Goal: Task Accomplishment & Management: Manage account settings

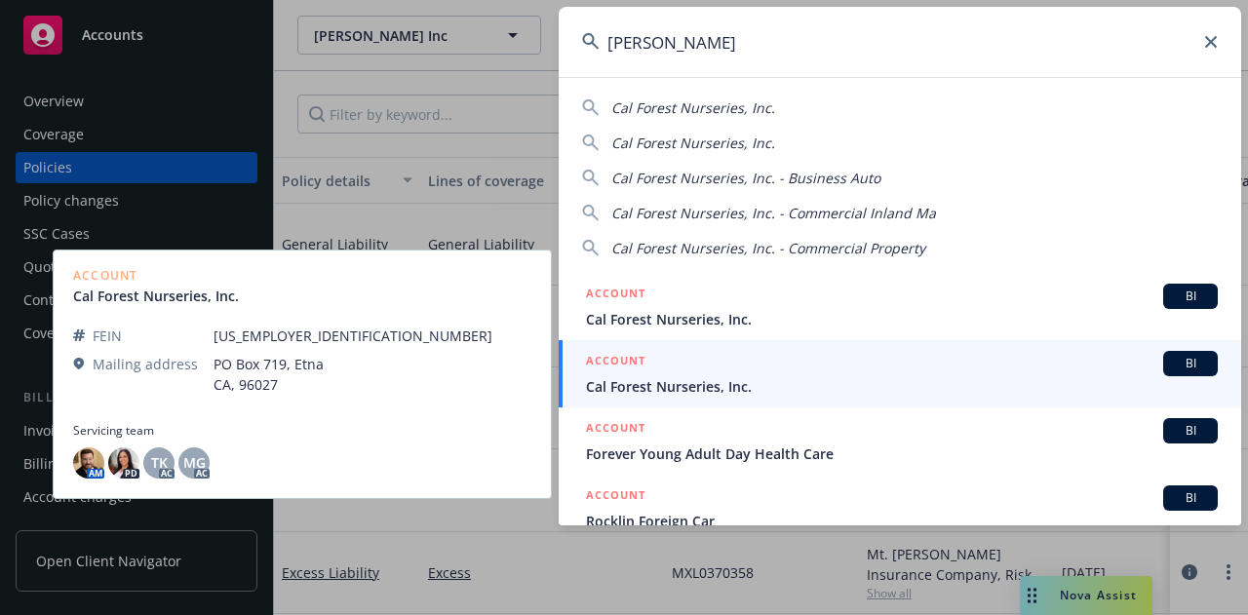
type input "[PERSON_NAME]"
click at [748, 373] on div "ACCOUNT BI" at bounding box center [902, 363] width 632 height 25
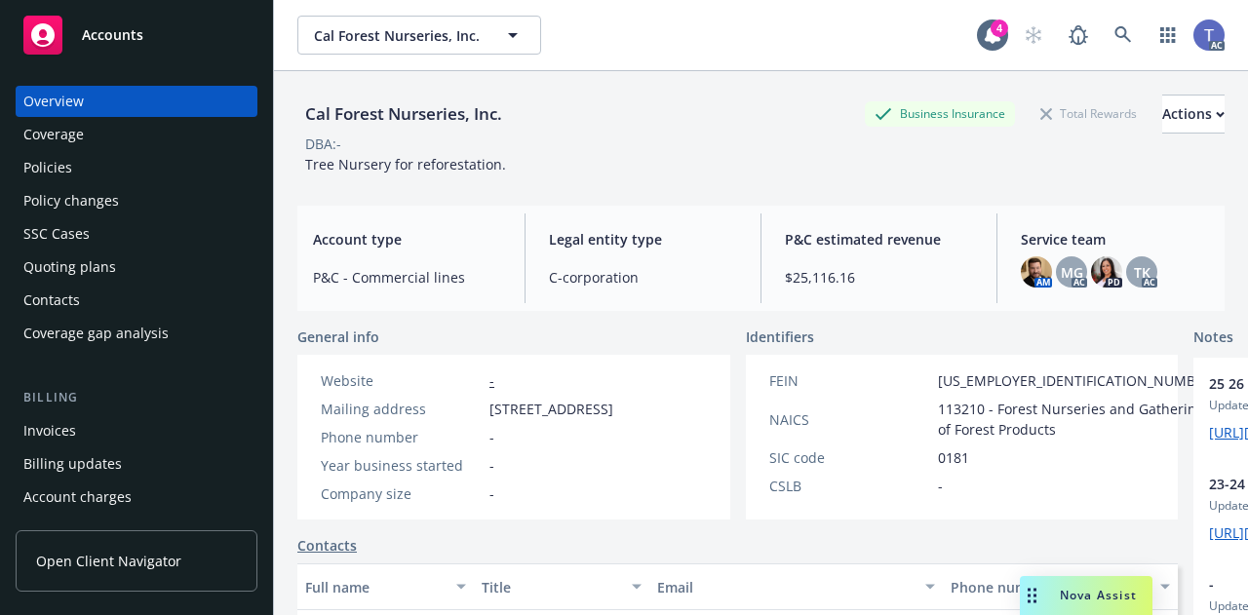
click at [103, 162] on div "Policies" at bounding box center [136, 167] width 226 height 31
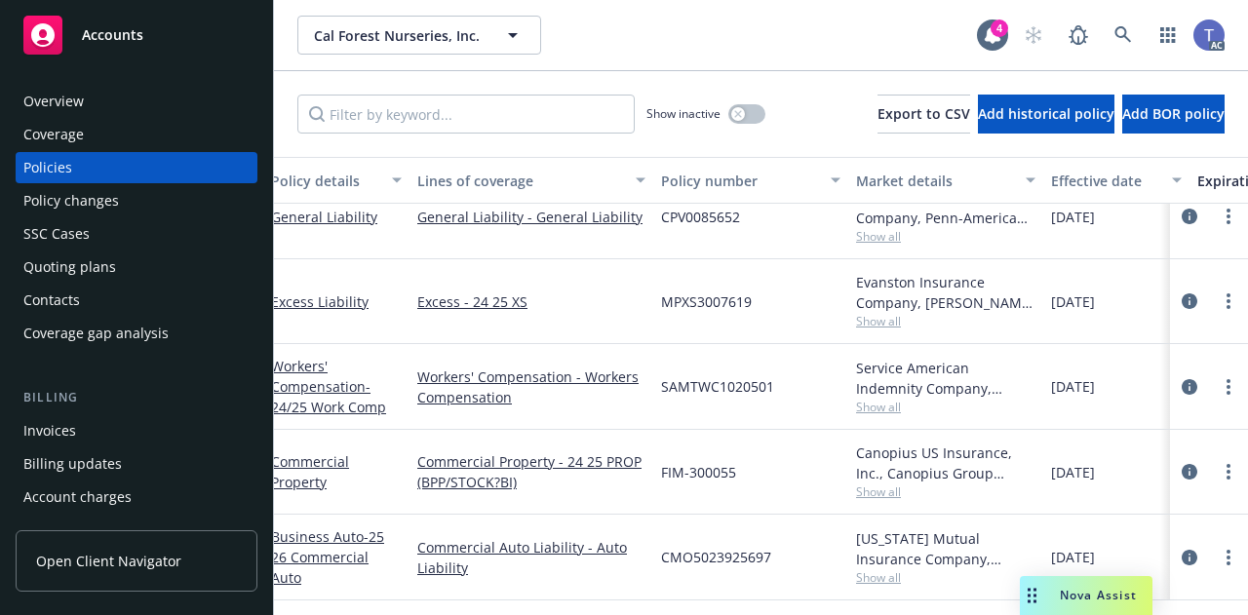
scroll to position [128, 0]
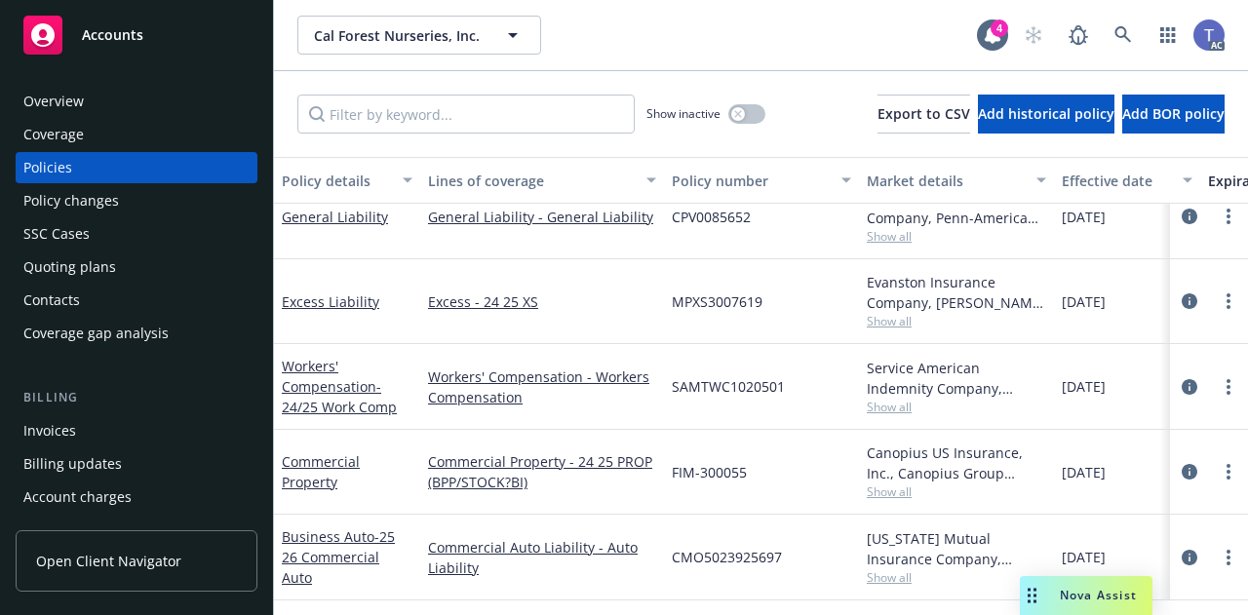
click at [82, 301] on div "Contacts" at bounding box center [136, 300] width 226 height 31
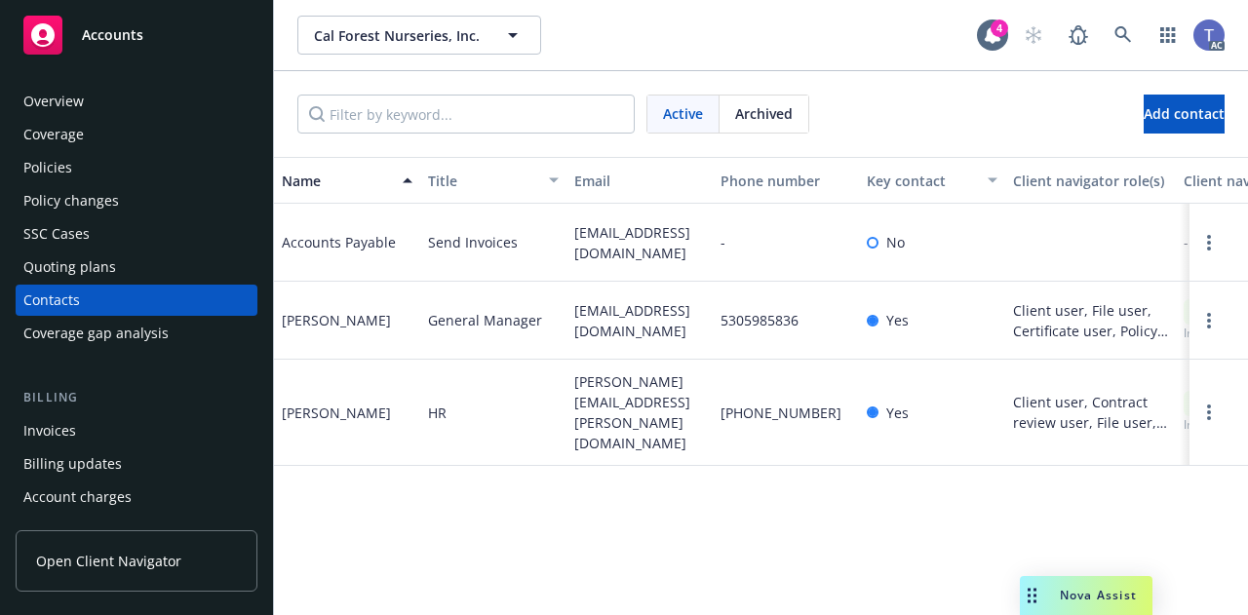
click at [124, 171] on div "Policies" at bounding box center [136, 167] width 226 height 31
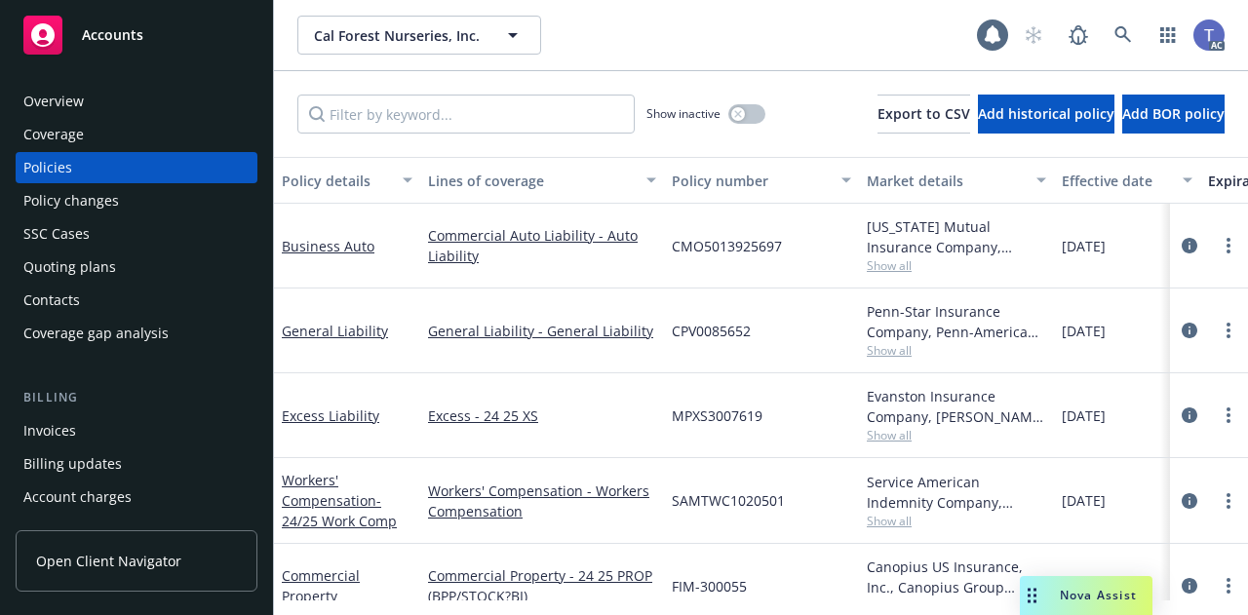
scroll to position [128, 0]
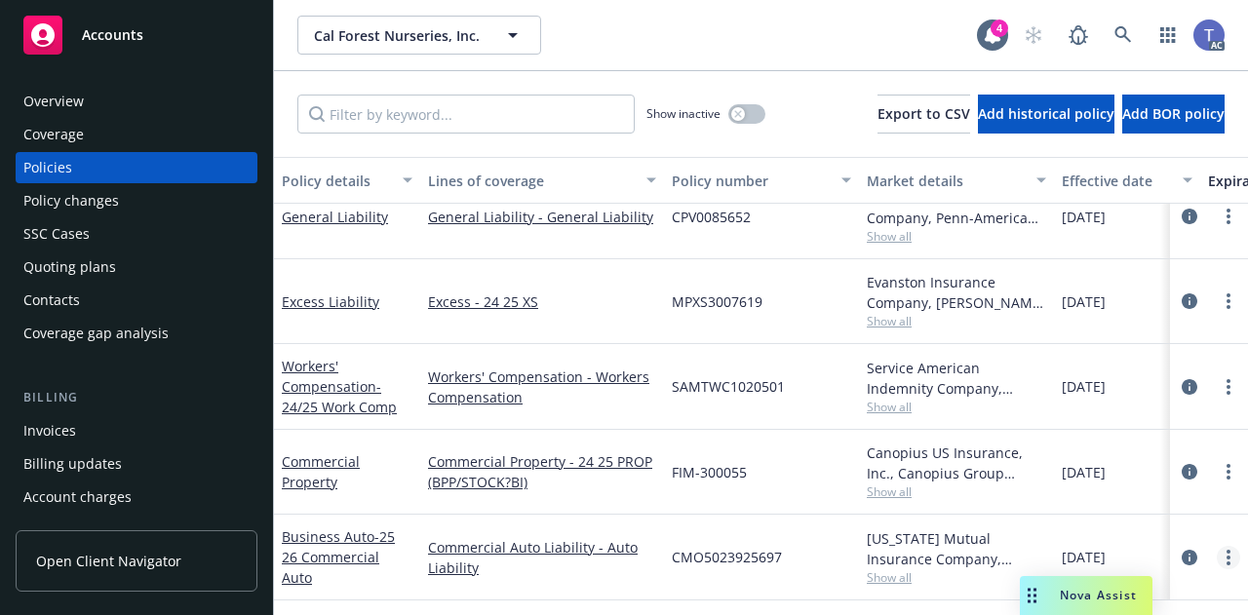
click at [1221, 546] on link "more" at bounding box center [1227, 557] width 23 height 23
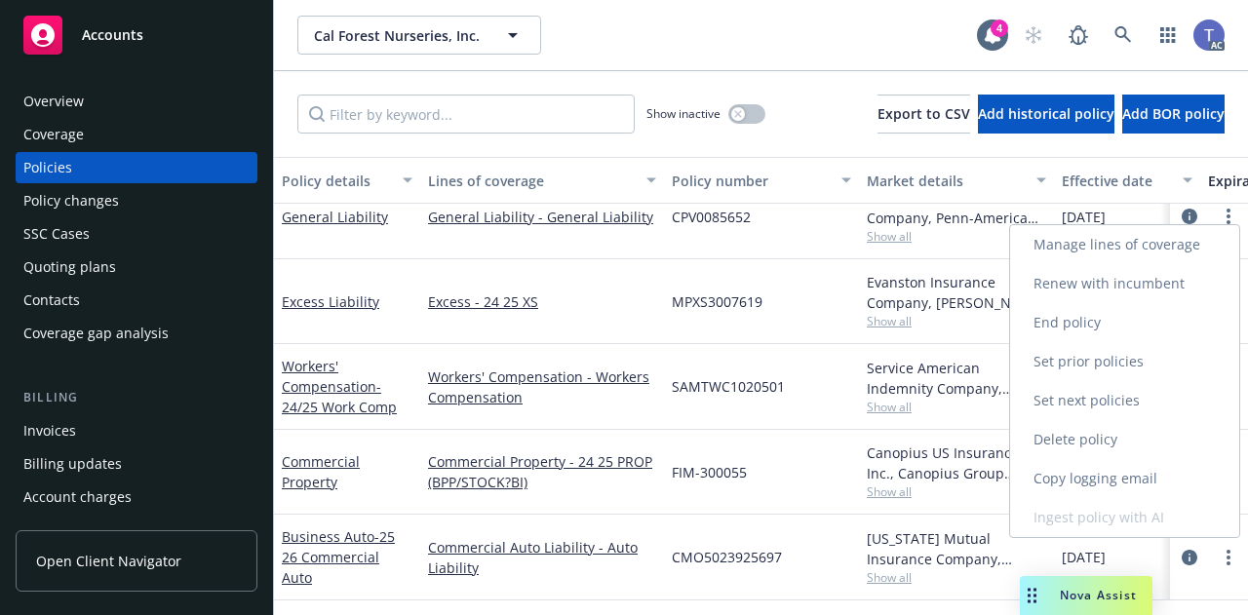
click at [1143, 469] on link "Copy logging email" at bounding box center [1124, 478] width 229 height 39
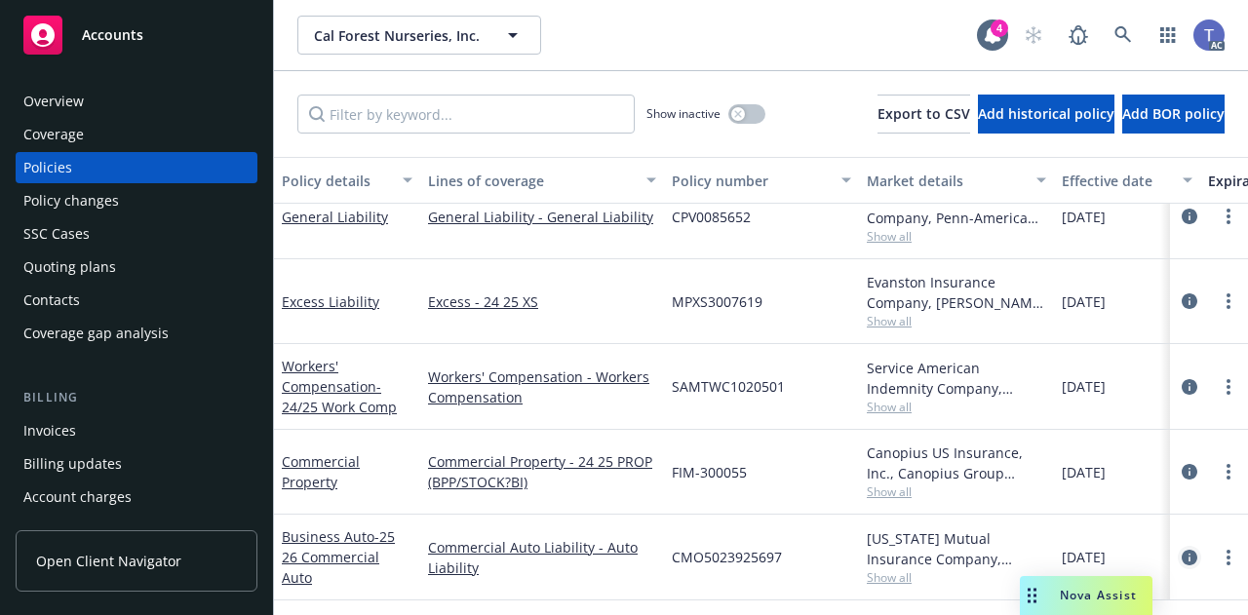
click at [1181, 550] on icon "circleInformation" at bounding box center [1189, 558] width 16 height 16
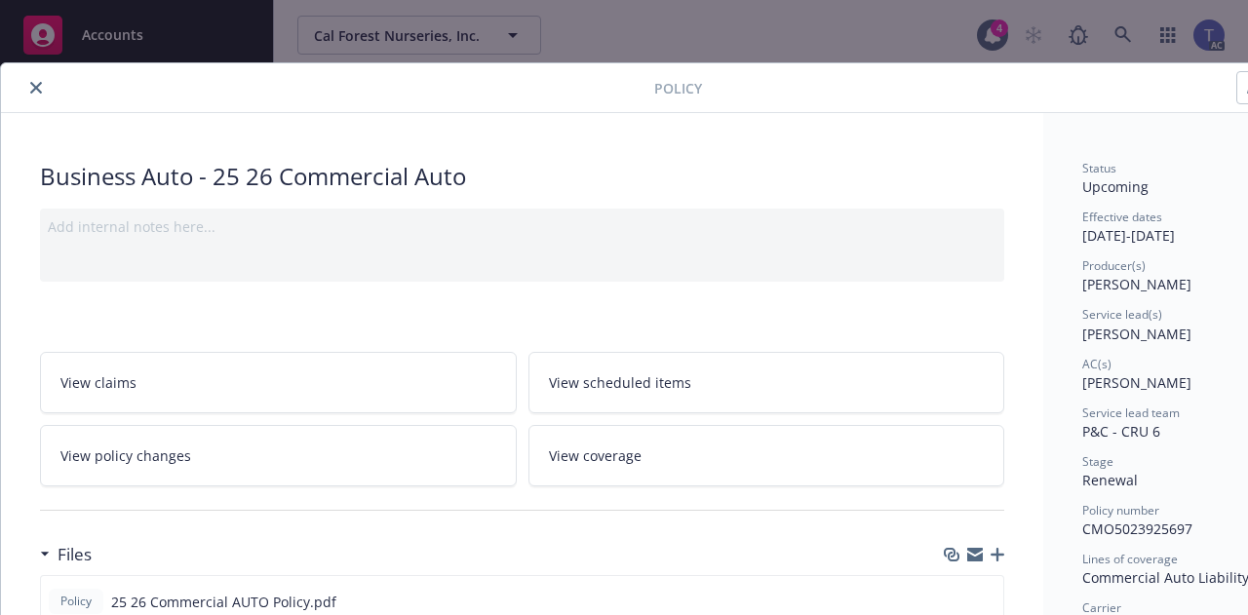
click at [35, 88] on icon "close" at bounding box center [36, 88] width 12 height 12
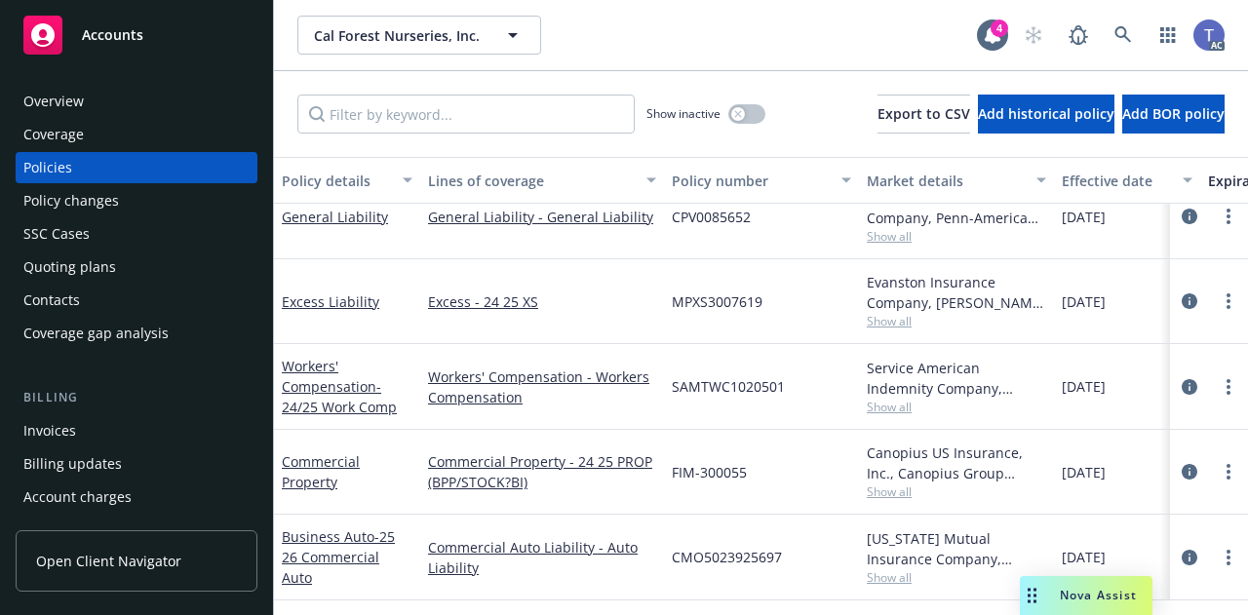
click at [35, 88] on div "Overview" at bounding box center [53, 101] width 60 height 31
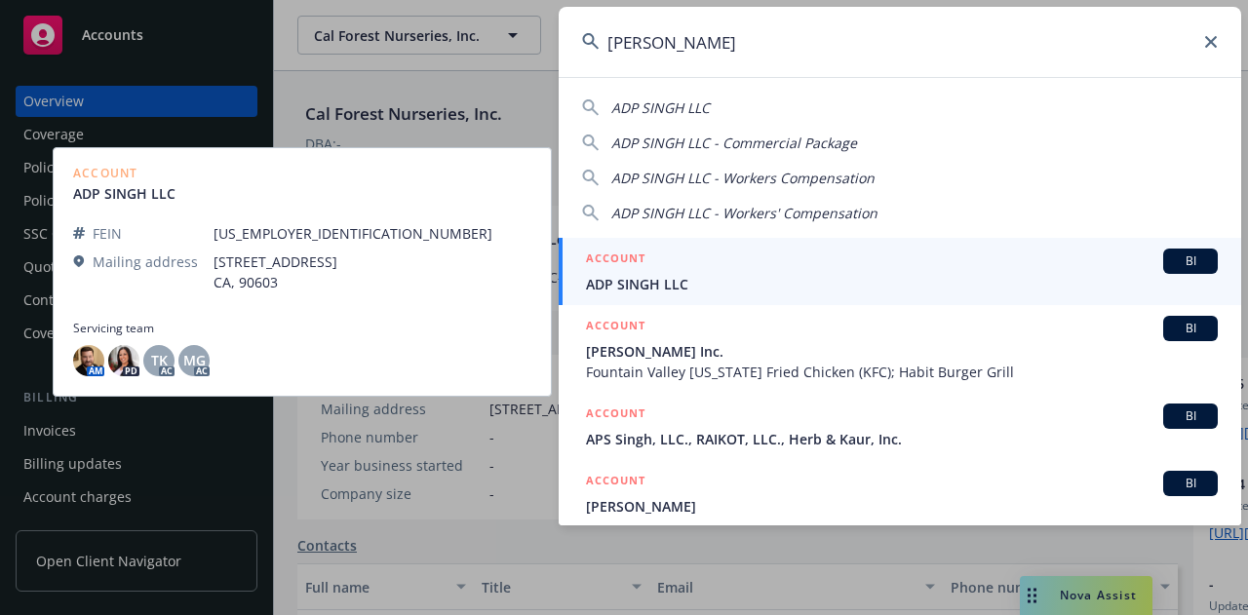
type input "[PERSON_NAME]"
click at [760, 266] on div "ACCOUNT BI" at bounding box center [902, 261] width 632 height 25
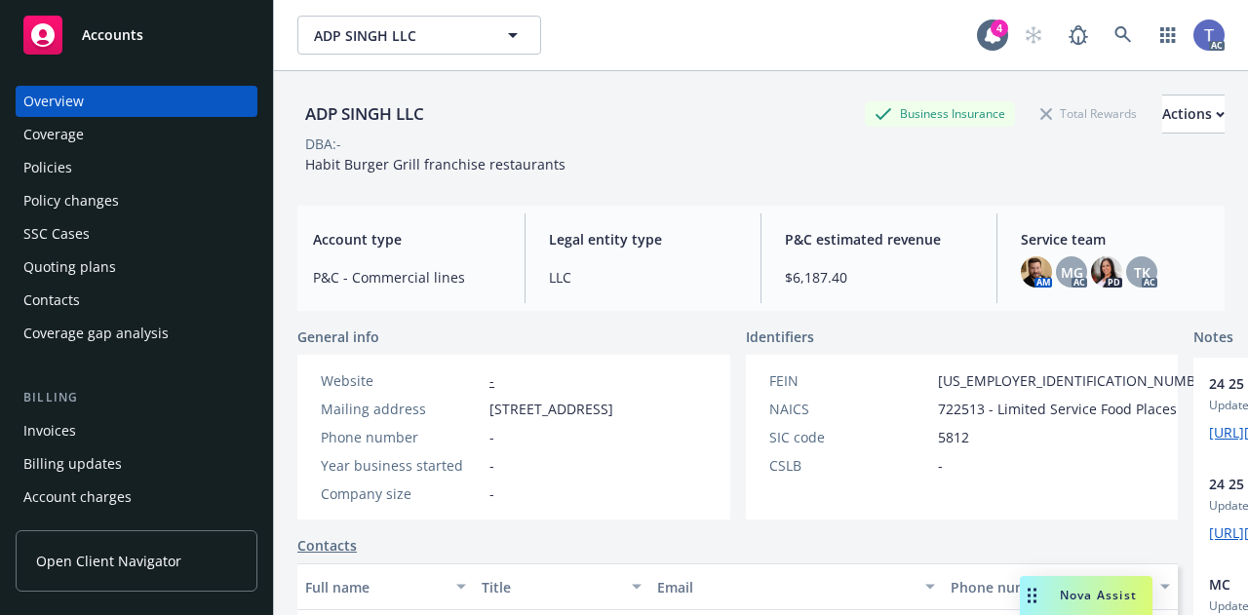
click at [121, 163] on div "Policies" at bounding box center [136, 167] width 226 height 31
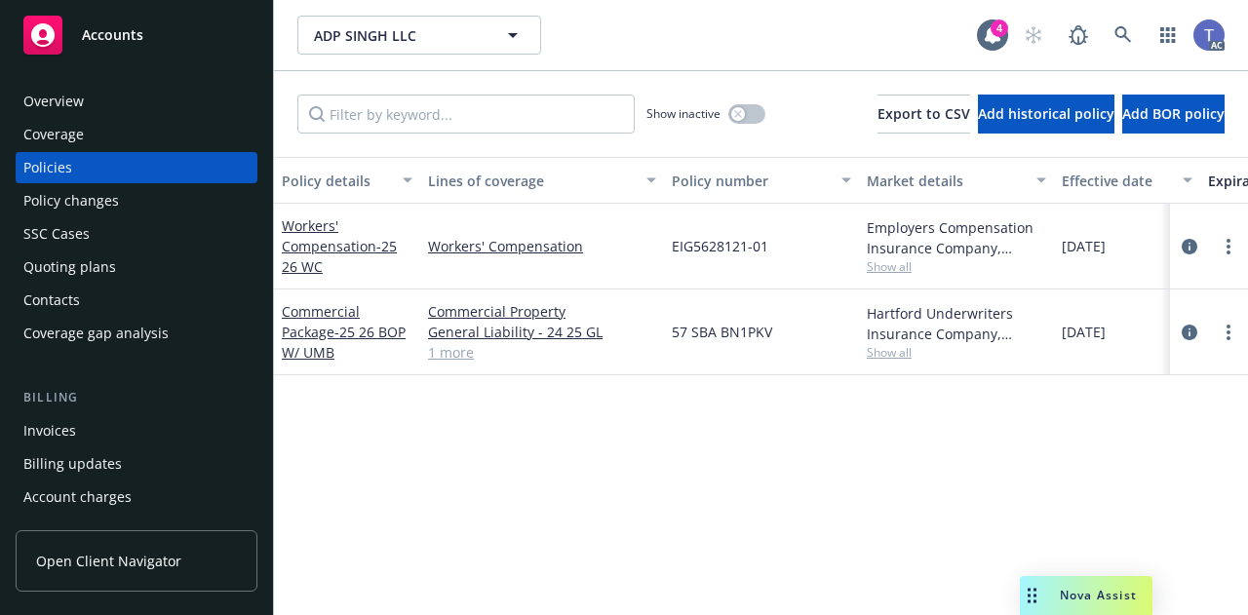
click at [110, 195] on div "Policy changes" at bounding box center [71, 200] width 96 height 31
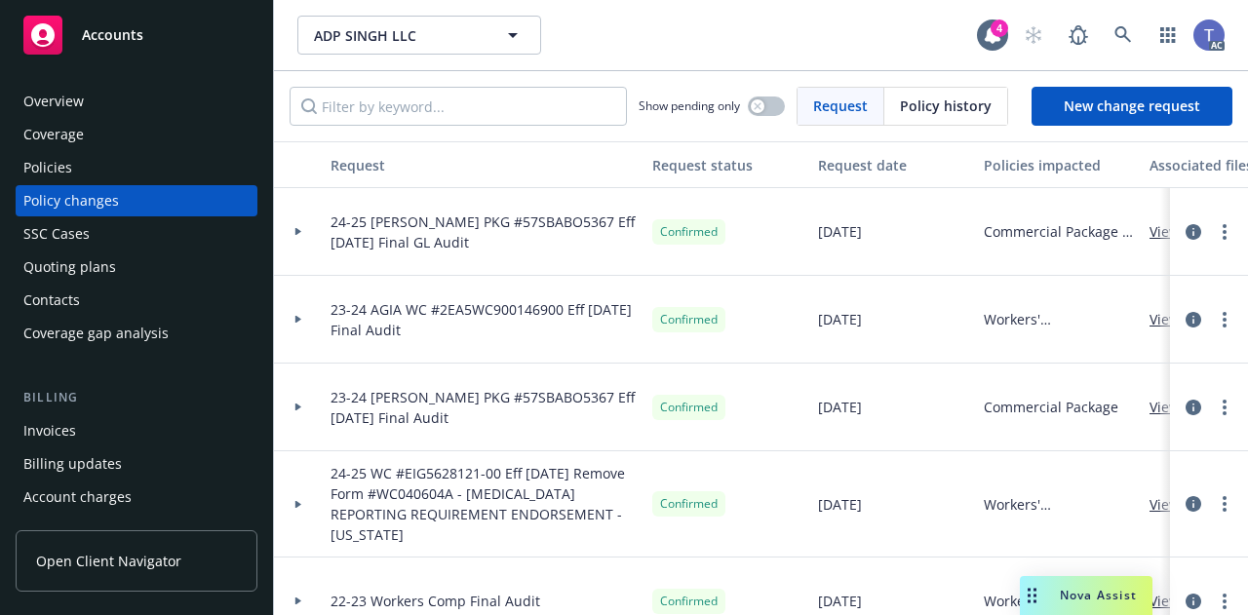
click at [102, 145] on div "Coverage" at bounding box center [136, 134] width 226 height 31
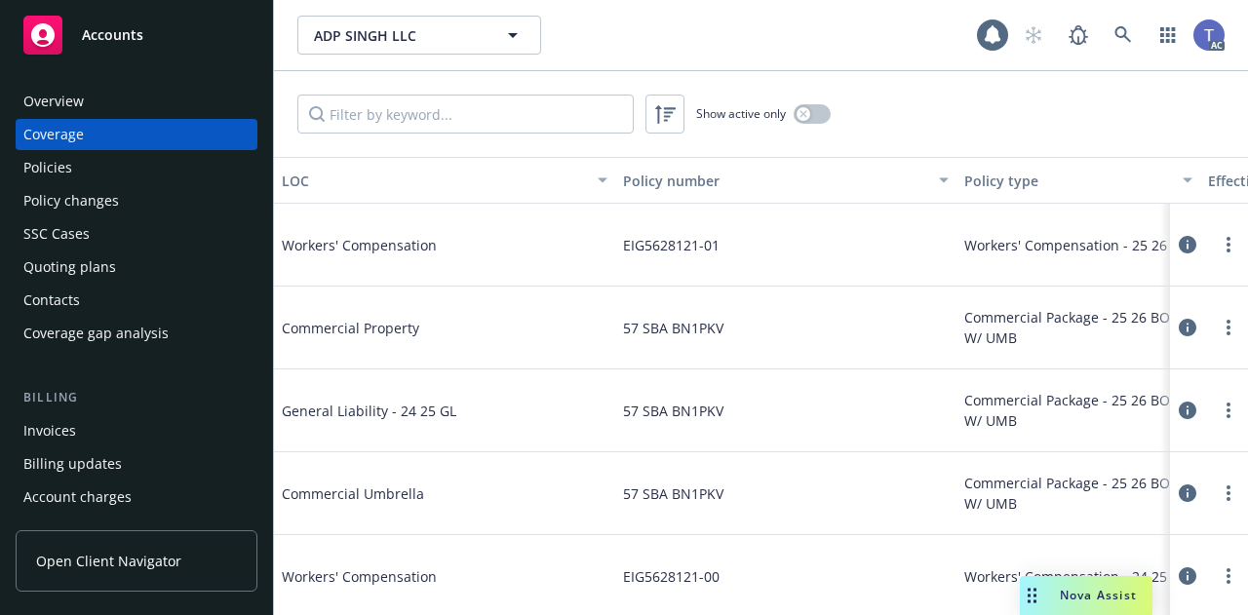
click at [97, 162] on div "Policies" at bounding box center [136, 167] width 226 height 31
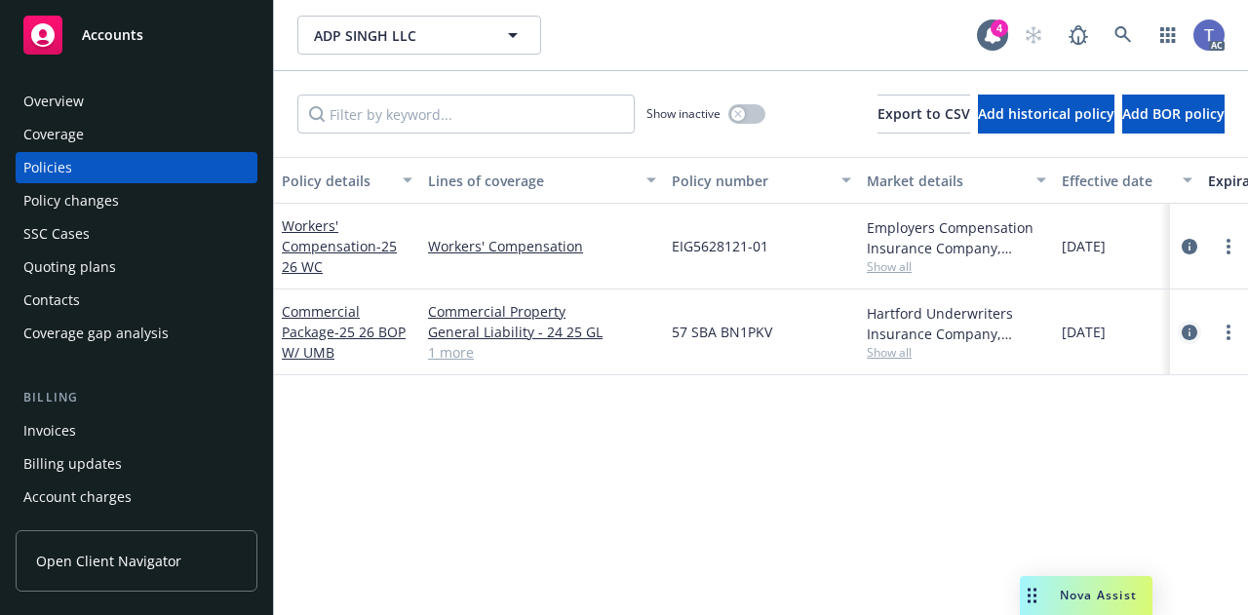
click at [1187, 324] on link "circleInformation" at bounding box center [1188, 332] width 23 height 23
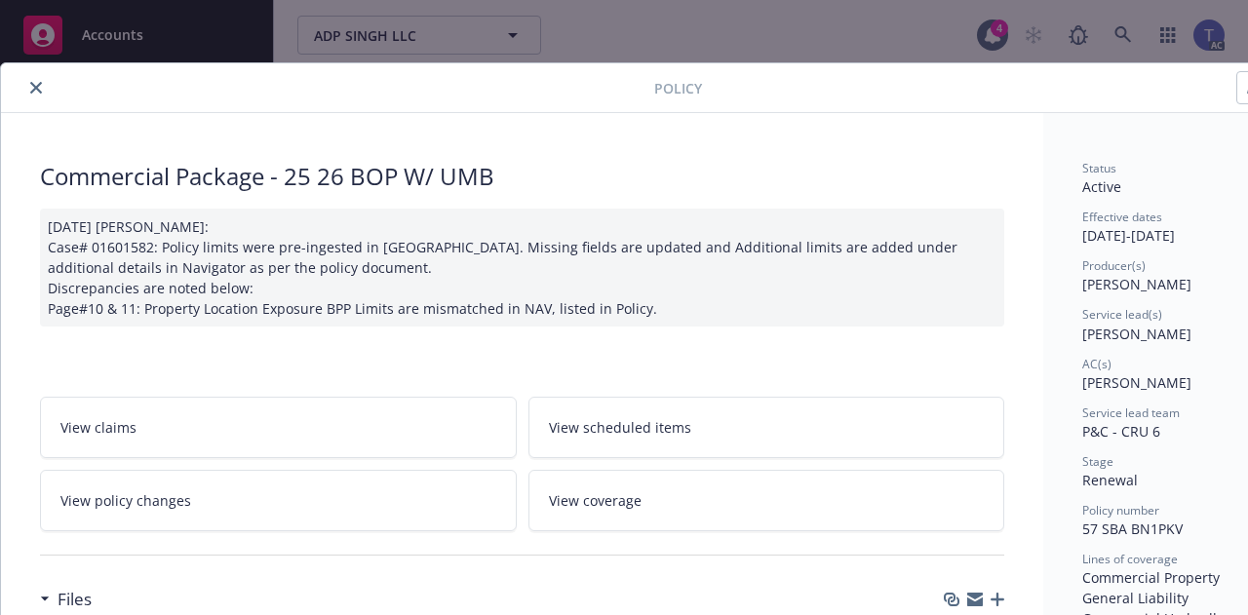
click at [379, 495] on link "View policy changes" at bounding box center [278, 500] width 477 height 61
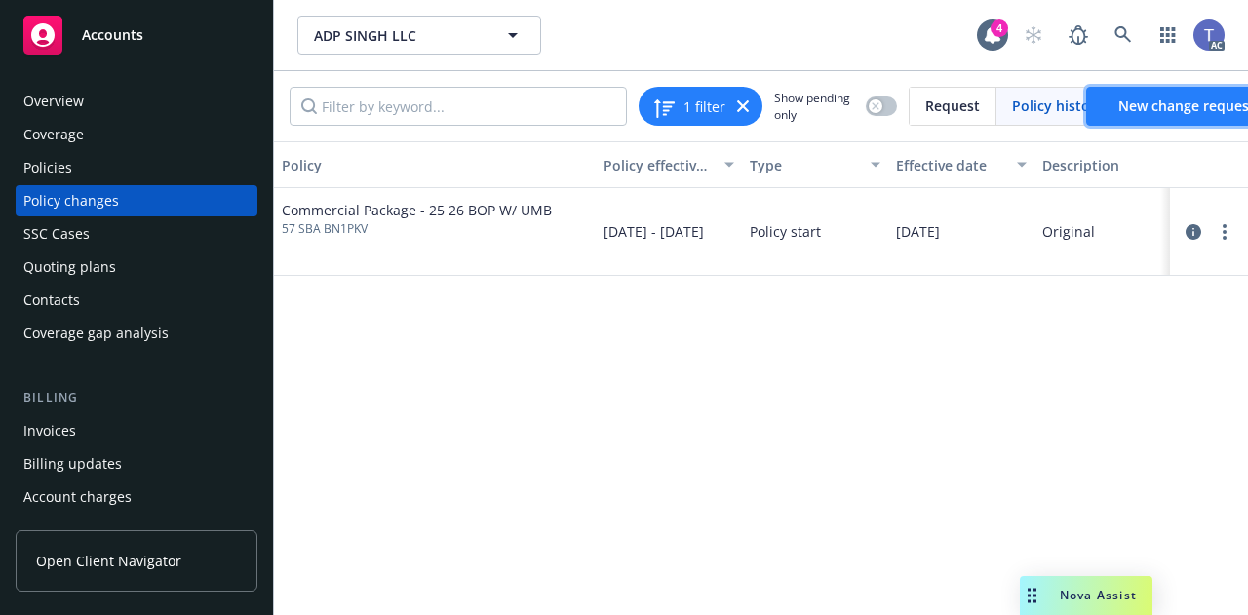
click at [1167, 95] on link "New change request" at bounding box center [1186, 106] width 201 height 39
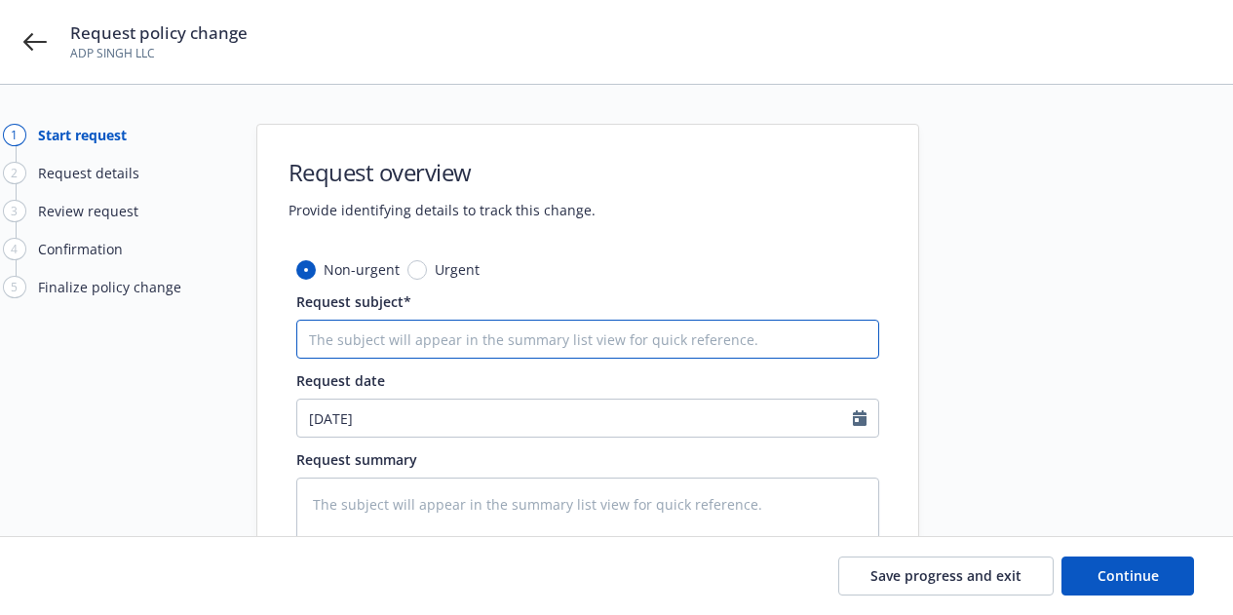
click at [635, 341] on input "Request subject*" at bounding box center [587, 339] width 583 height 39
click at [447, 348] on input "Request subject*" at bounding box center [587, 339] width 583 height 39
paste input "25-26 [PERSON_NAME] BOP #57 SBA BN1PKV Eff [DATE] Add SMBC Manubank as AI & LLP"
type textarea "x"
type input "25-26 [PERSON_NAME] BOP #57 SBA BN1PKV Eff [DATE] Add SMBC Manubank as AI & LLP"
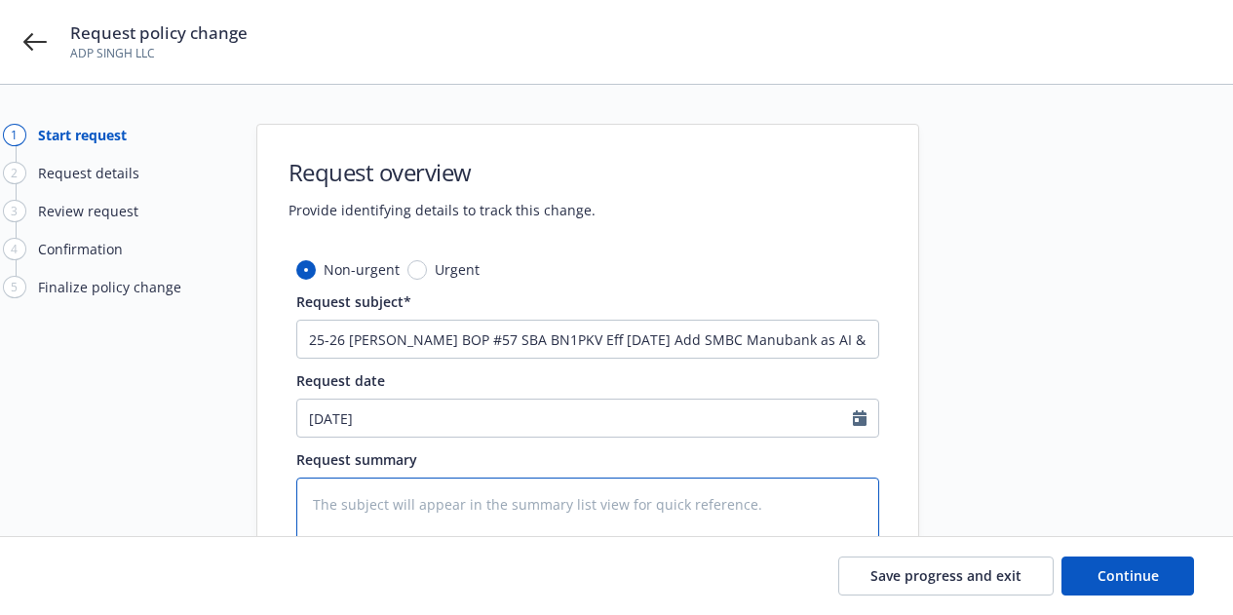
click at [468, 507] on textarea at bounding box center [587, 535] width 583 height 115
paste textarea "25-26 [PERSON_NAME] BOP #57 SBA BN1PKV Eff [DATE] Add SMBC Manubank as AI & LLP"
type textarea "x"
type textarea "25-26 [PERSON_NAME] BOP #57 SBA BN1PKV Eff [DATE] Add SMBC Manubank as AI & LLP"
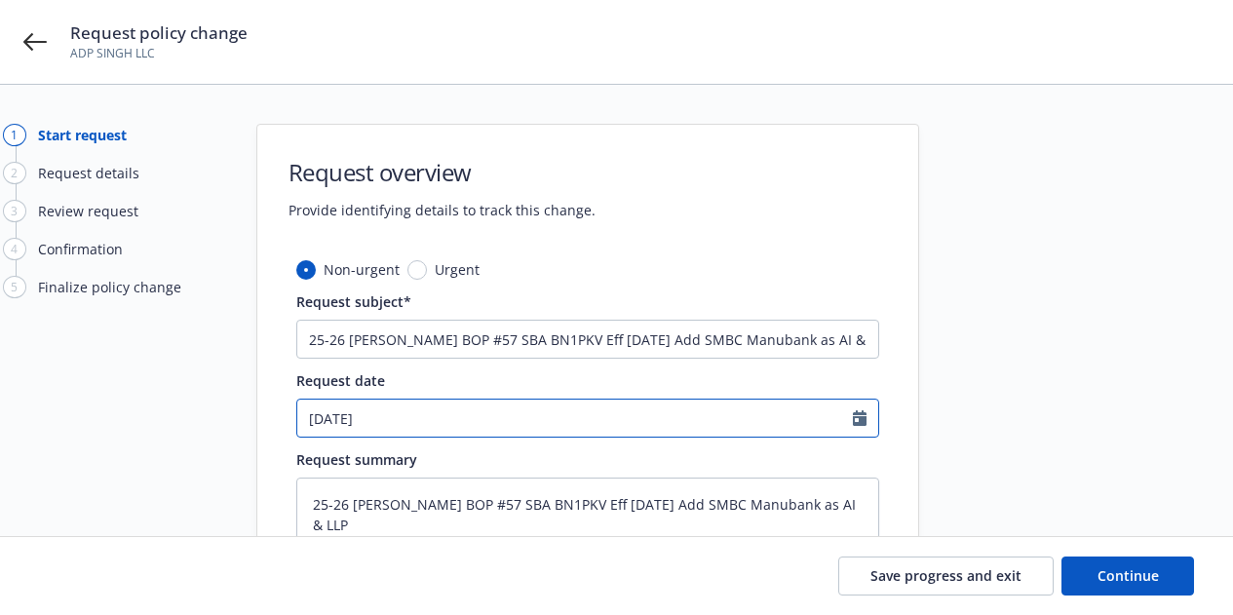
select select "10"
click at [482, 428] on input "[DATE]" at bounding box center [575, 418] width 556 height 37
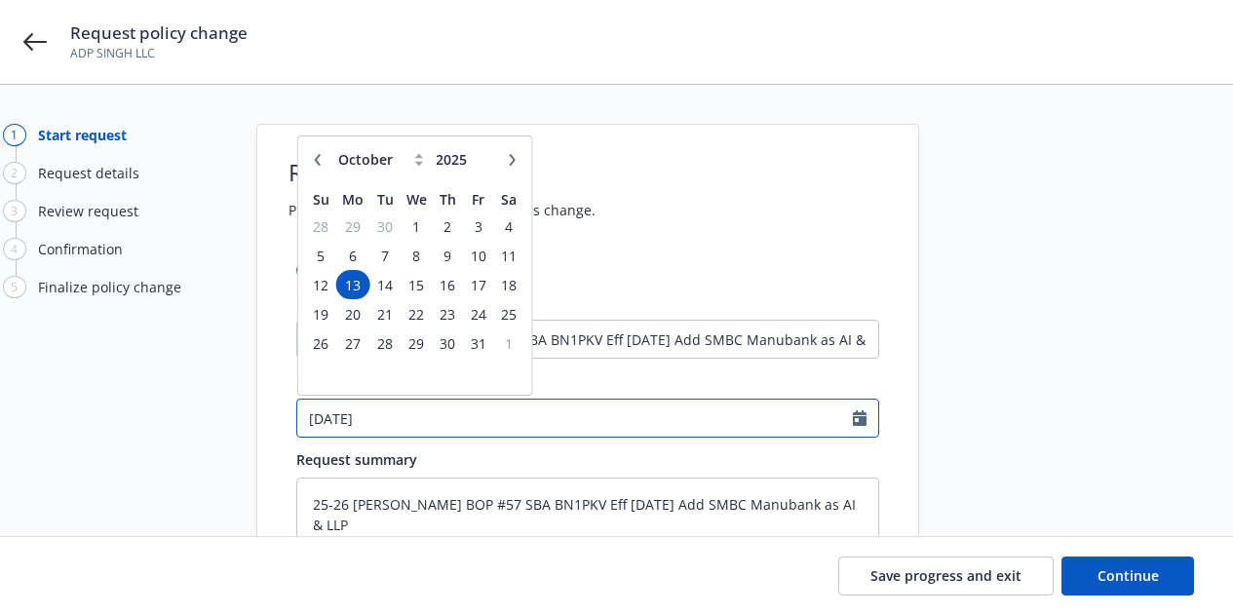
click at [482, 428] on input "[DATE]" at bounding box center [575, 418] width 556 height 37
click at [479, 229] on span "3" at bounding box center [478, 226] width 26 height 24
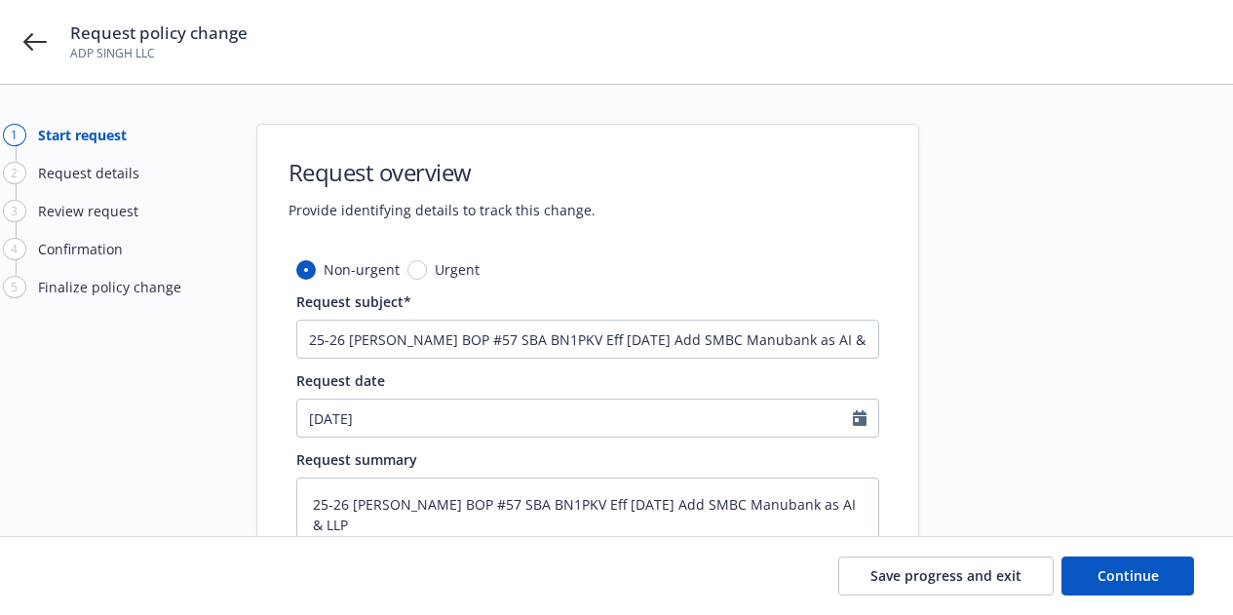
type textarea "x"
type input "[DATE]"
click at [1138, 574] on span "Continue" at bounding box center [1128, 575] width 61 height 19
type textarea "x"
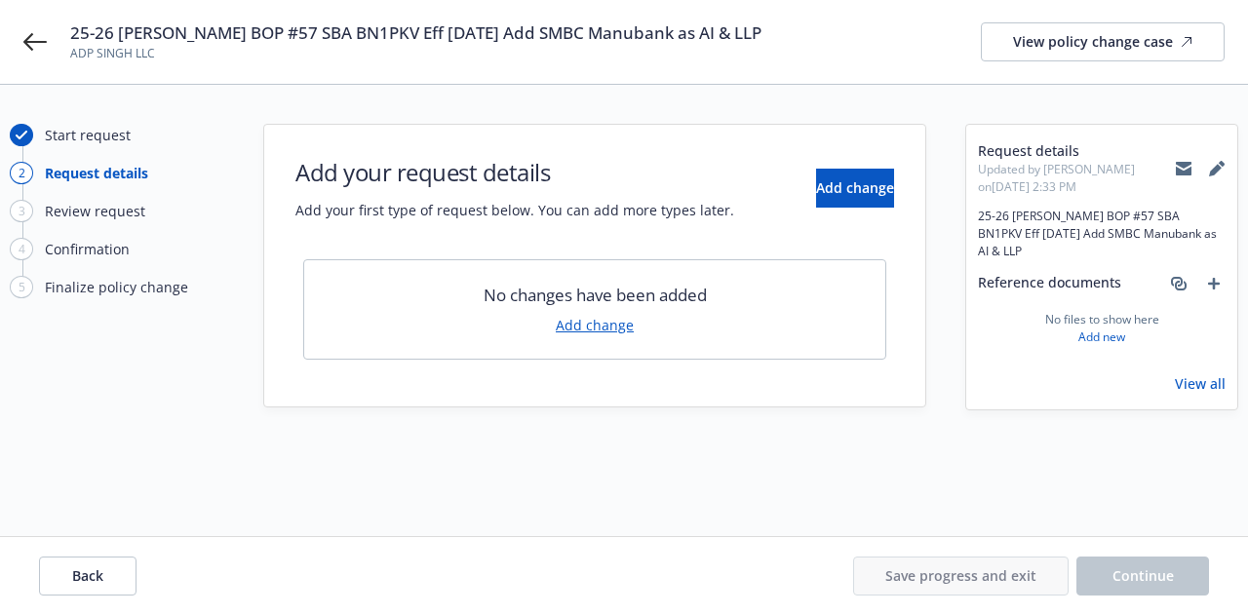
click at [613, 323] on link "Add change" at bounding box center [595, 325] width 78 height 20
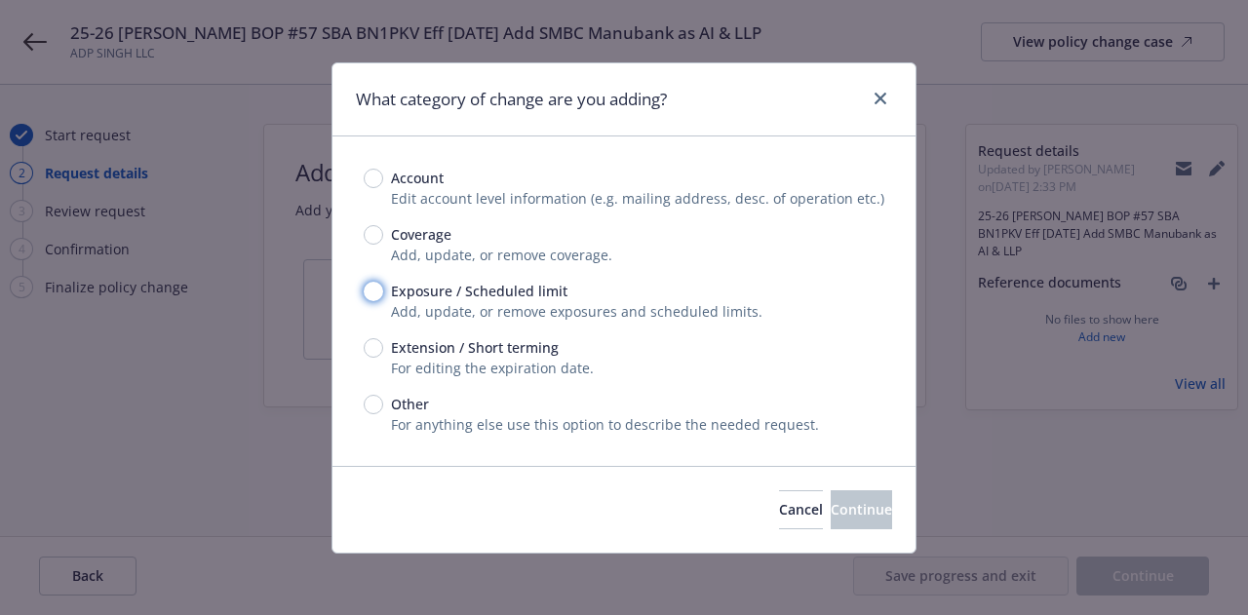
click at [369, 294] on input "Exposure / Scheduled limit" at bounding box center [373, 291] width 19 height 19
radio input "true"
click at [369, 294] on input "Exposure / Scheduled limit" at bounding box center [373, 291] width 19 height 19
click at [830, 500] on button "Continue" at bounding box center [860, 509] width 61 height 39
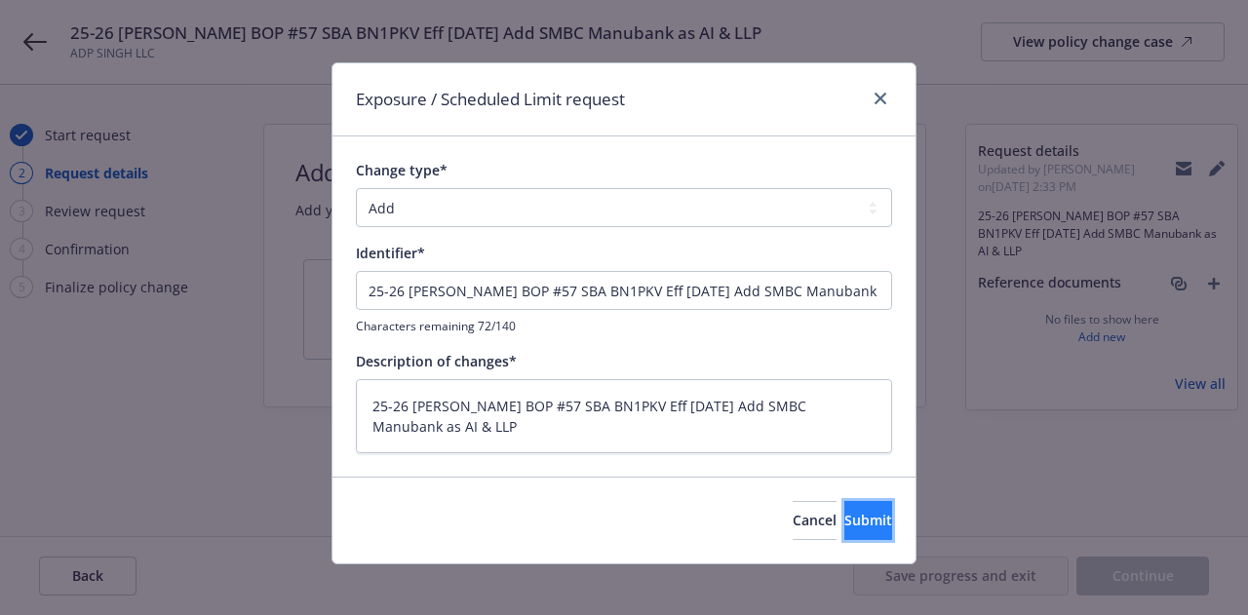
click at [851, 519] on span "Submit" at bounding box center [868, 520] width 48 height 19
type textarea "x"
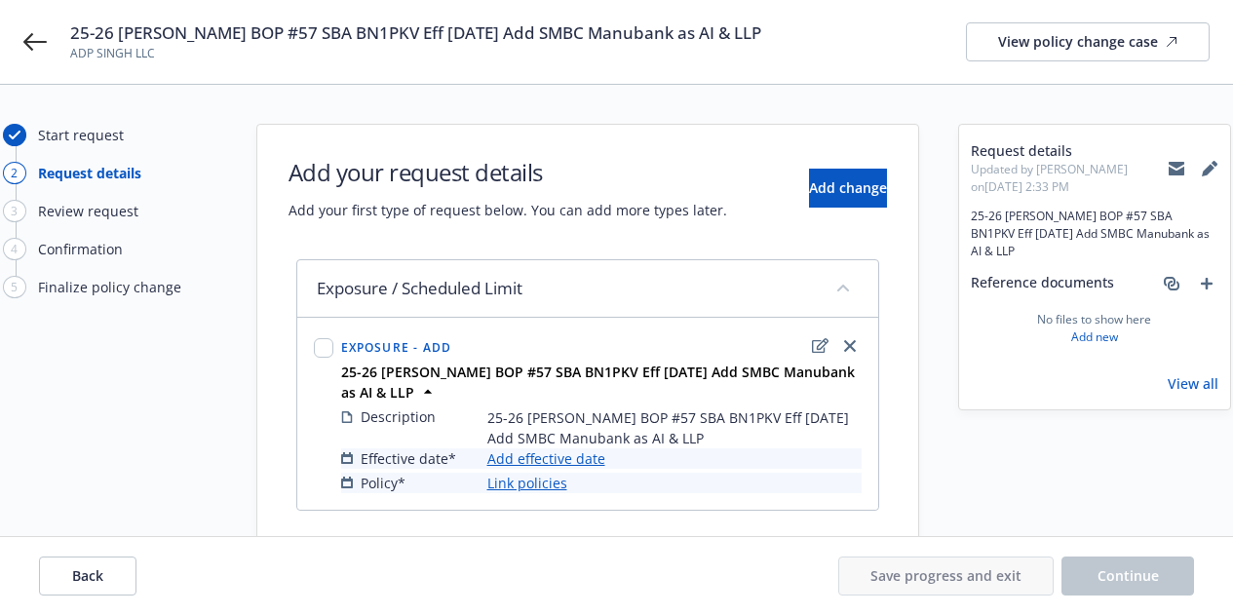
click at [585, 448] on link "Add effective date" at bounding box center [546, 458] width 118 height 20
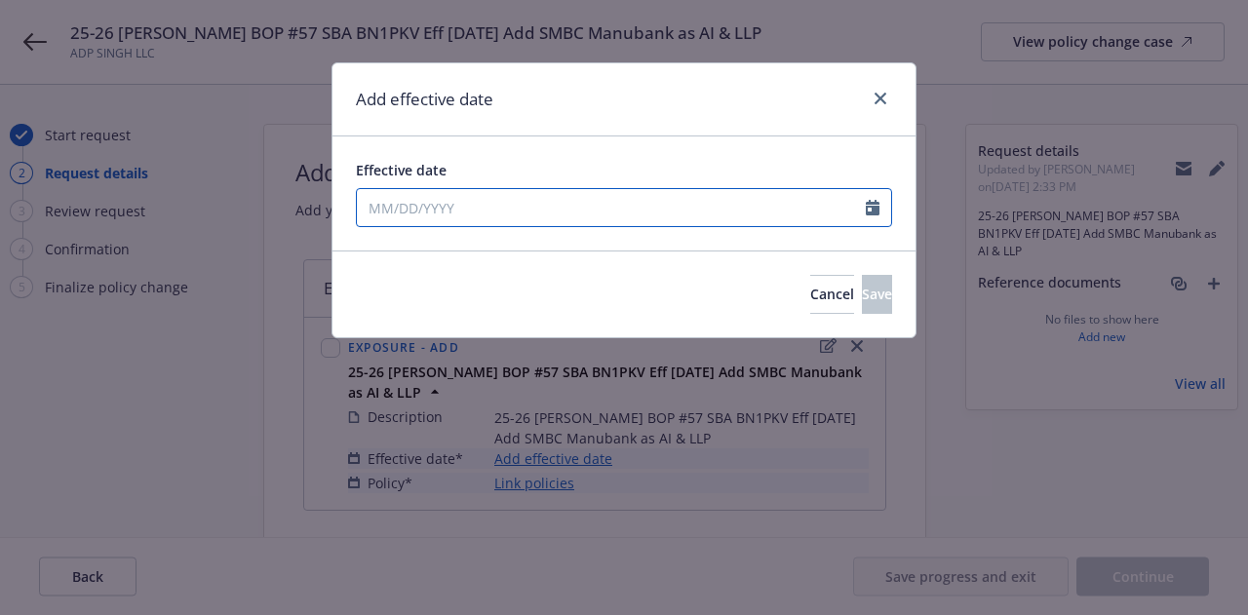
select select "10"
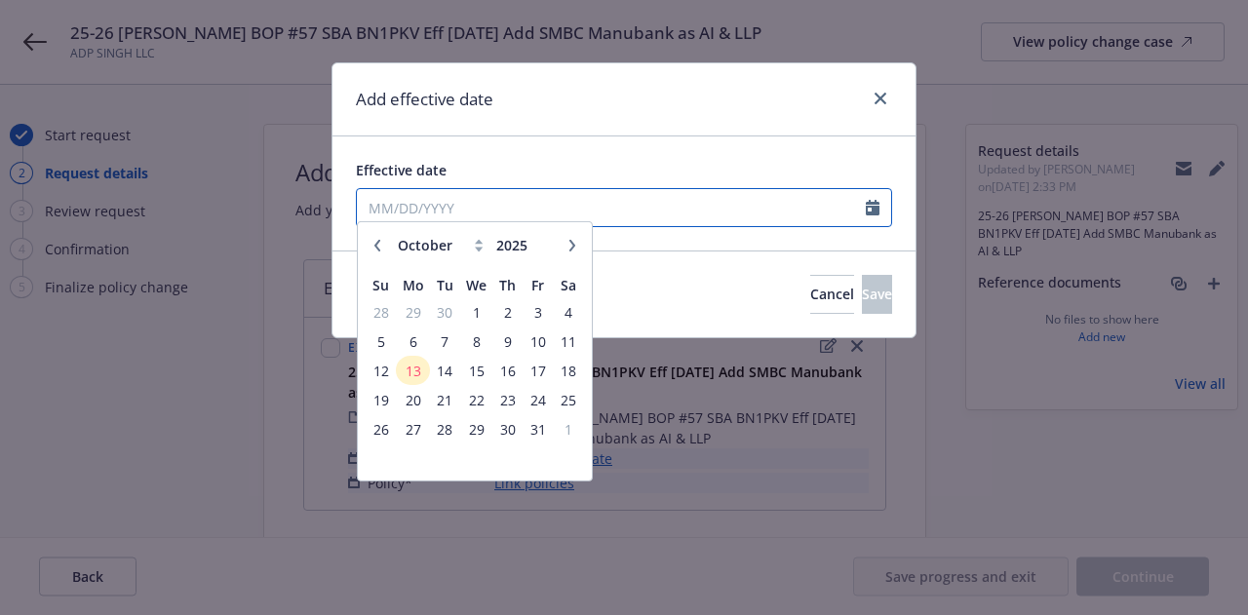
click at [504, 206] on input "Effective date" at bounding box center [611, 207] width 509 height 37
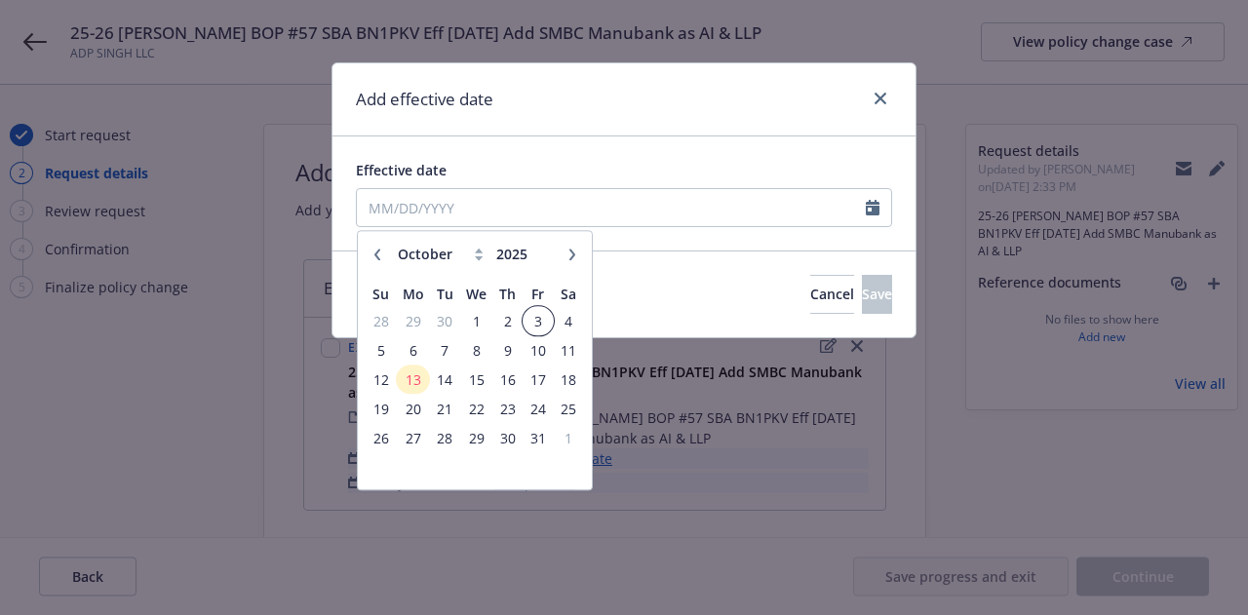
click at [539, 323] on span "3" at bounding box center [537, 321] width 26 height 24
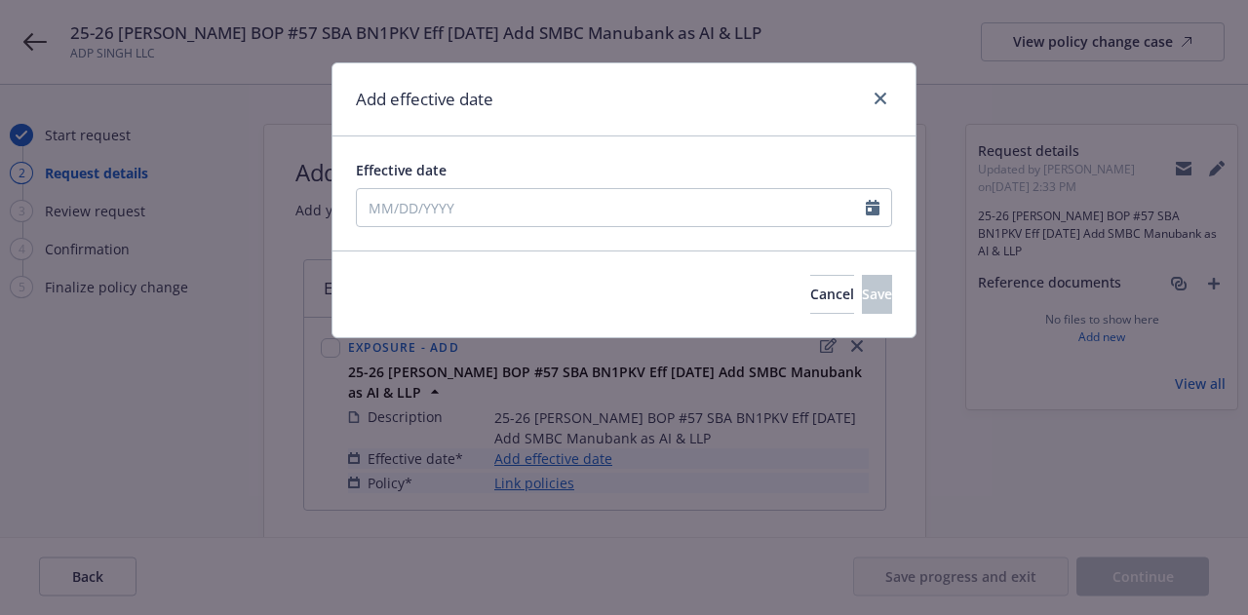
type input "[DATE]"
click at [862, 292] on button "Save" at bounding box center [877, 294] width 30 height 39
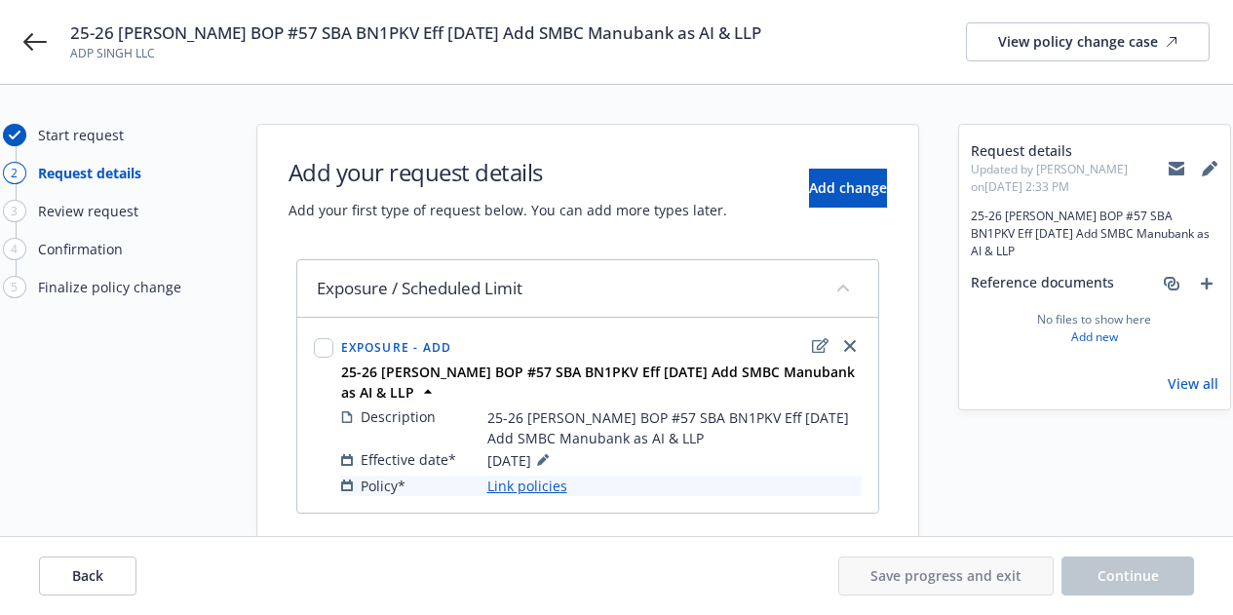
click at [543, 476] on link "Link policies" at bounding box center [527, 486] width 80 height 20
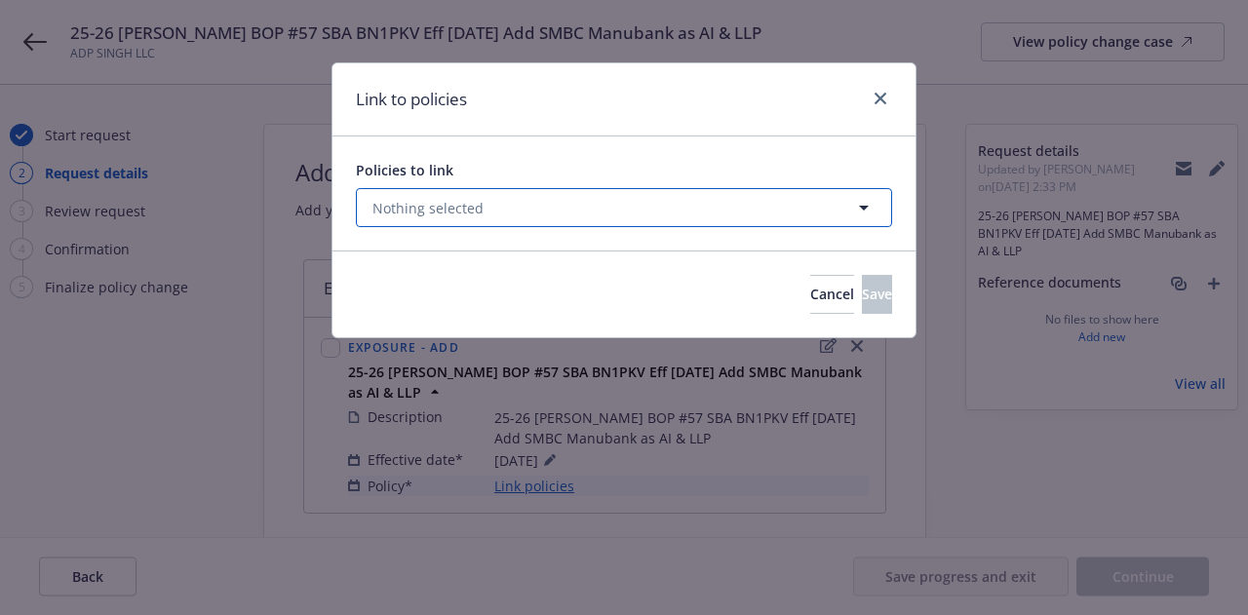
click at [563, 209] on button "Nothing selected" at bounding box center [624, 207] width 536 height 39
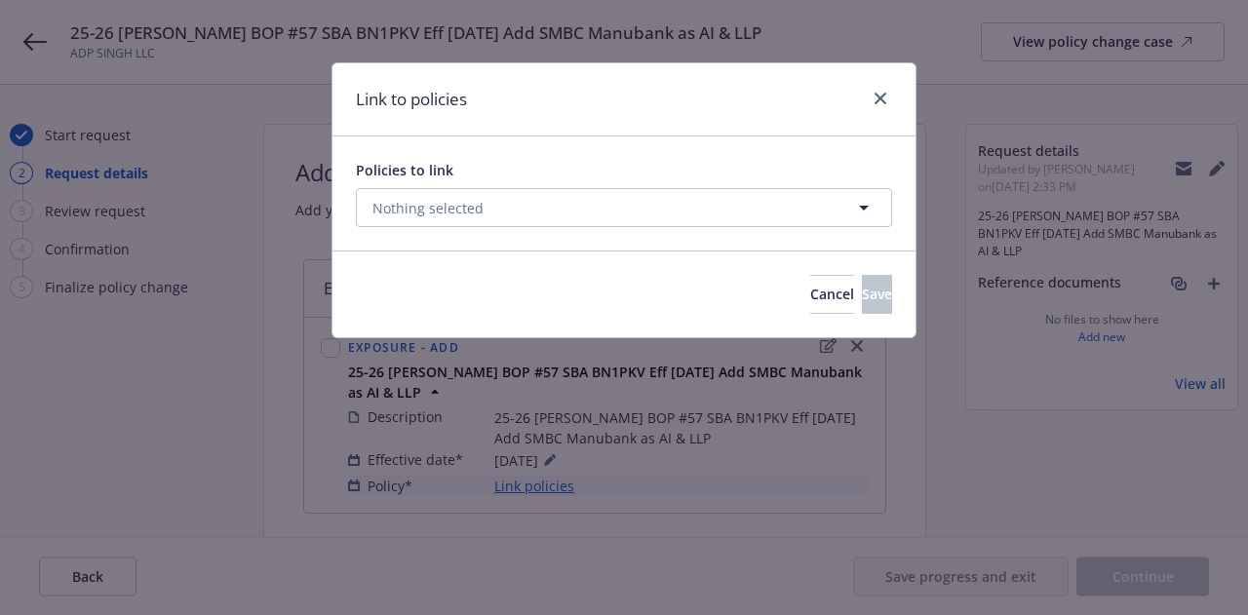
select select "ACTIVE"
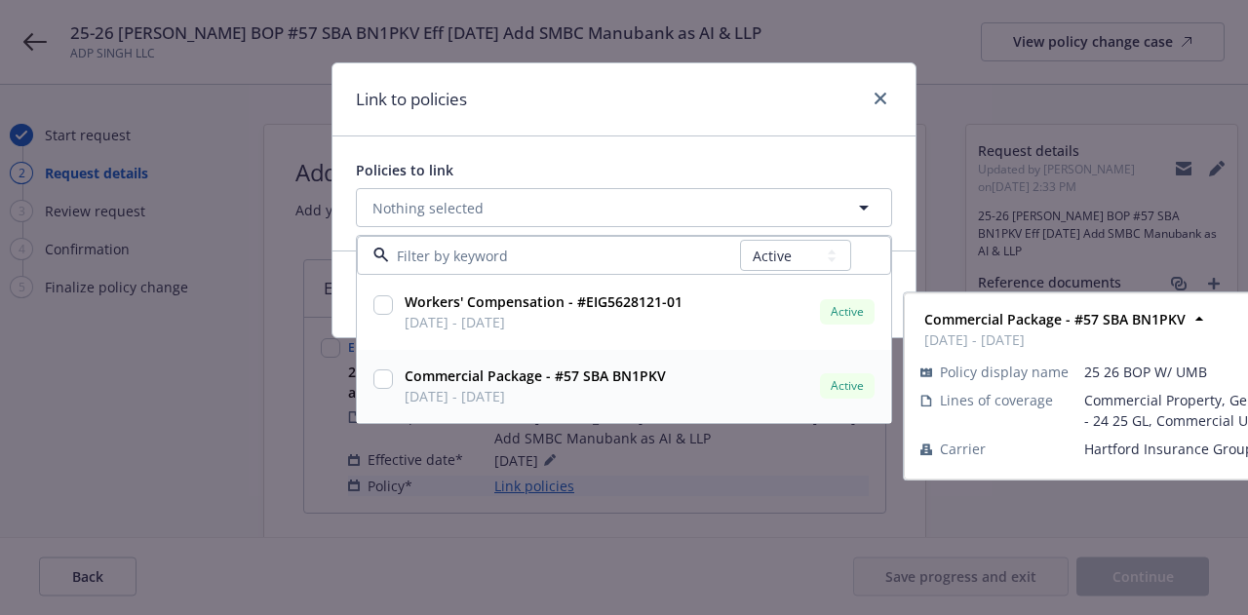
click at [489, 377] on strong "Commercial Package - #57 SBA BN1PKV" at bounding box center [535, 376] width 261 height 19
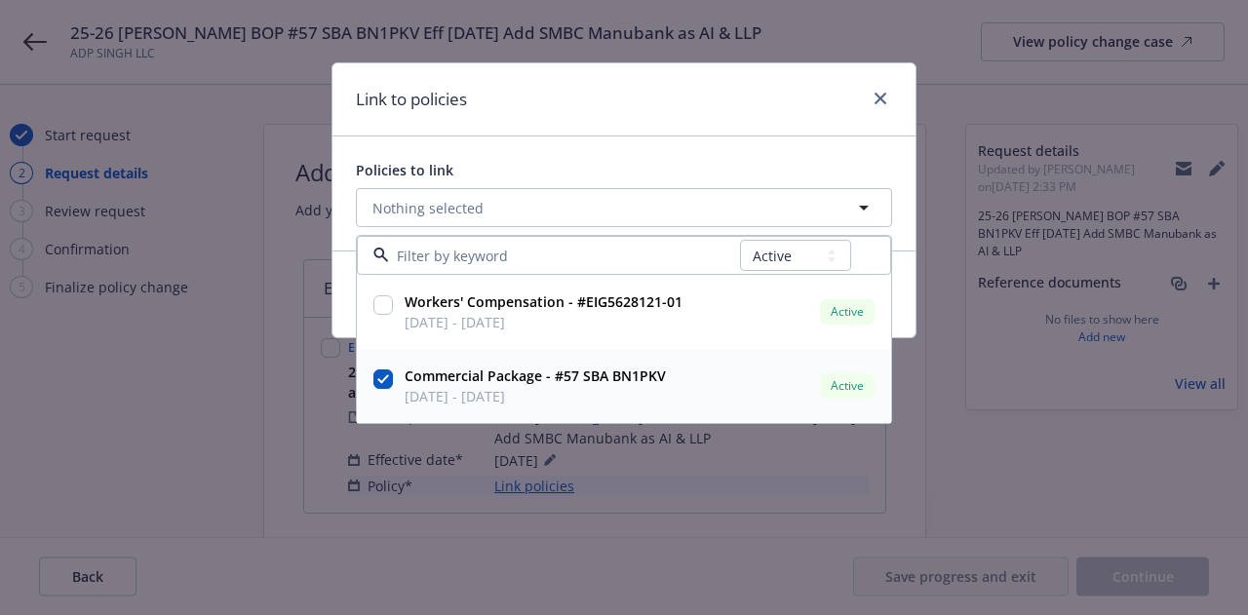
checkbox input "true"
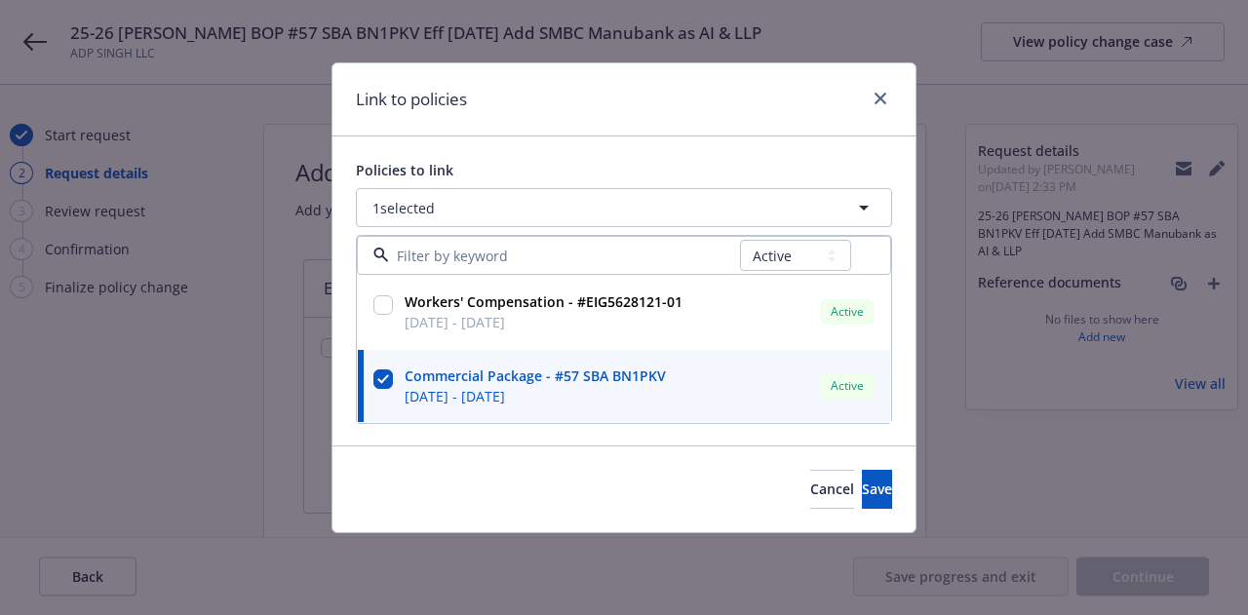
click at [810, 475] on div "Cancel Save" at bounding box center [851, 489] width 82 height 39
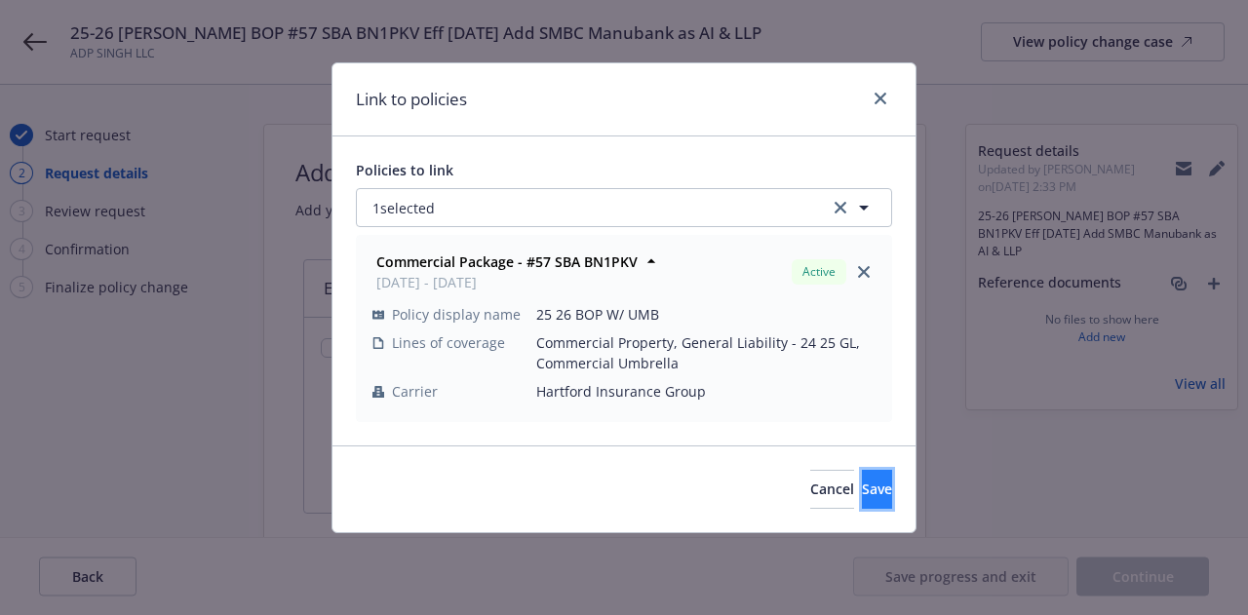
click at [862, 480] on button "Save" at bounding box center [877, 489] width 30 height 39
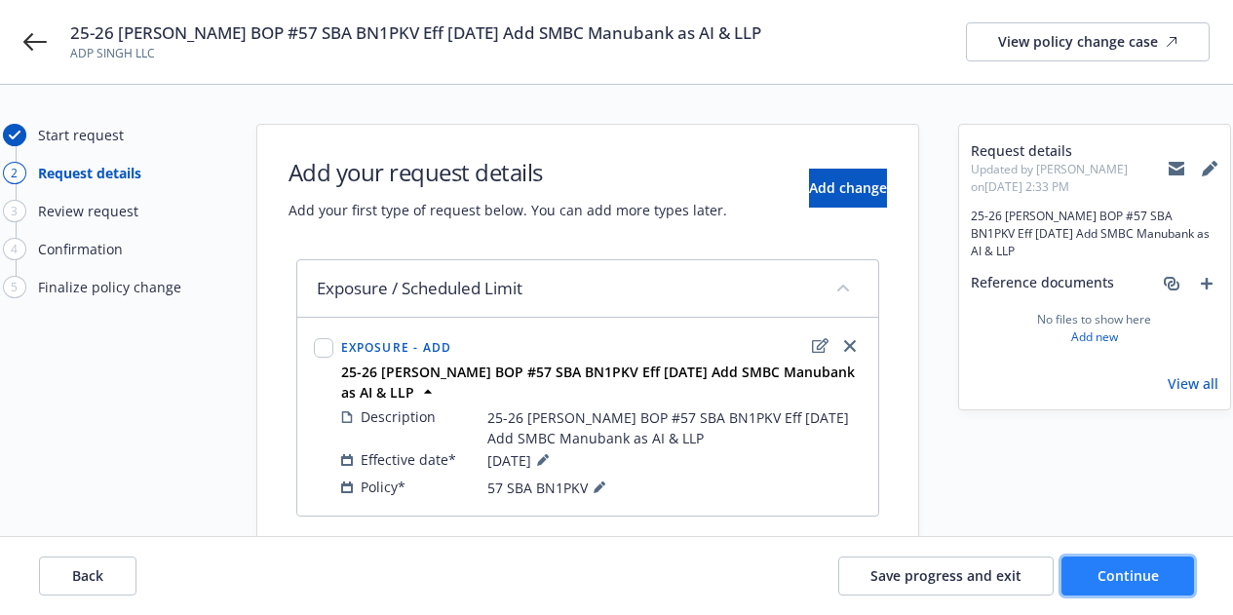
click at [1106, 571] on span "Continue" at bounding box center [1128, 575] width 61 height 19
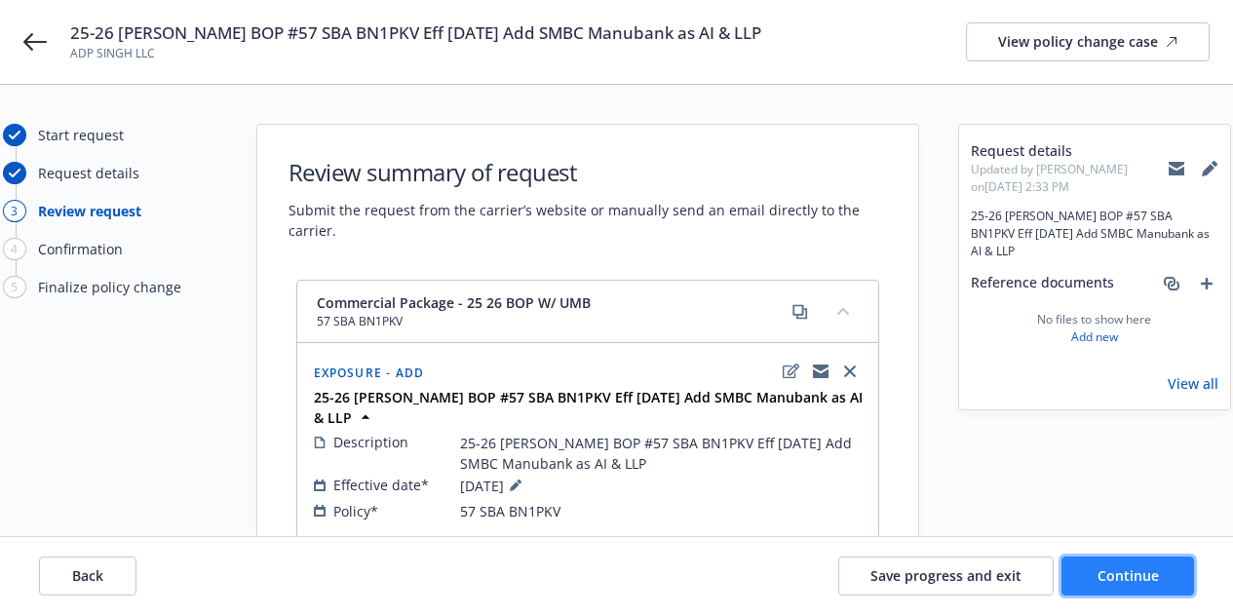
click at [1106, 571] on span "Continue" at bounding box center [1128, 575] width 61 height 19
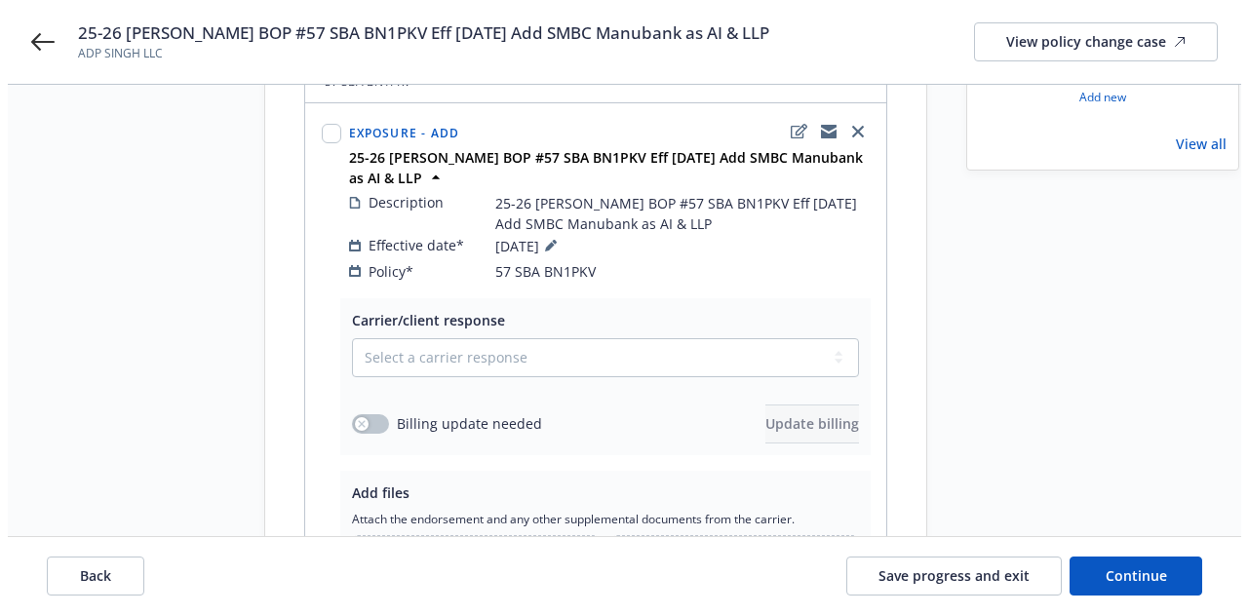
scroll to position [241, 0]
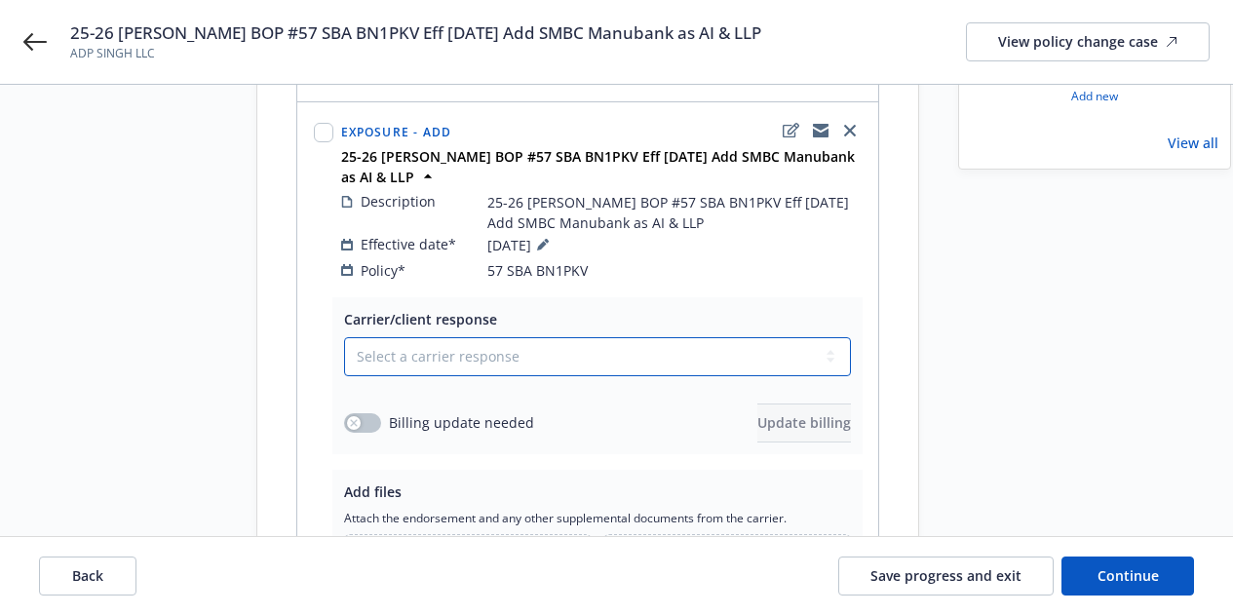
click at [632, 337] on select "Select a carrier response Accepted Accepted with revision No endorsement needed…" at bounding box center [597, 356] width 507 height 39
select select "ACCEPTED"
click at [344, 337] on select "Select a carrier response Accepted Accepted with revision No endorsement needed…" at bounding box center [597, 356] width 507 height 39
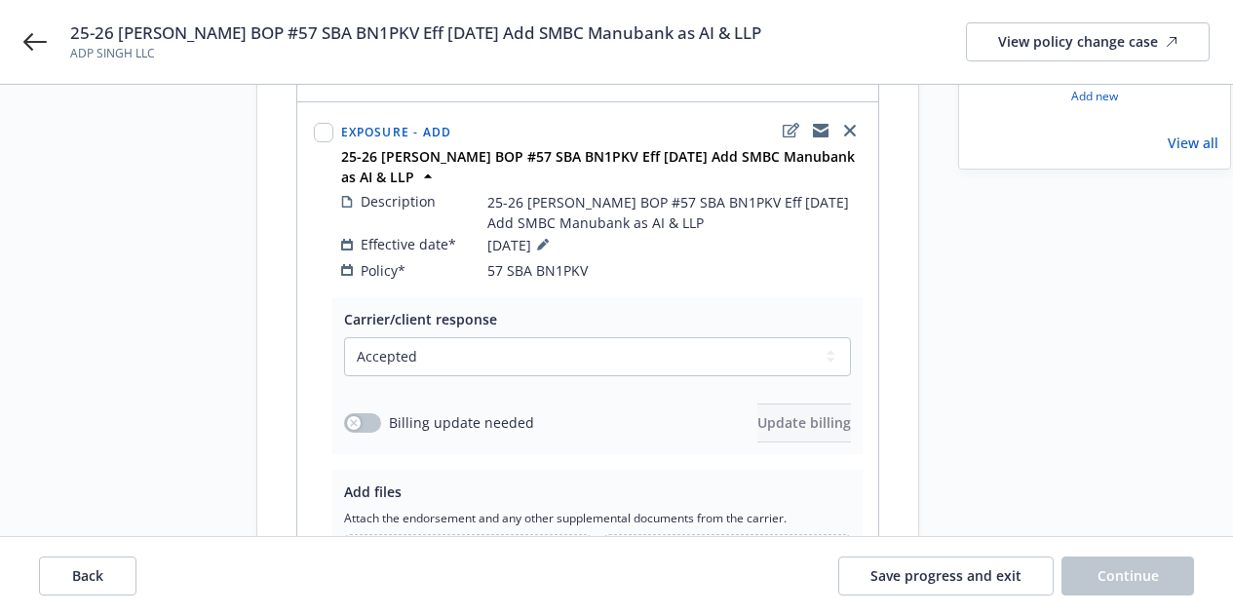
click at [340, 380] on div "Carrier/client response Select a carrier response Accepted Accepted with revisi…" at bounding box center [597, 375] width 530 height 157
click at [361, 413] on button "button" at bounding box center [362, 422] width 37 height 19
click at [811, 413] on span "Update billing" at bounding box center [804, 422] width 94 height 19
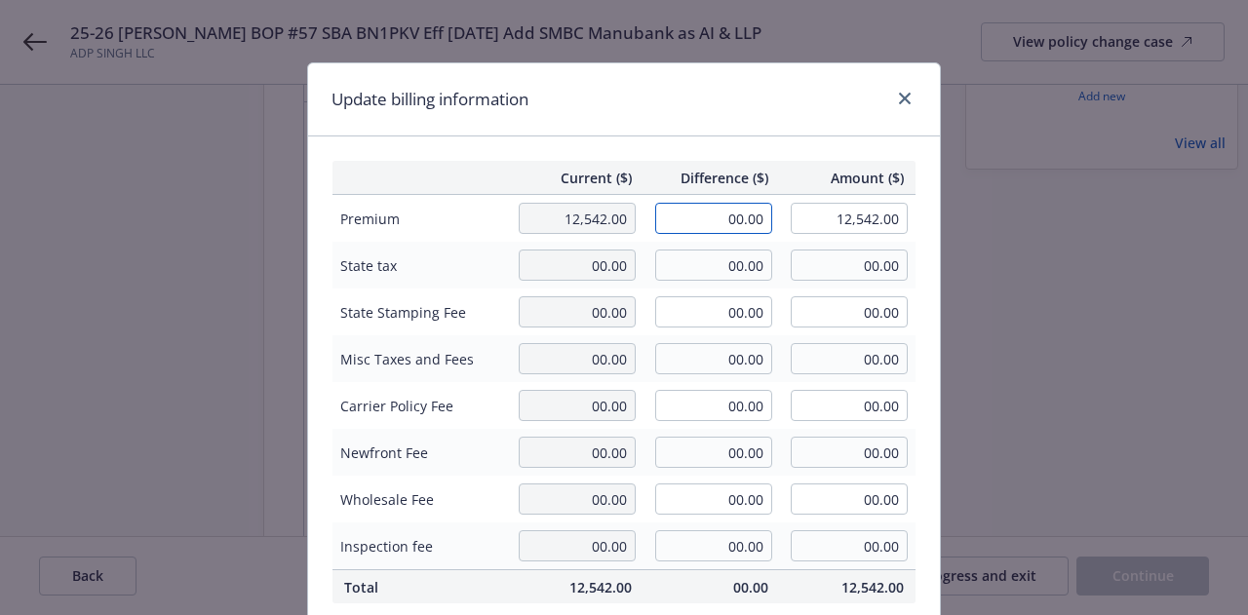
click at [698, 217] on input "00.00" at bounding box center [713, 218] width 117 height 31
type input "17.00"
type input "12,559.00"
type input "2.55"
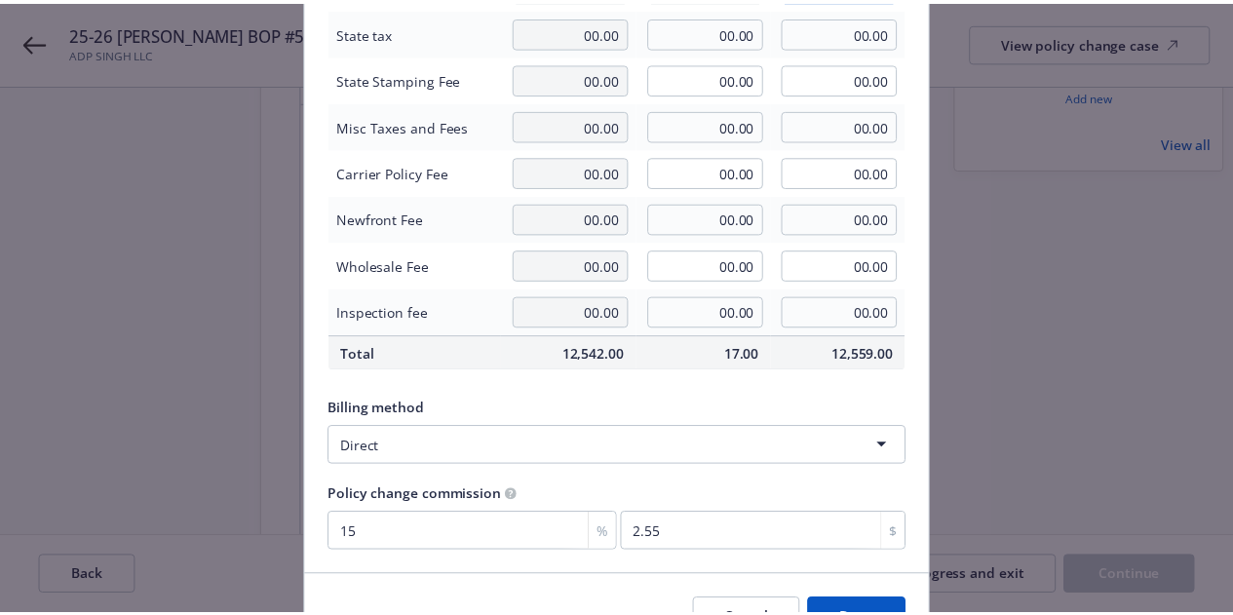
scroll to position [276, 0]
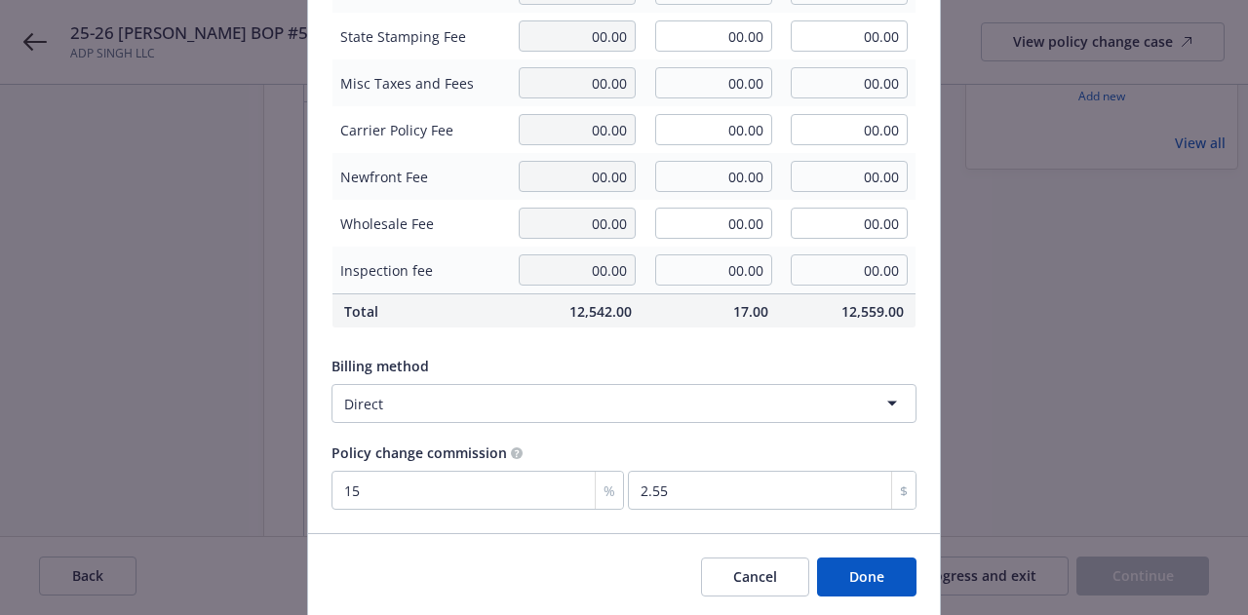
click at [863, 568] on button "Done" at bounding box center [866, 577] width 99 height 39
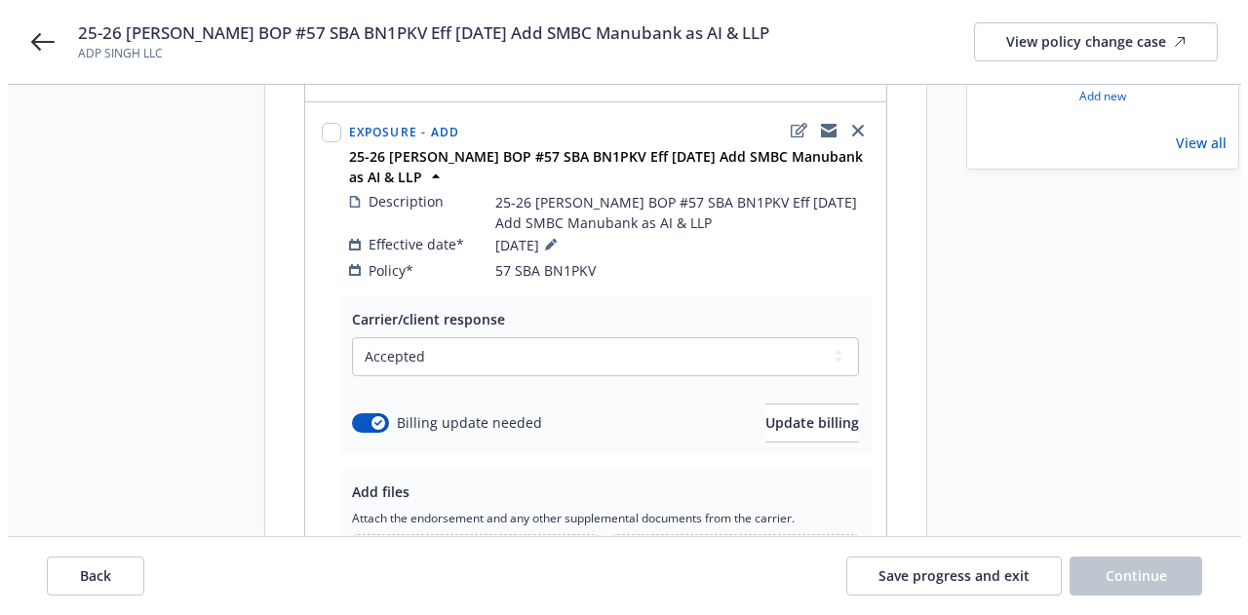
scroll to position [321, 0]
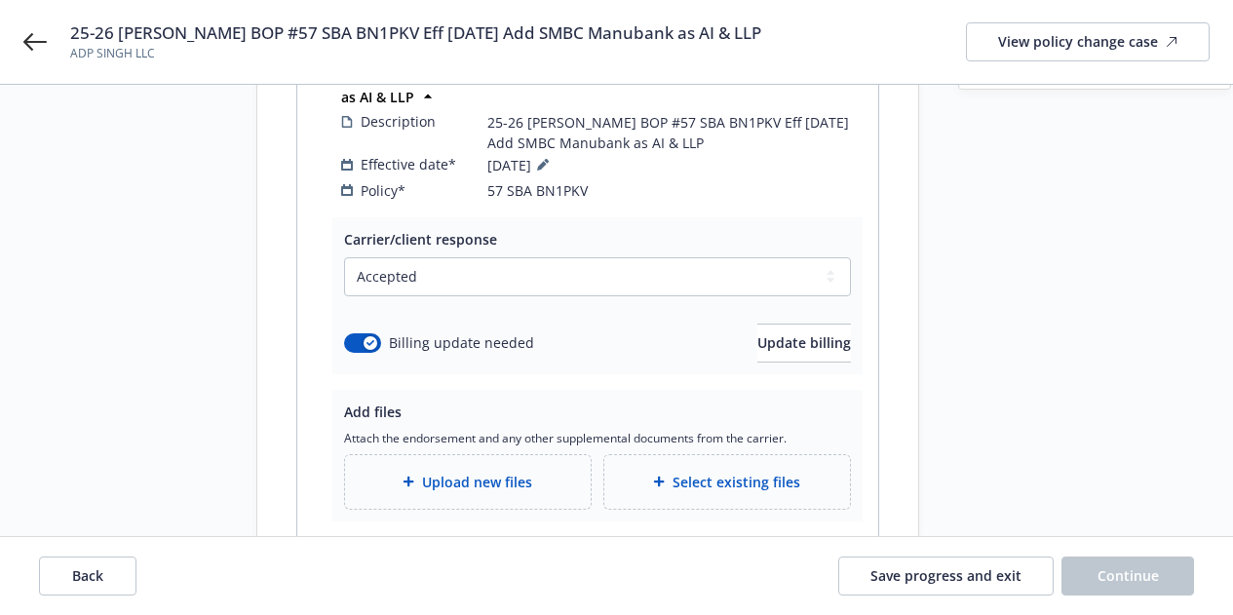
click at [476, 472] on span "Upload new files" at bounding box center [477, 482] width 110 height 20
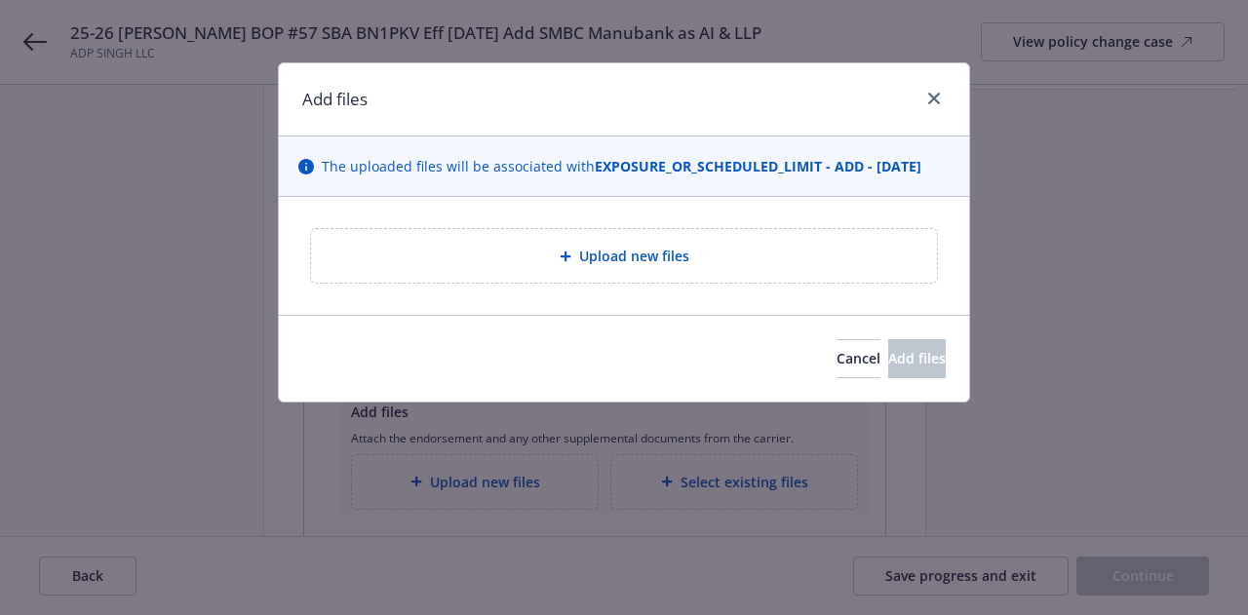
click at [485, 258] on div "Upload new files" at bounding box center [624, 256] width 595 height 22
click at [677, 257] on span "Upload new files" at bounding box center [634, 256] width 110 height 20
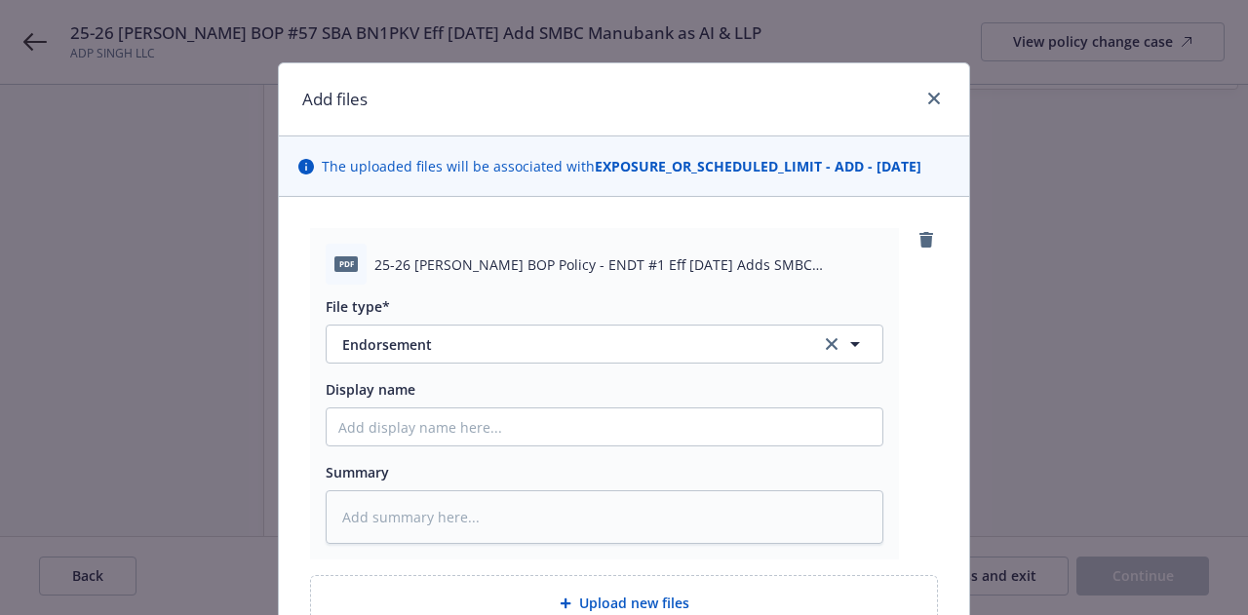
scroll to position [146, 0]
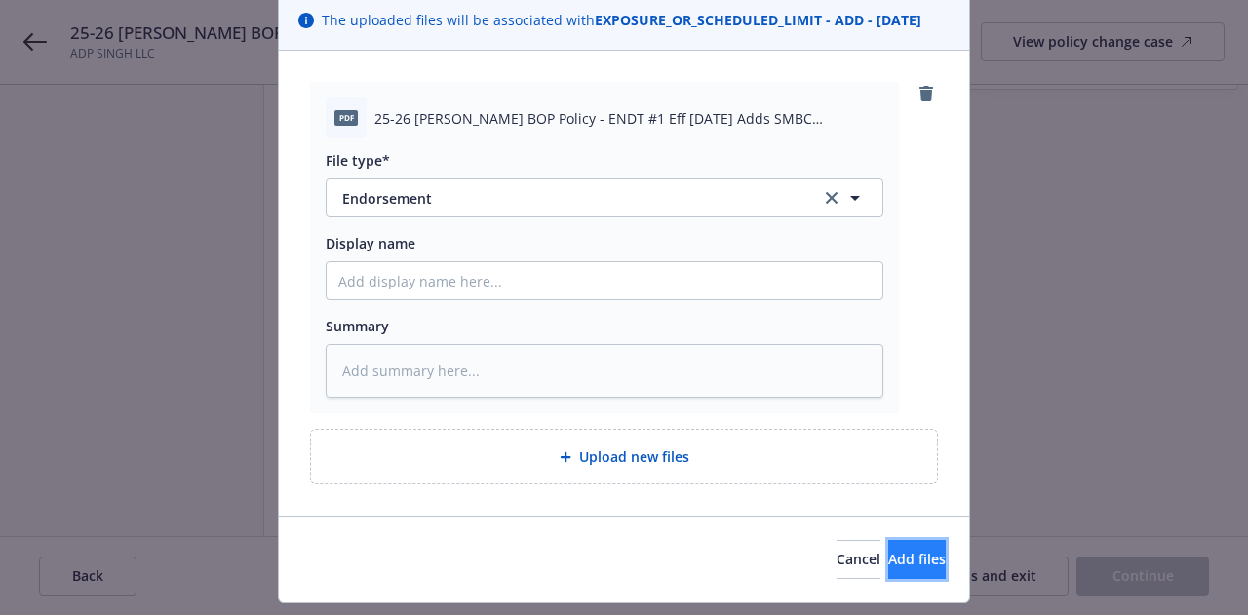
click at [888, 563] on span "Add files" at bounding box center [917, 559] width 58 height 19
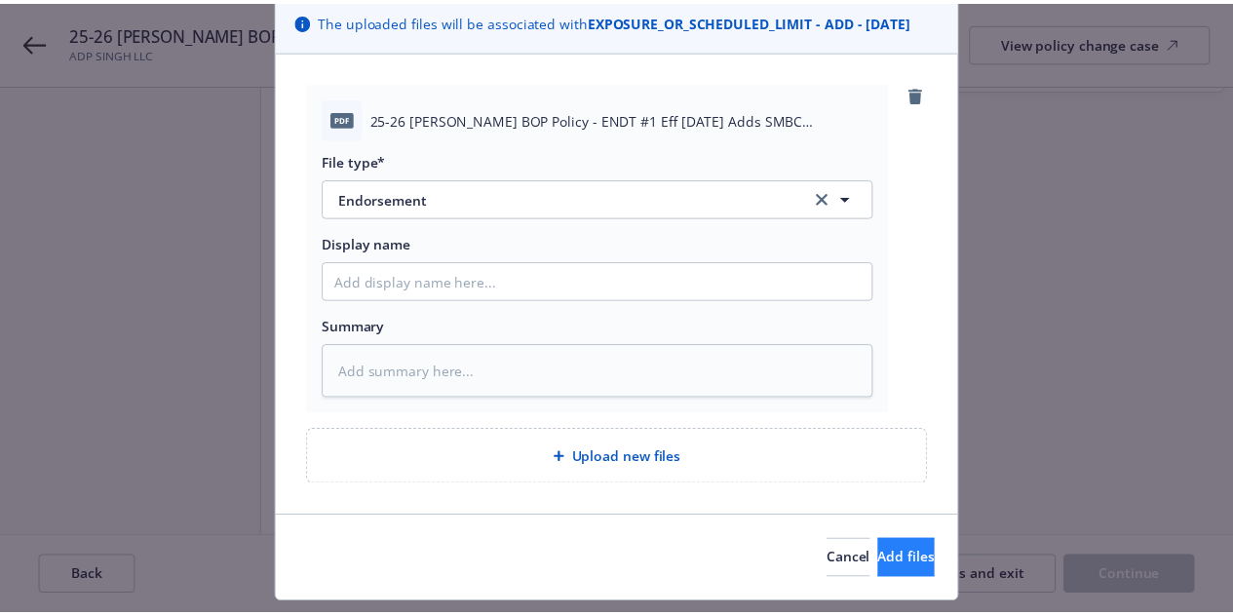
scroll to position [126, 0]
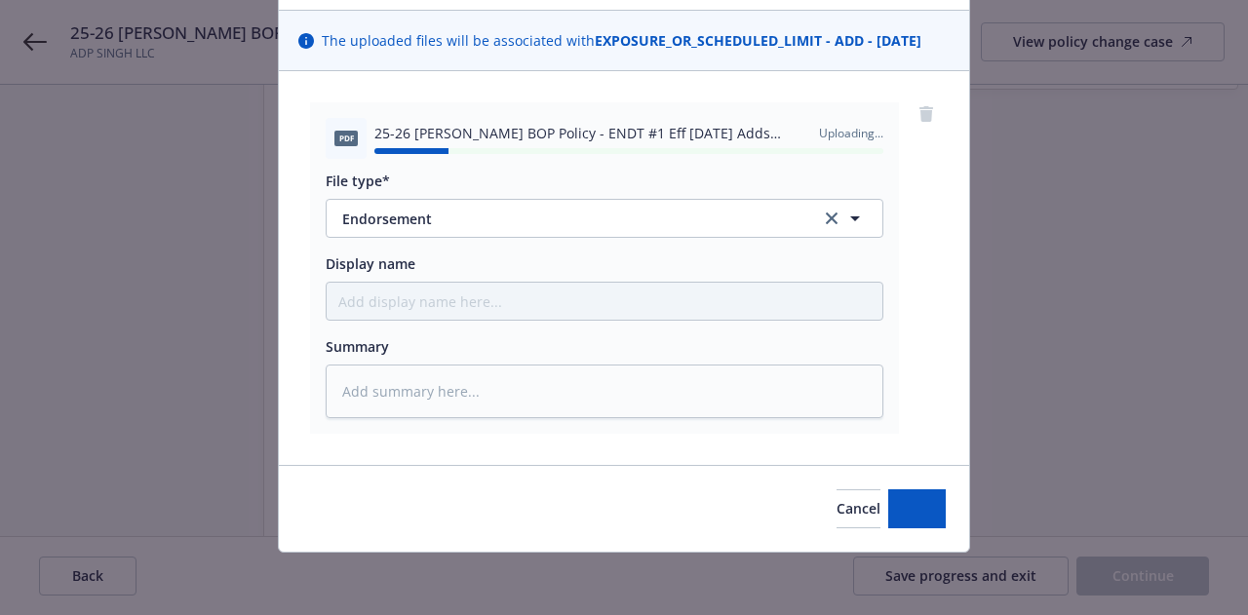
type textarea "x"
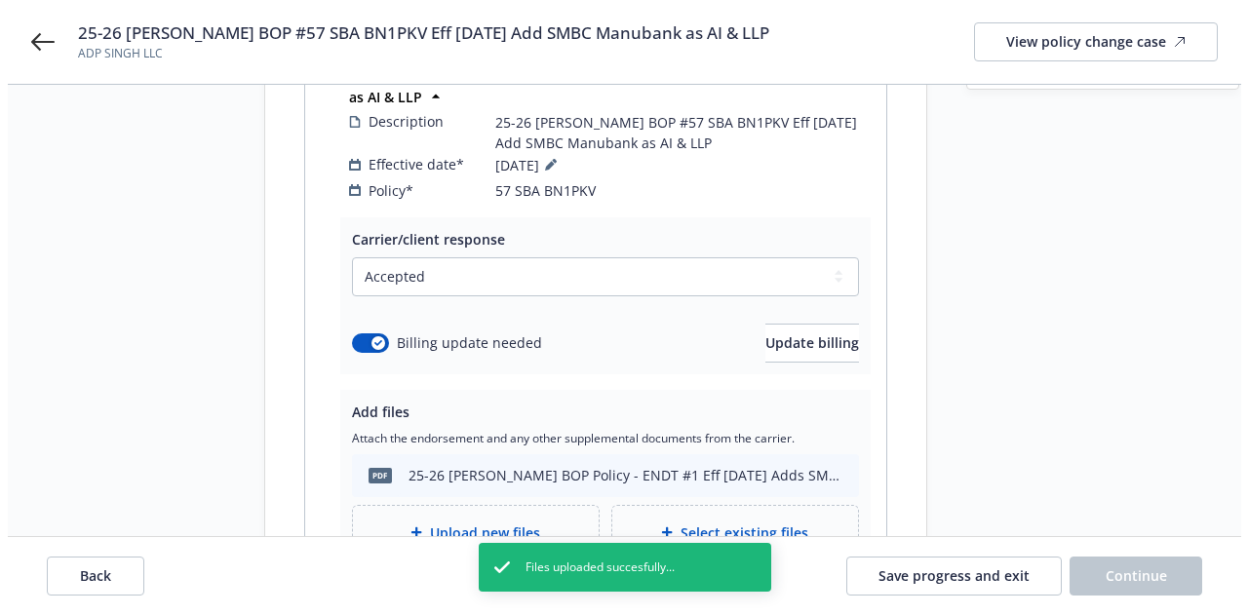
scroll to position [473, 0]
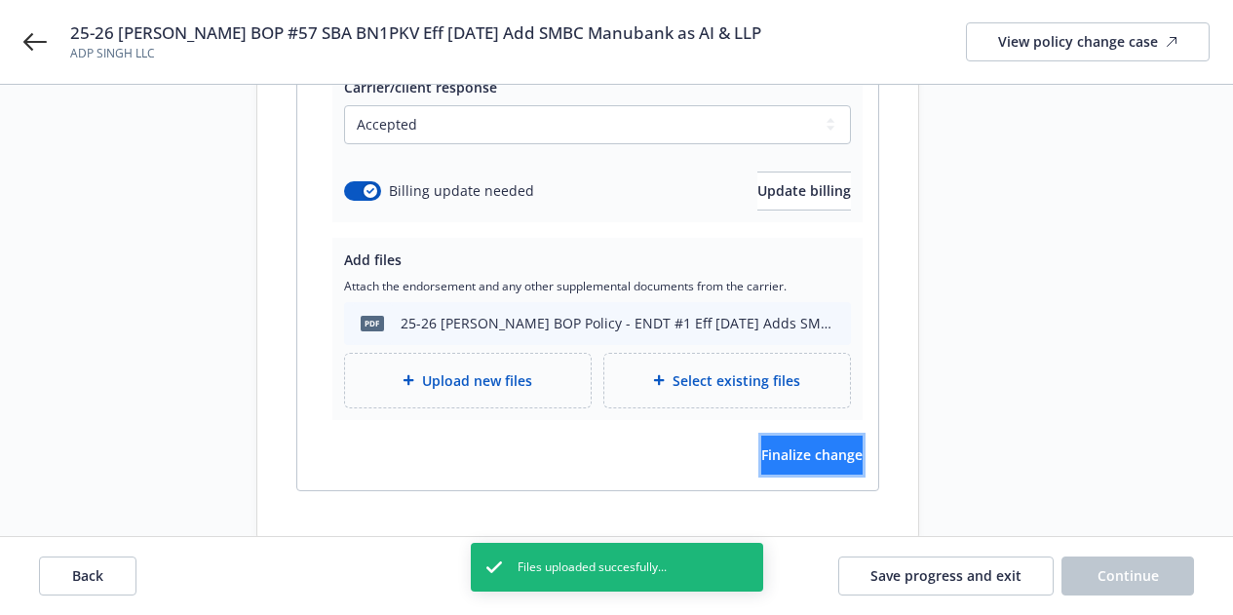
click at [783, 445] on span "Finalize change" at bounding box center [811, 454] width 101 height 19
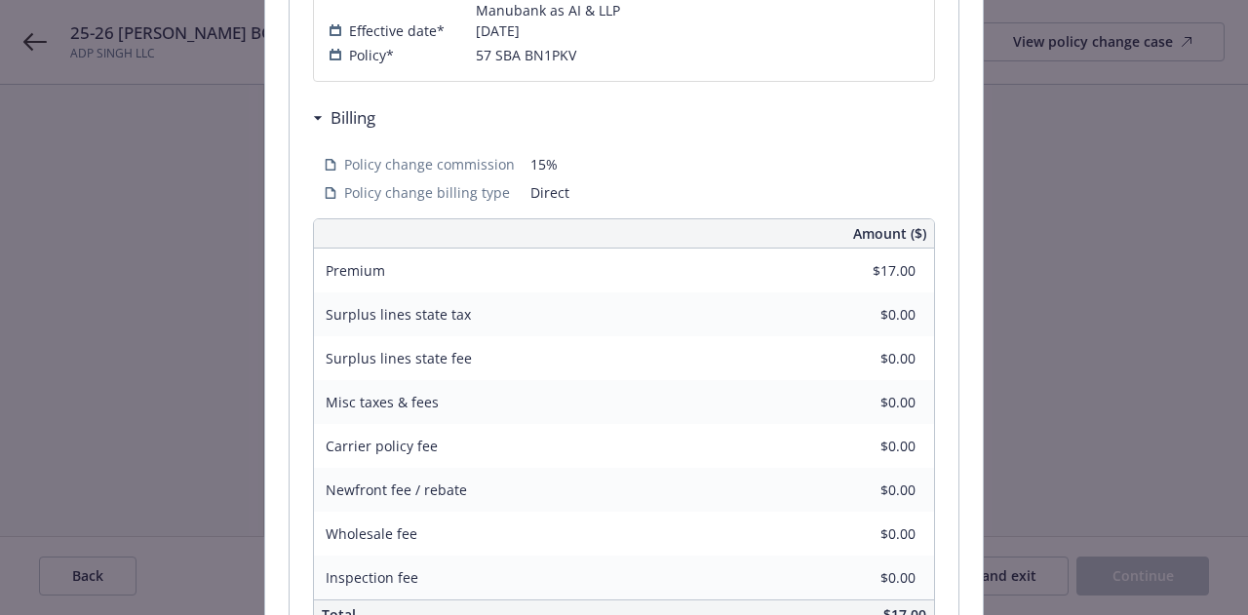
scroll to position [723, 0]
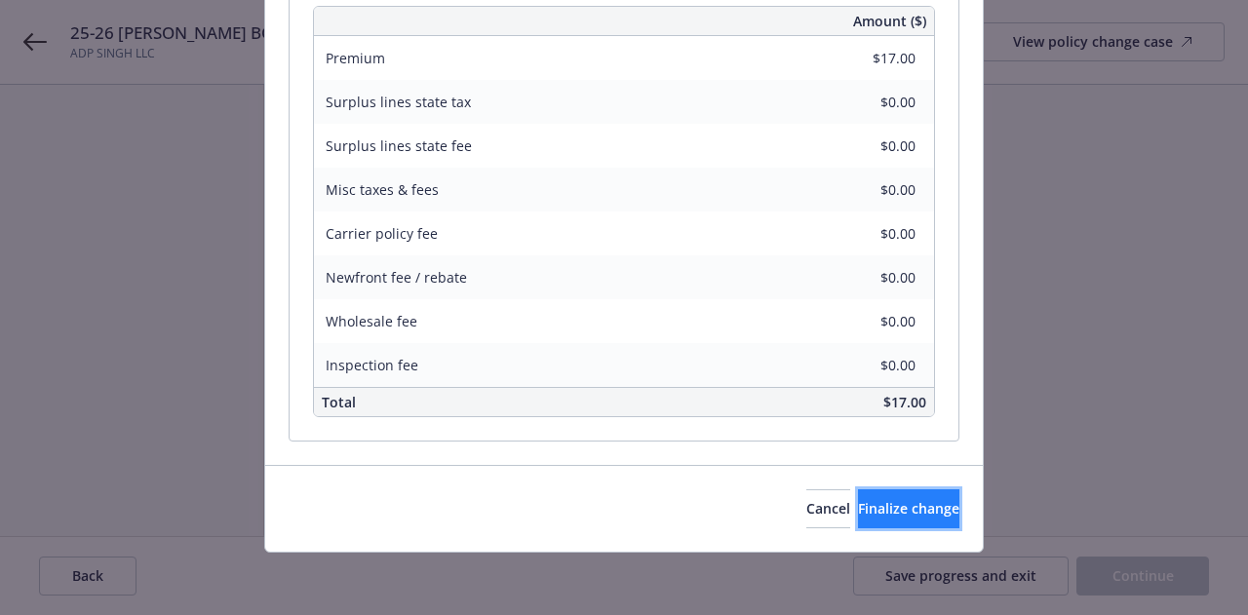
click at [874, 510] on span "Finalize change" at bounding box center [908, 508] width 101 height 19
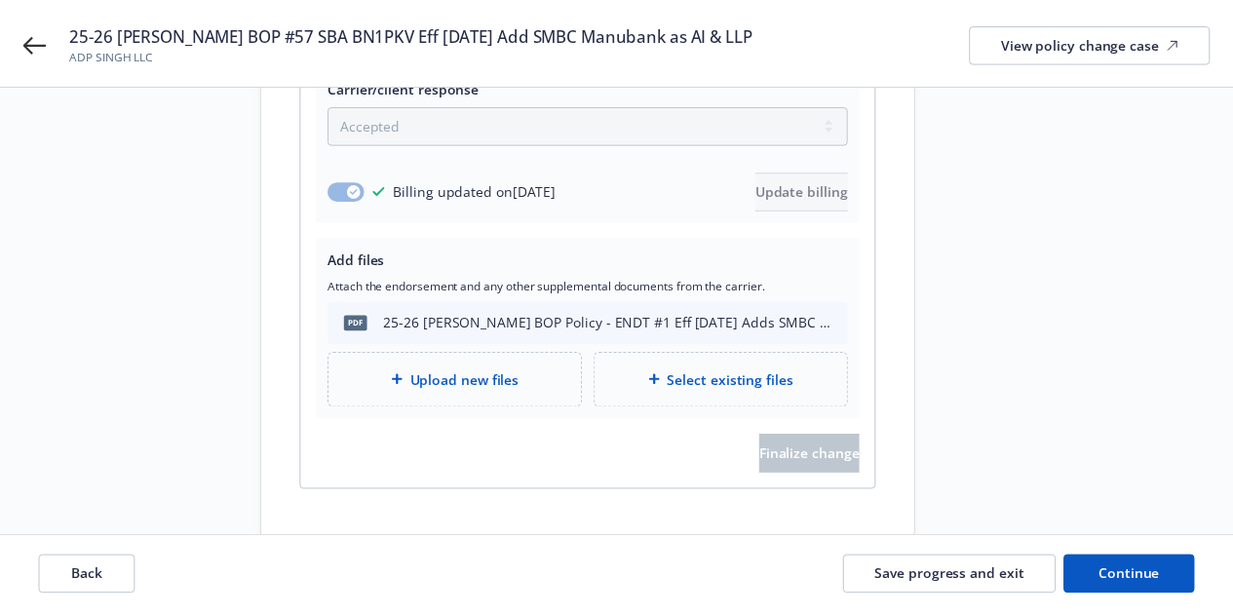
scroll to position [472, 0]
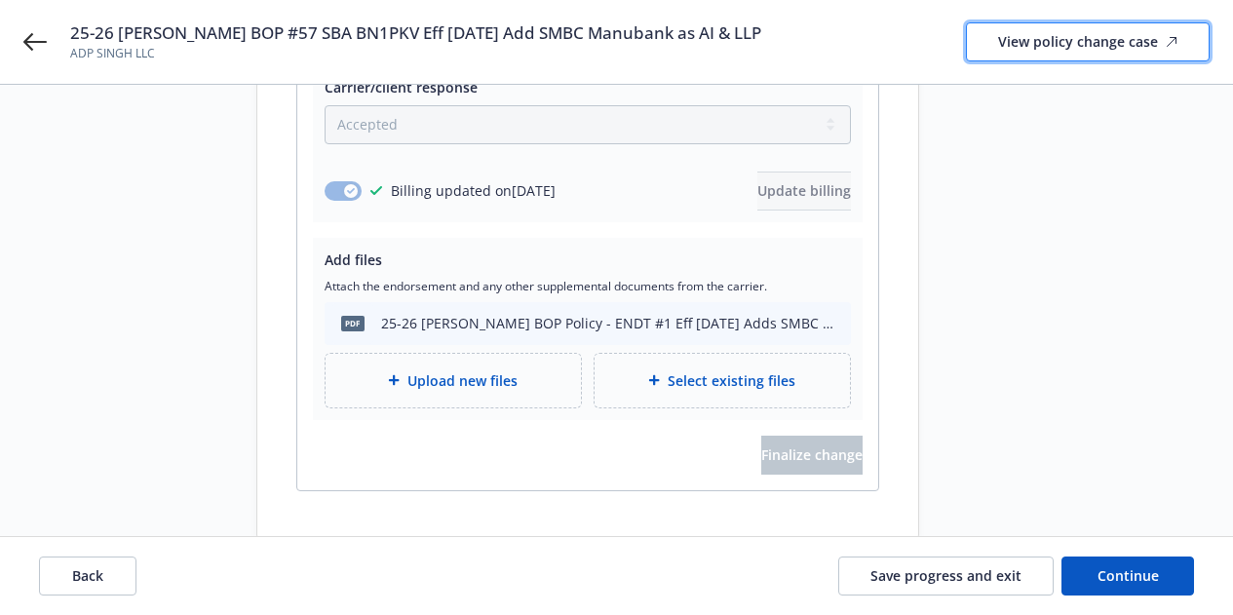
click at [1023, 48] on div "View policy change case" at bounding box center [1087, 41] width 179 height 37
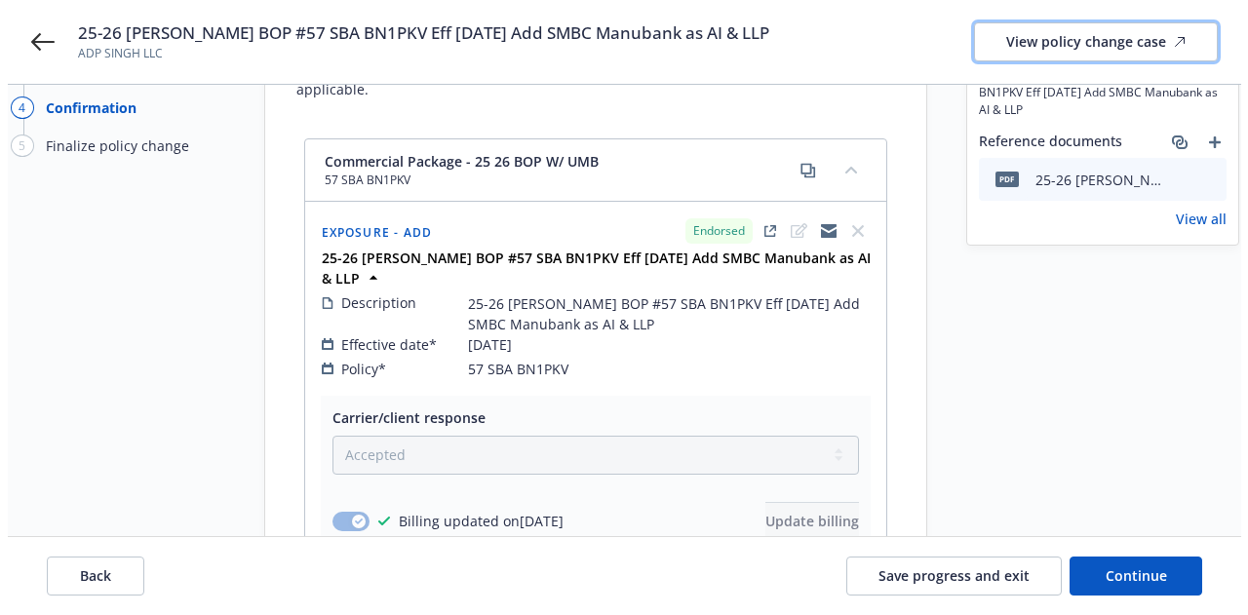
scroll to position [0, 0]
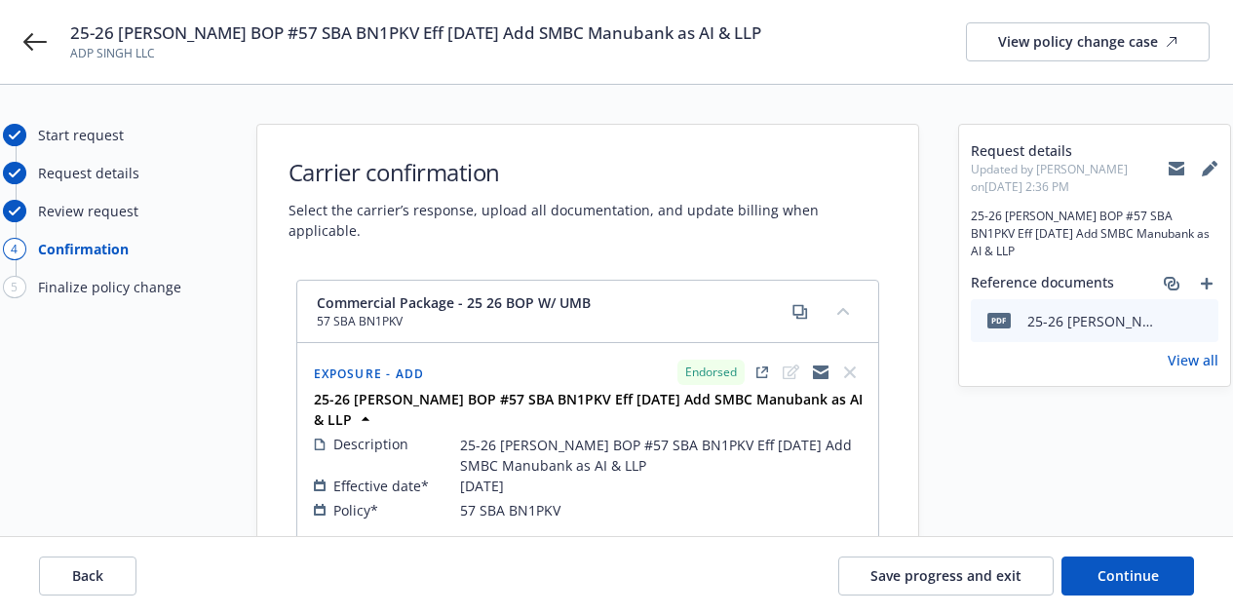
click at [1174, 163] on icon at bounding box center [1177, 165] width 16 height 7
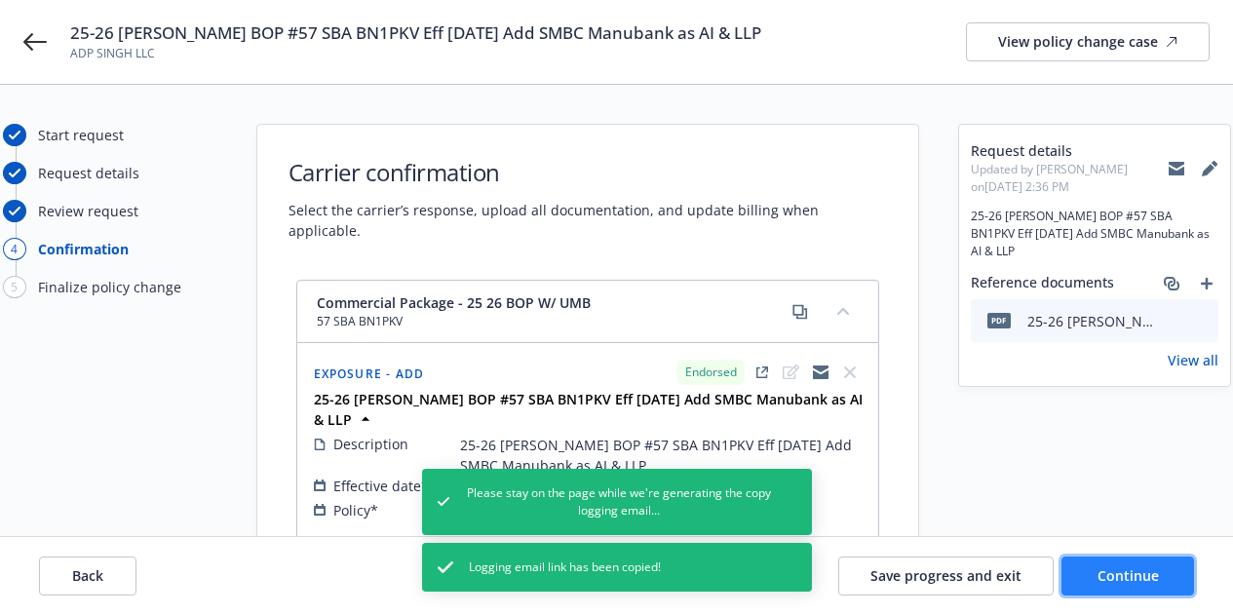
click at [1110, 567] on span "Continue" at bounding box center [1128, 575] width 61 height 19
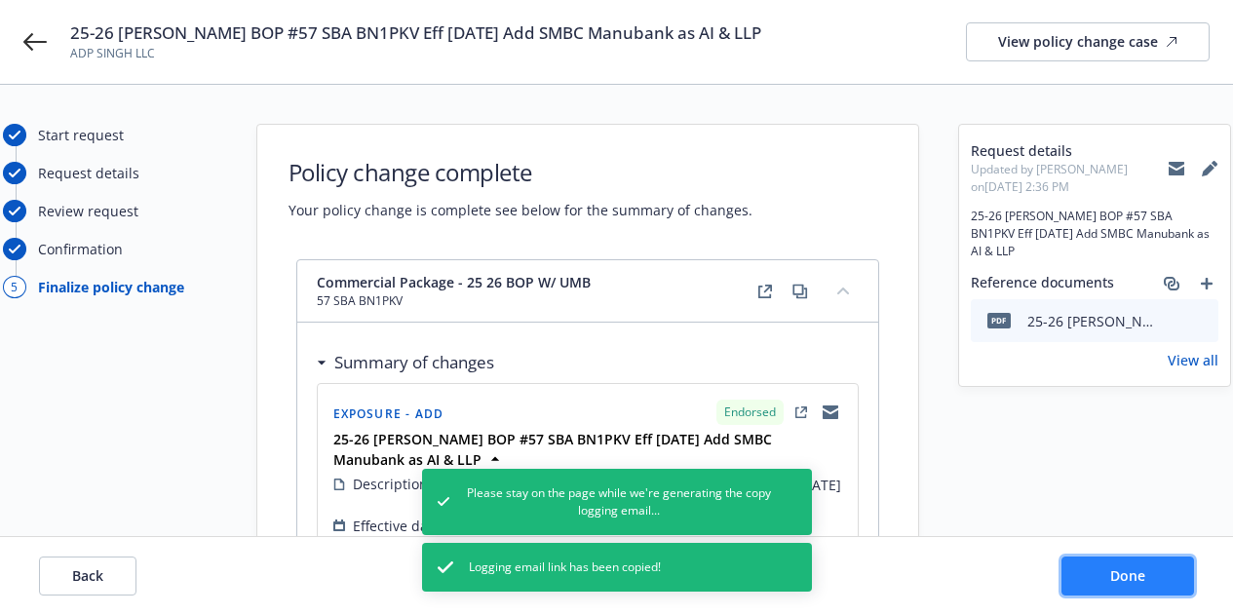
click at [1110, 567] on span "Done" at bounding box center [1127, 575] width 35 height 19
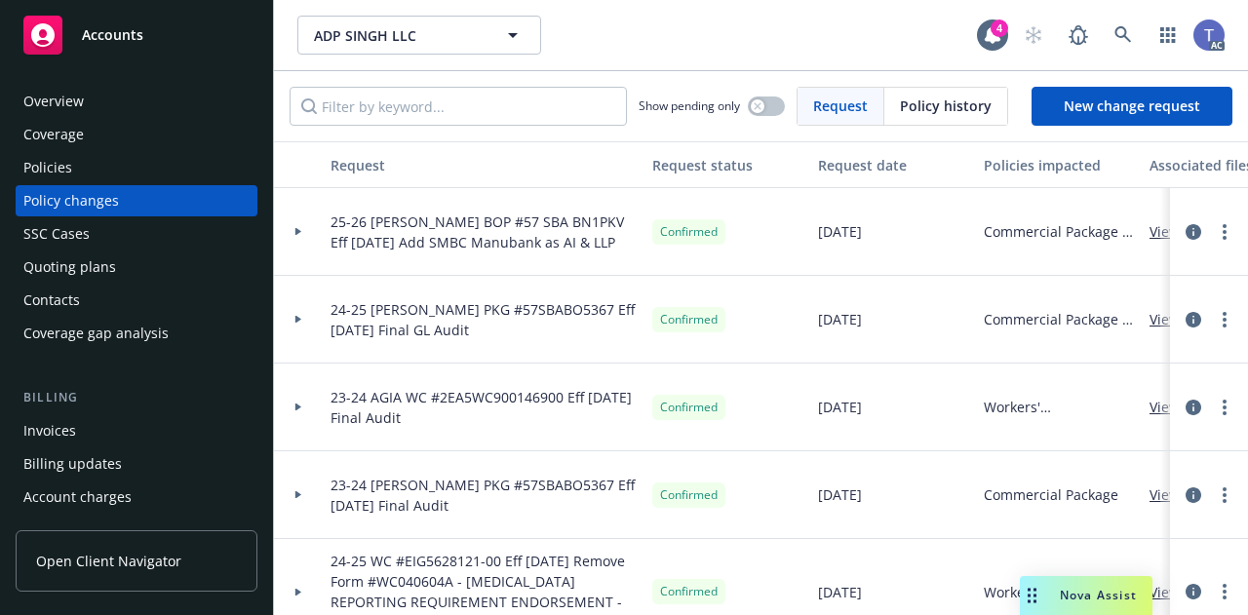
click at [96, 292] on div "Contacts" at bounding box center [136, 300] width 226 height 31
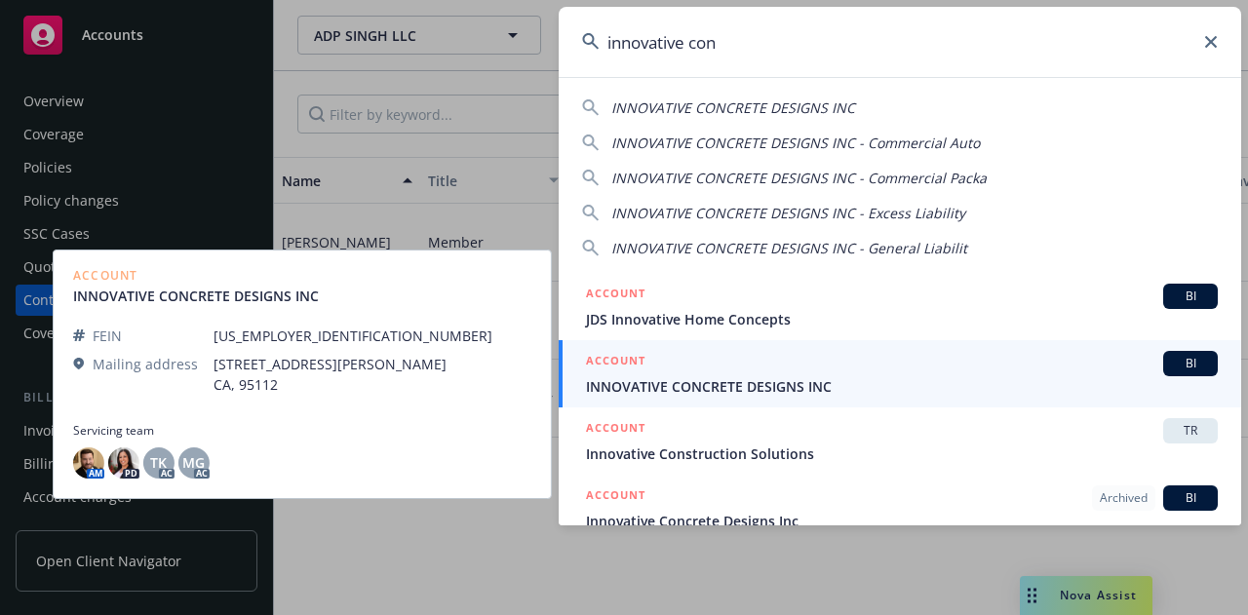
type input "innovative con"
click at [724, 383] on span "INNOVATIVE CONCRETE DESIGNS INC" at bounding box center [902, 386] width 632 height 20
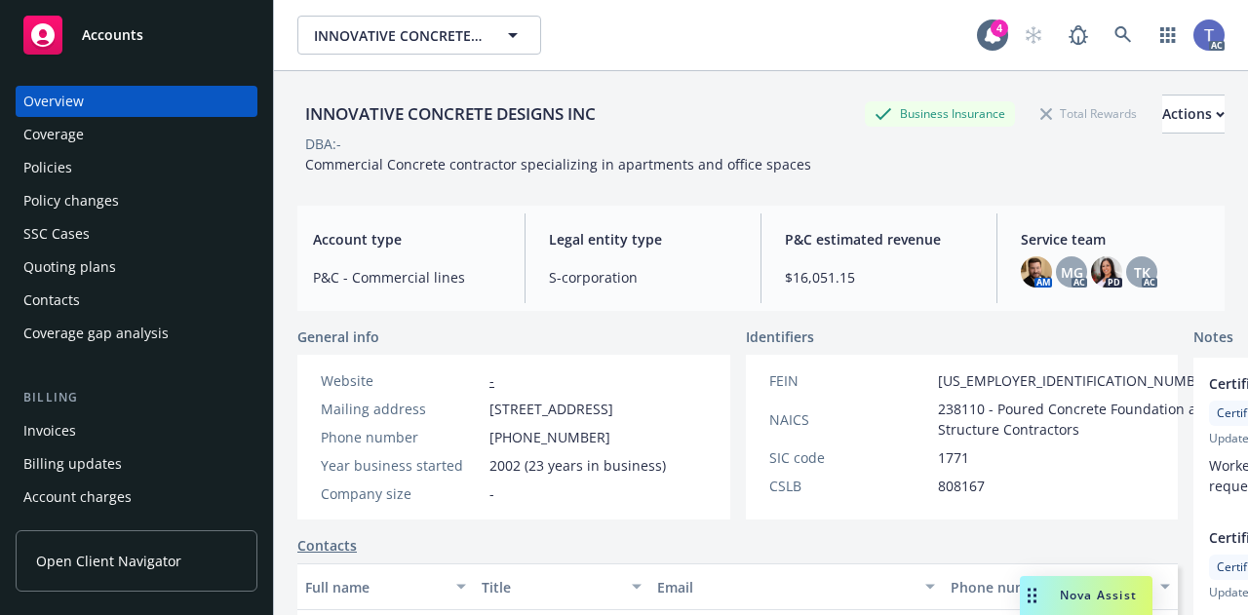
click at [82, 166] on div "Policies" at bounding box center [136, 167] width 226 height 31
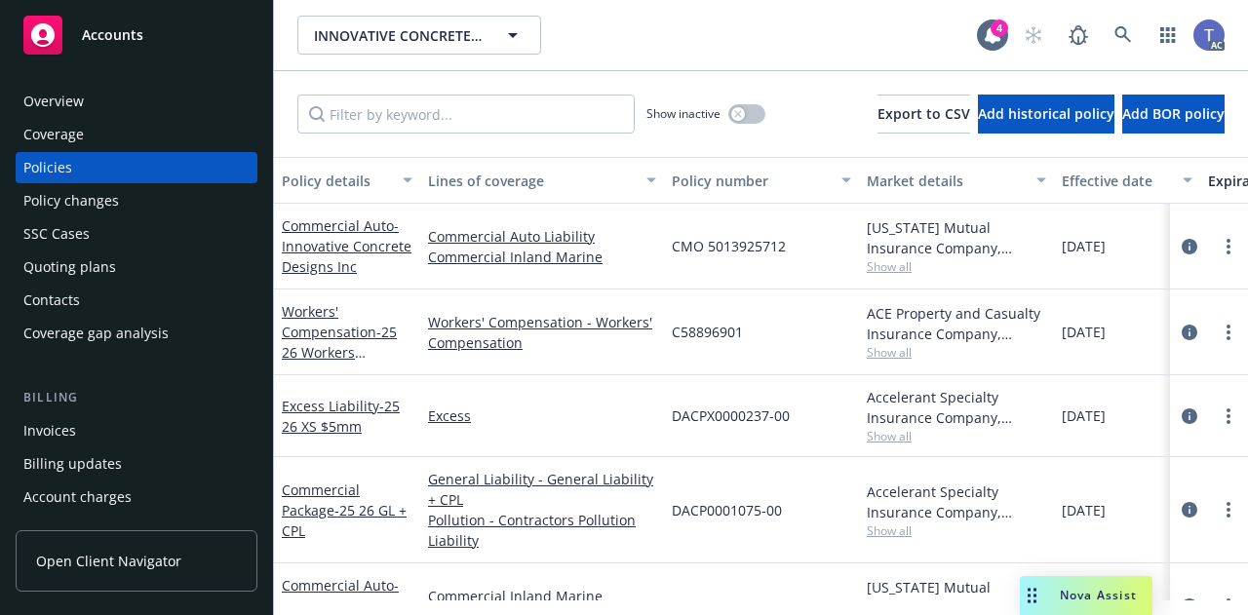
scroll to position [63, 0]
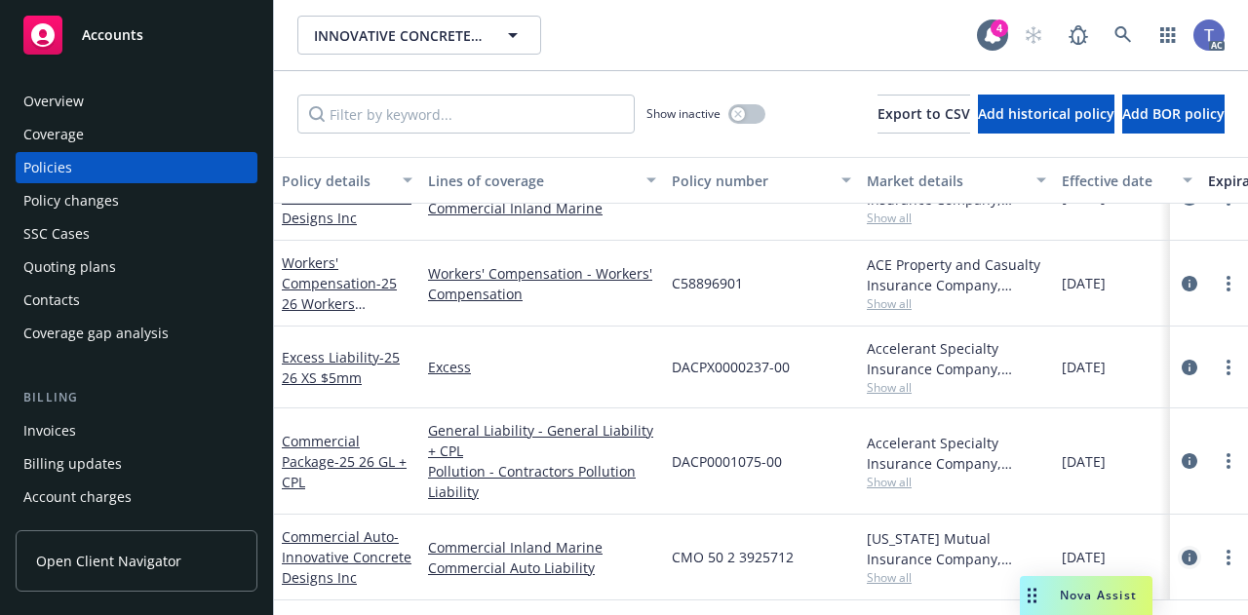
click at [1181, 550] on icon "circleInformation" at bounding box center [1189, 558] width 16 height 16
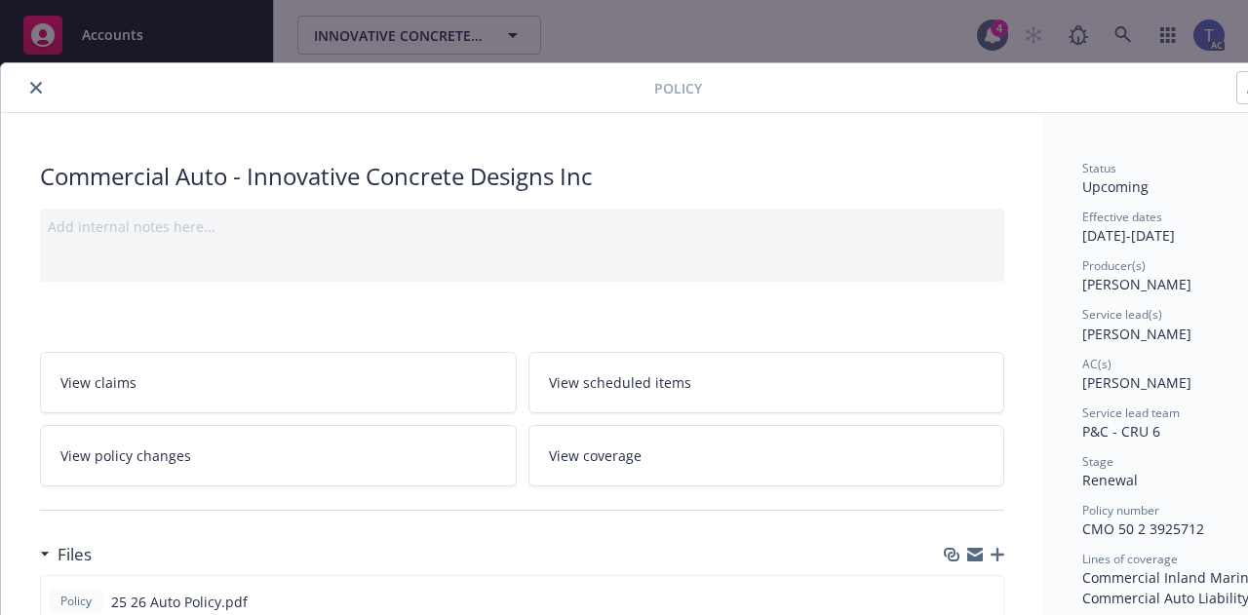
click at [229, 461] on link "View policy changes" at bounding box center [278, 455] width 477 height 61
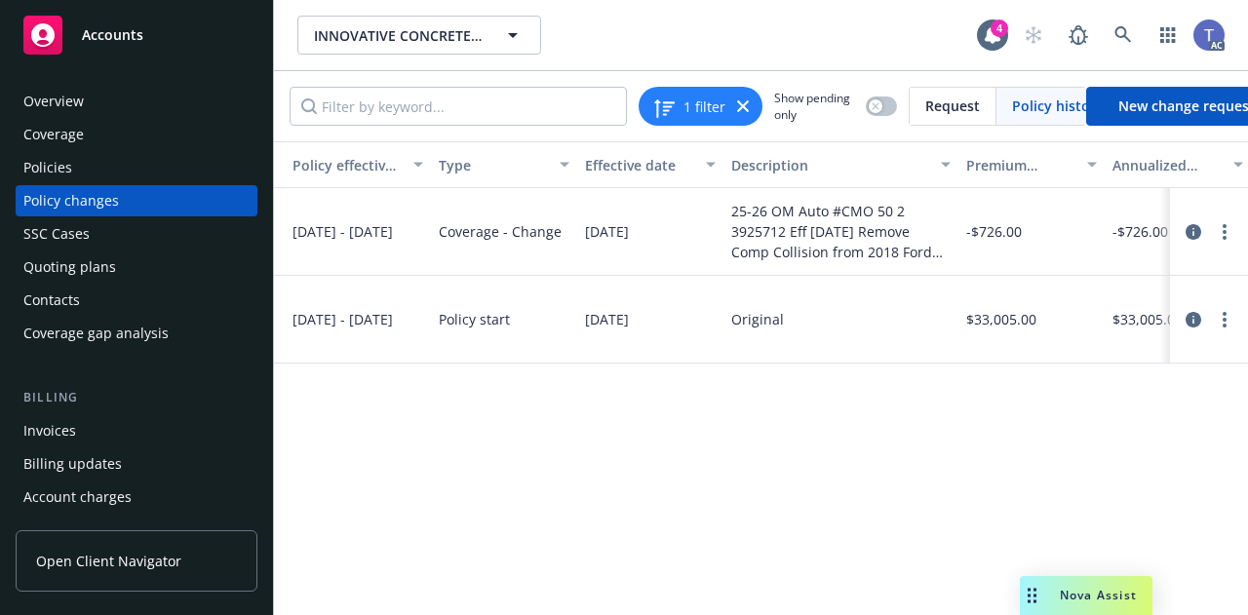
scroll to position [0, 363]
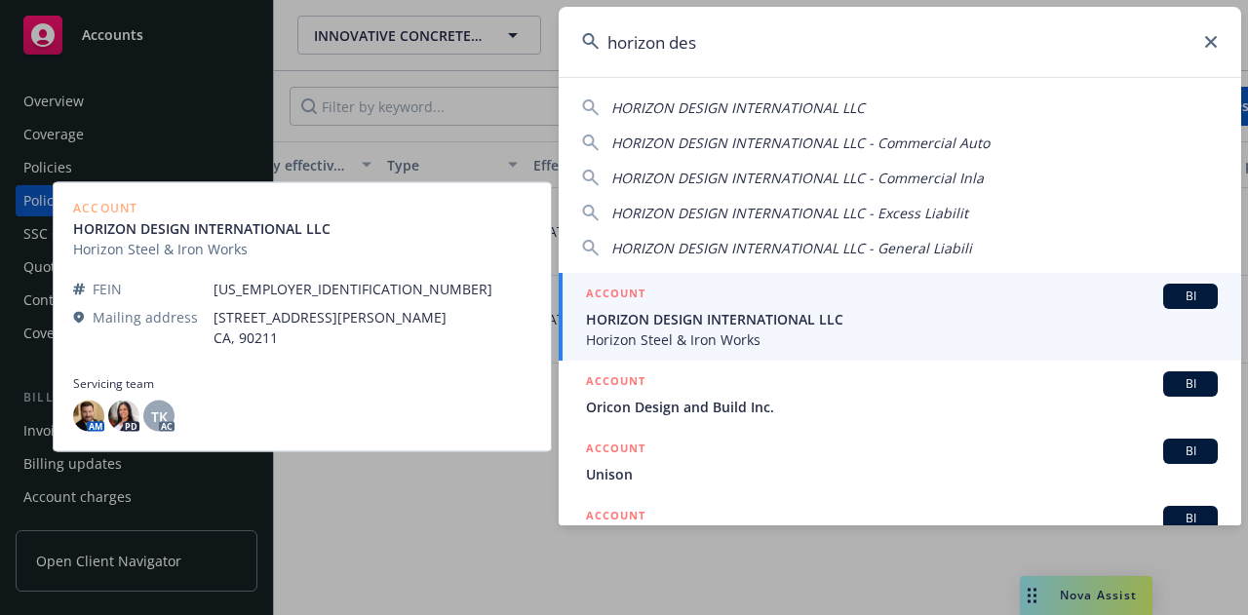
type input "horizon des"
click at [701, 321] on span "HORIZON DESIGN INTERNATIONAL LLC" at bounding box center [902, 319] width 632 height 20
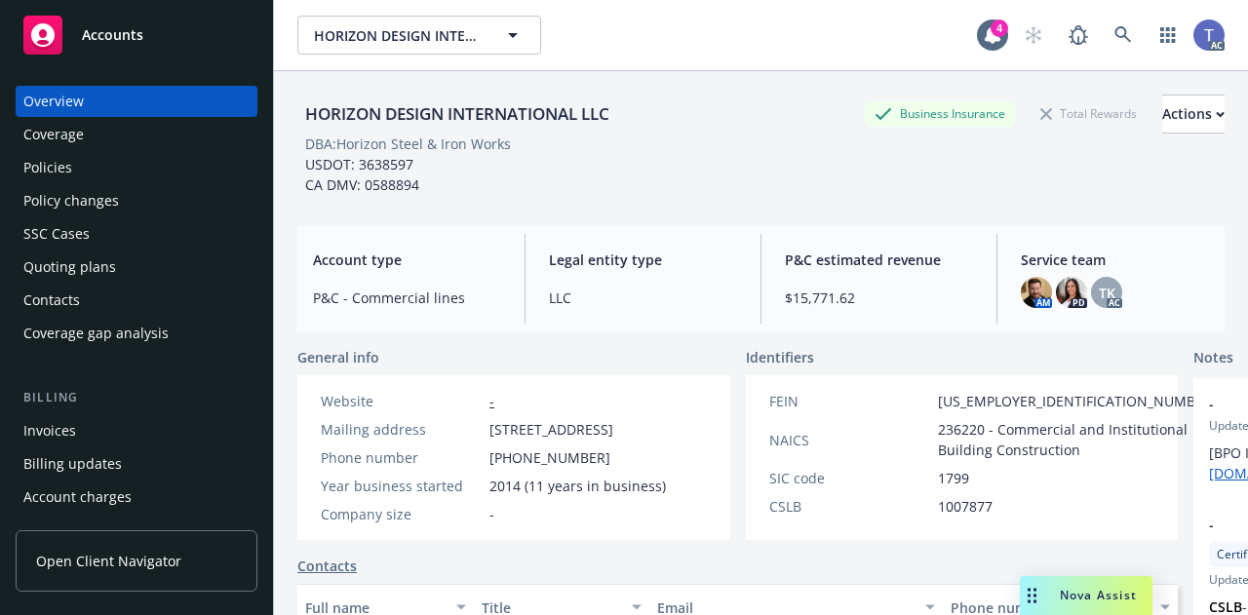
click at [74, 199] on div "Policy changes" at bounding box center [71, 200] width 96 height 31
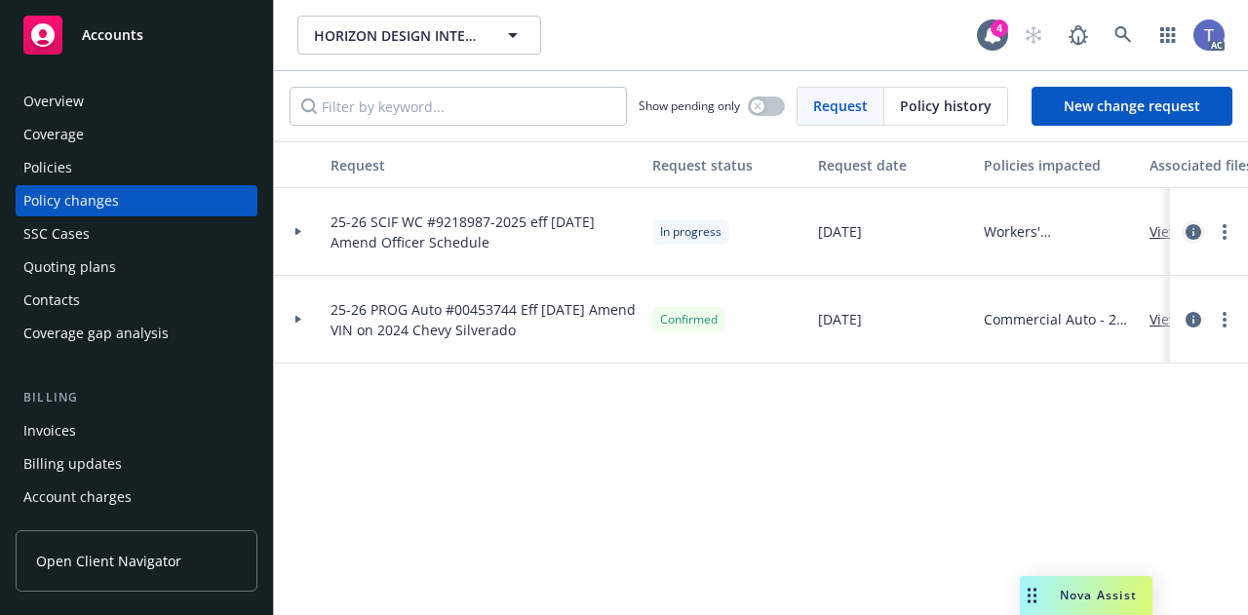
click at [1191, 231] on icon "circleInformation" at bounding box center [1193, 232] width 16 height 16
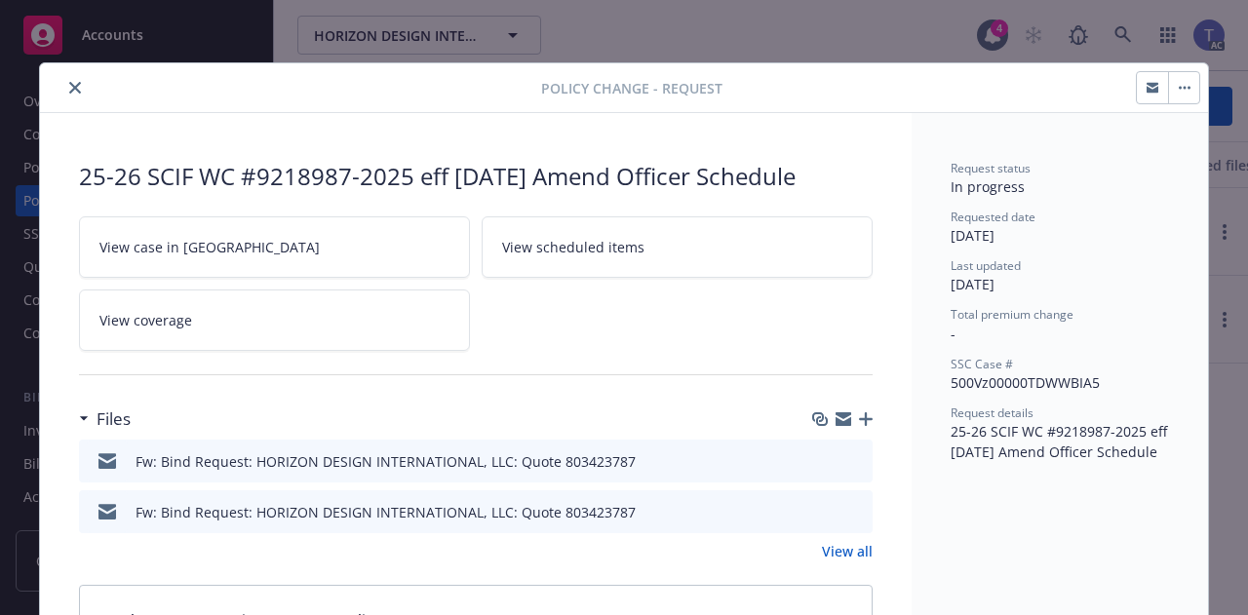
scroll to position [58, 0]
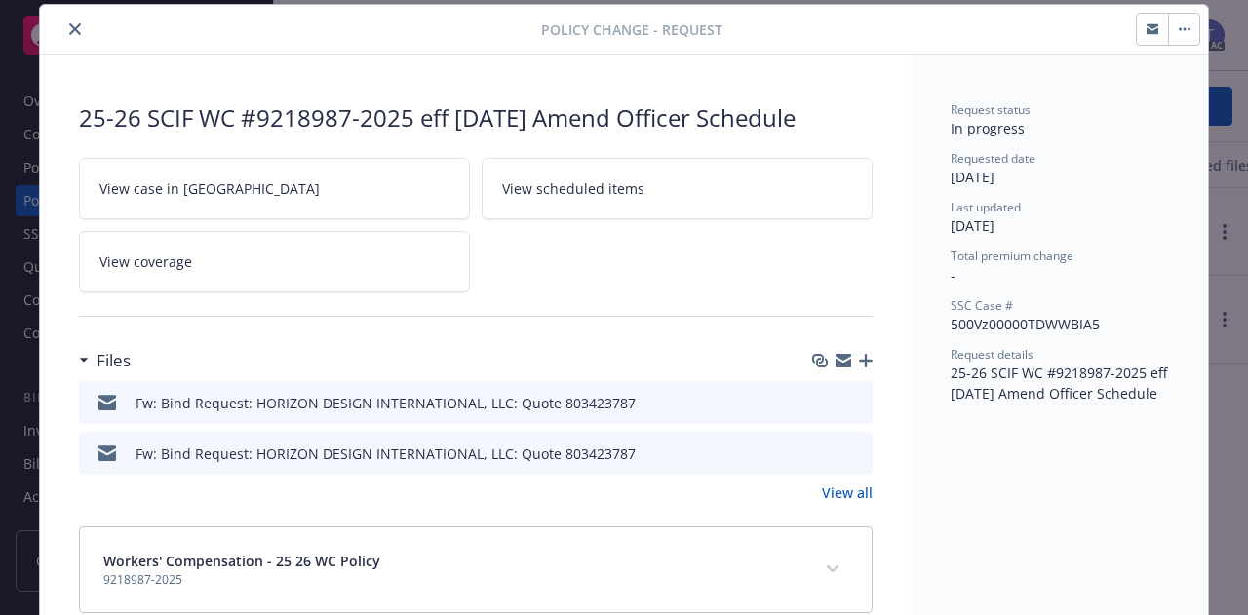
click at [852, 402] on icon "preview file" at bounding box center [854, 402] width 18 height 14
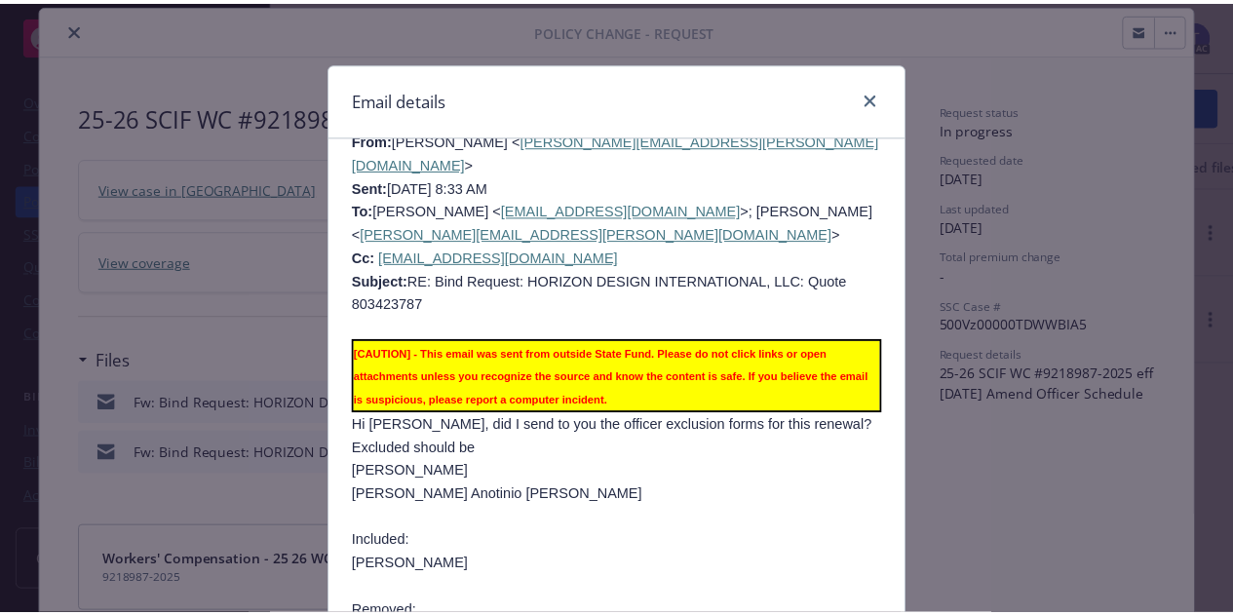
scroll to position [4615, 0]
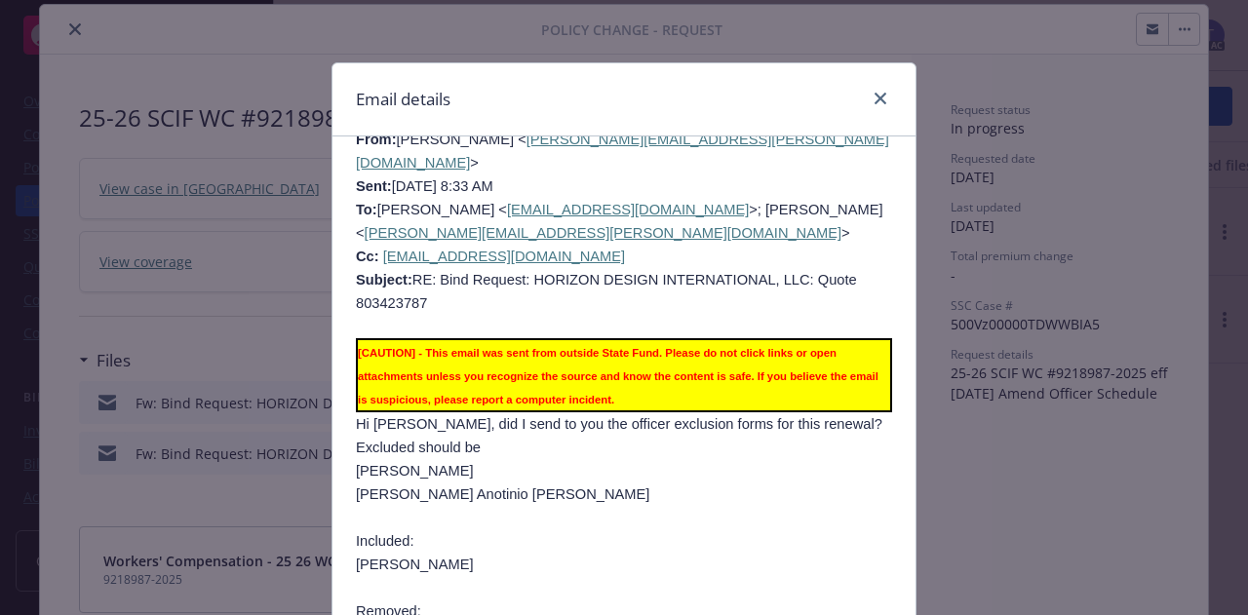
drag, startPoint x: 348, startPoint y: 240, endPoint x: 481, endPoint y: 426, distance: 228.5
copy div "Excluded should be [PERSON_NAME] [PERSON_NAME] [PERSON_NAME] Included: [PERSON_…"
click at [877, 98] on icon "close" at bounding box center [880, 99] width 12 height 12
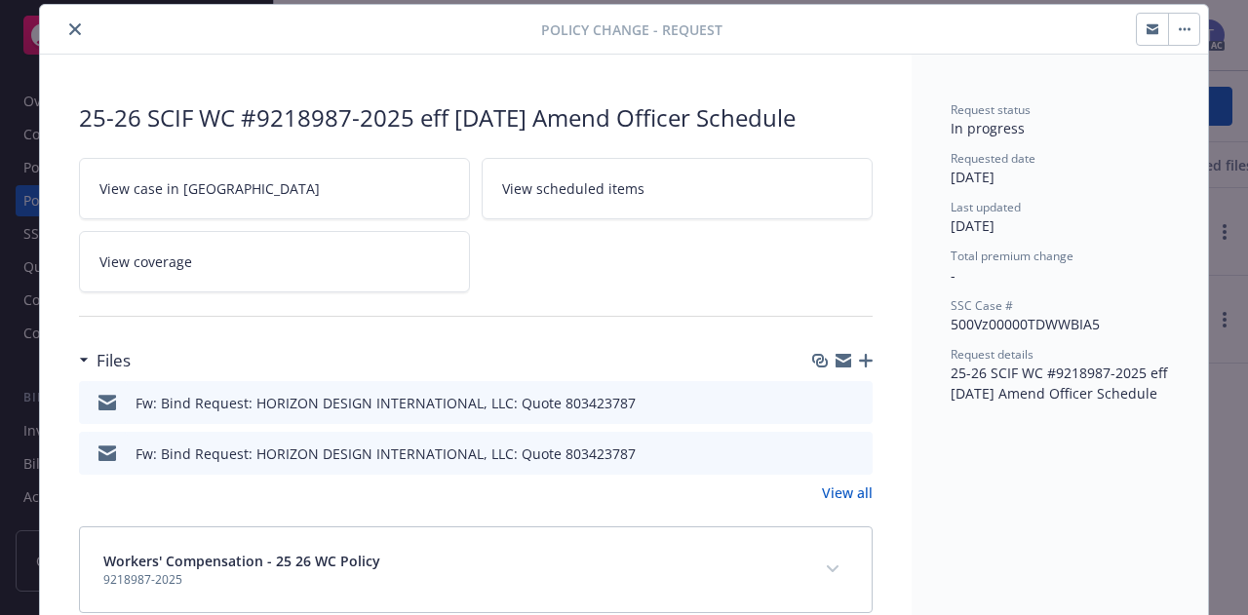
click at [69, 30] on icon "close" at bounding box center [75, 29] width 12 height 12
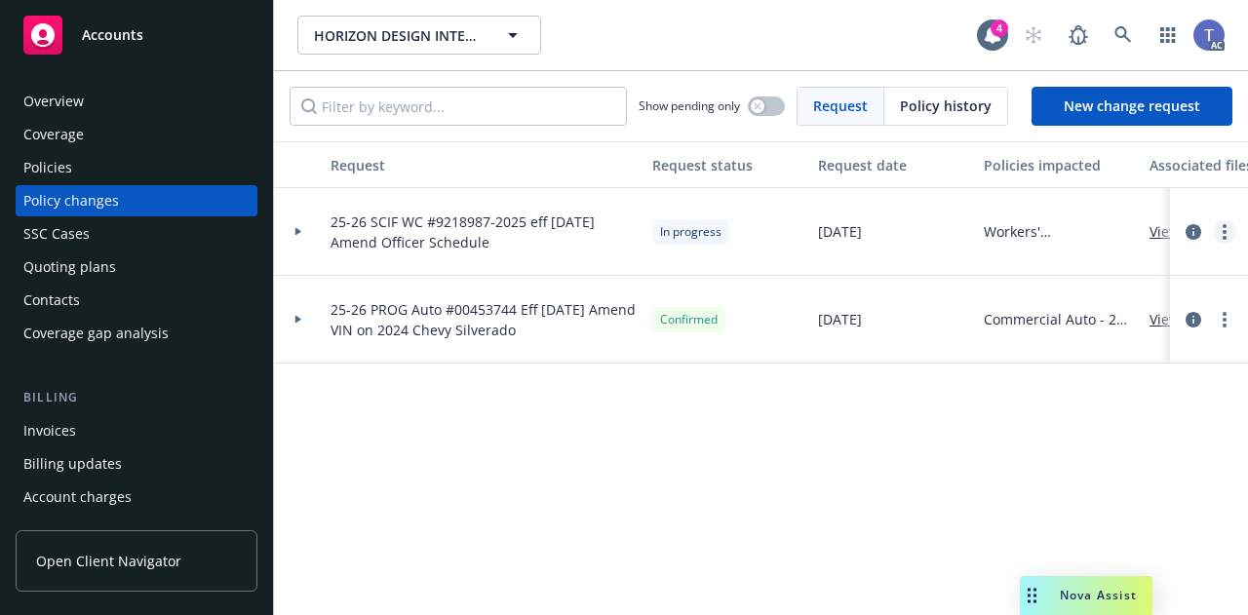
click at [1224, 236] on circle "more" at bounding box center [1224, 238] width 4 height 4
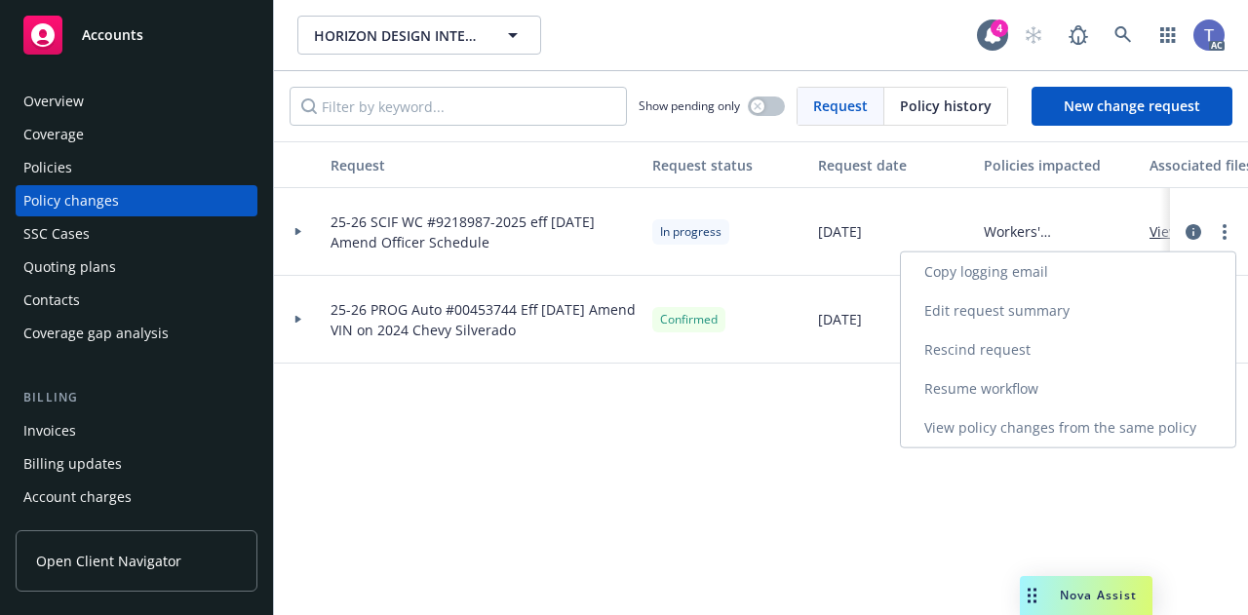
click at [987, 396] on link "Resume workflow" at bounding box center [1068, 388] width 334 height 39
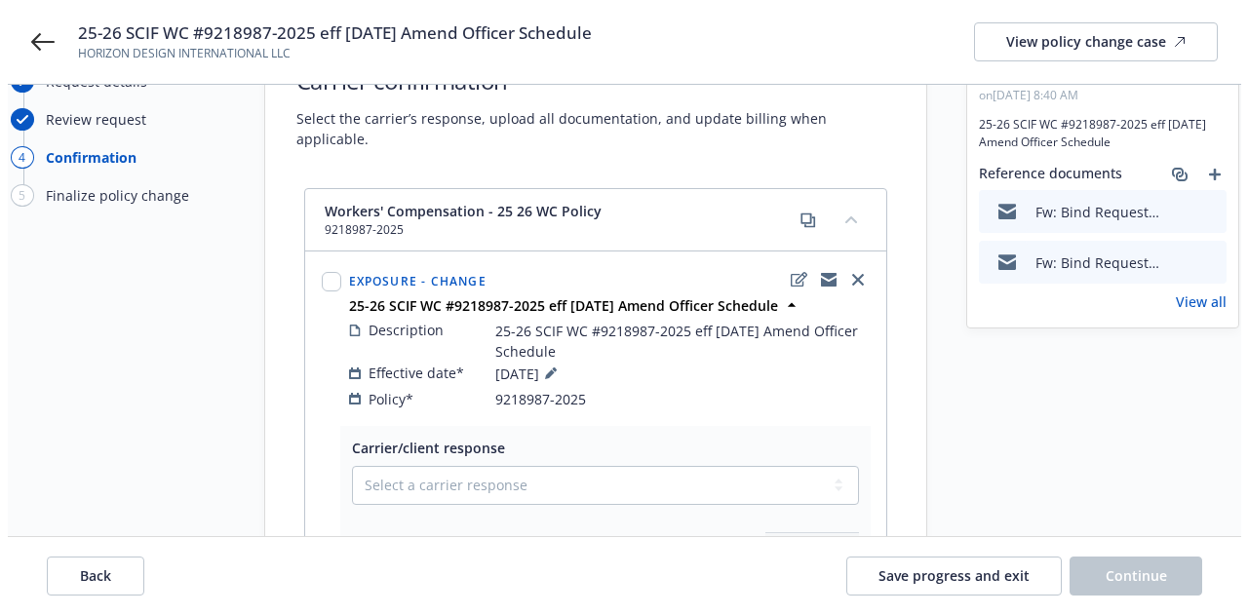
scroll to position [93, 0]
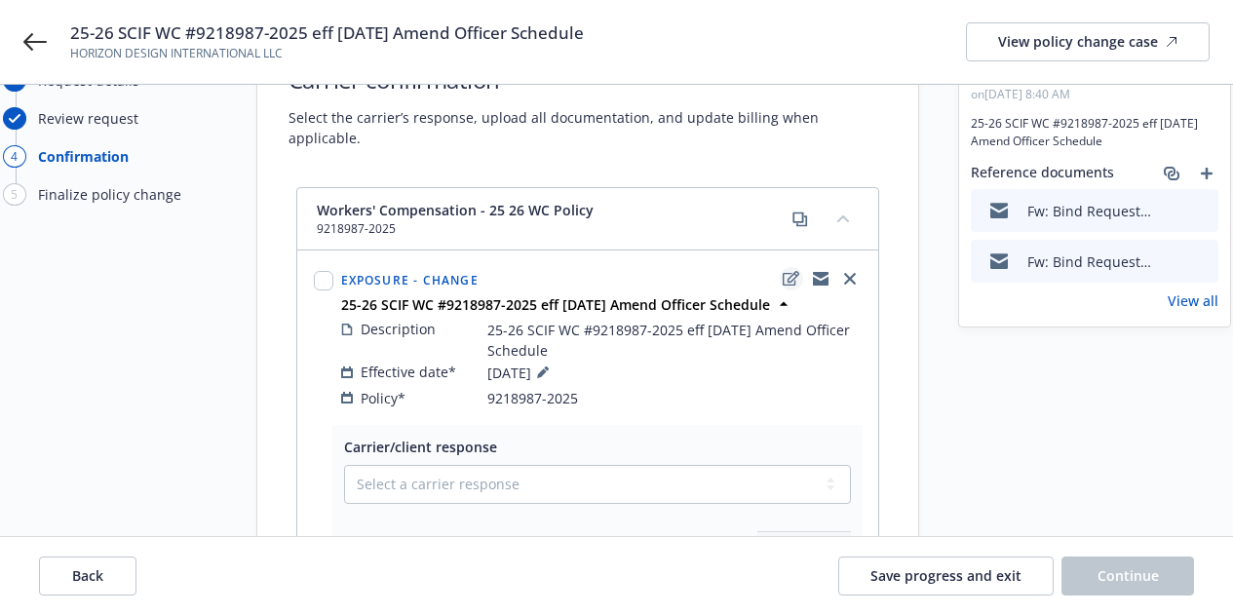
click at [791, 271] on icon "edit" at bounding box center [791, 279] width 17 height 16
type textarea "x"
select select "CHANGE"
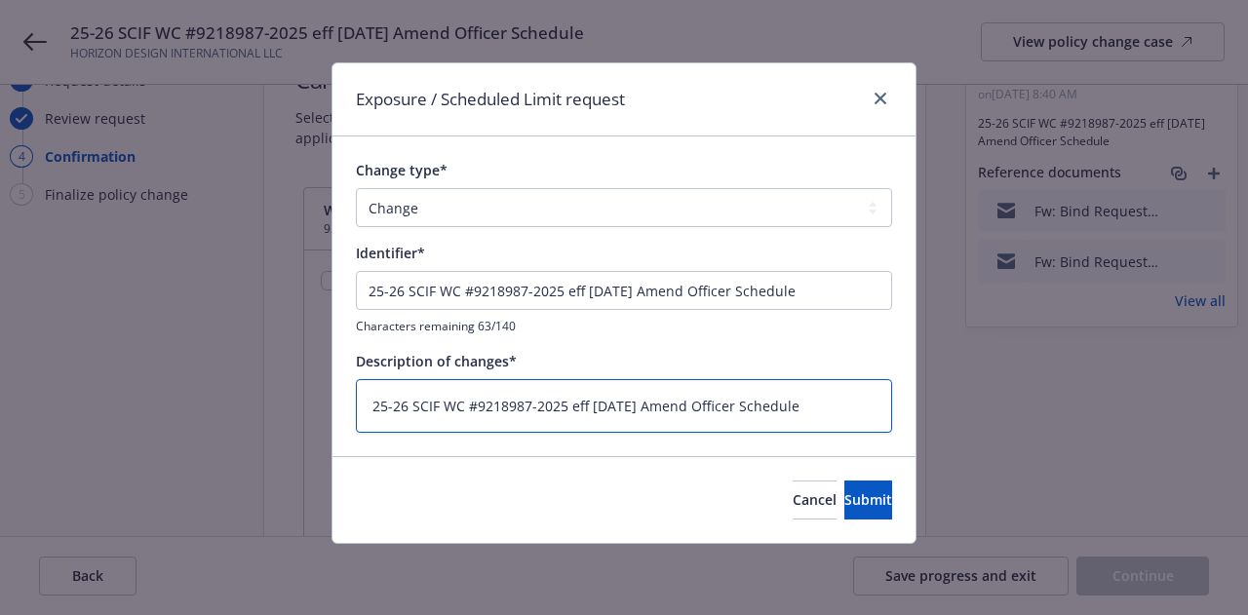
click at [822, 403] on textarea "25-26 SCIF WC #9218987-2025 eff [DATE] Amend Officer Schedule" at bounding box center [624, 406] width 536 height 54
type textarea "x"
type textarea "25-26 SCIF WC #9218987-2025 eff [DATE] Amend Officer Schedule:"
type textarea "x"
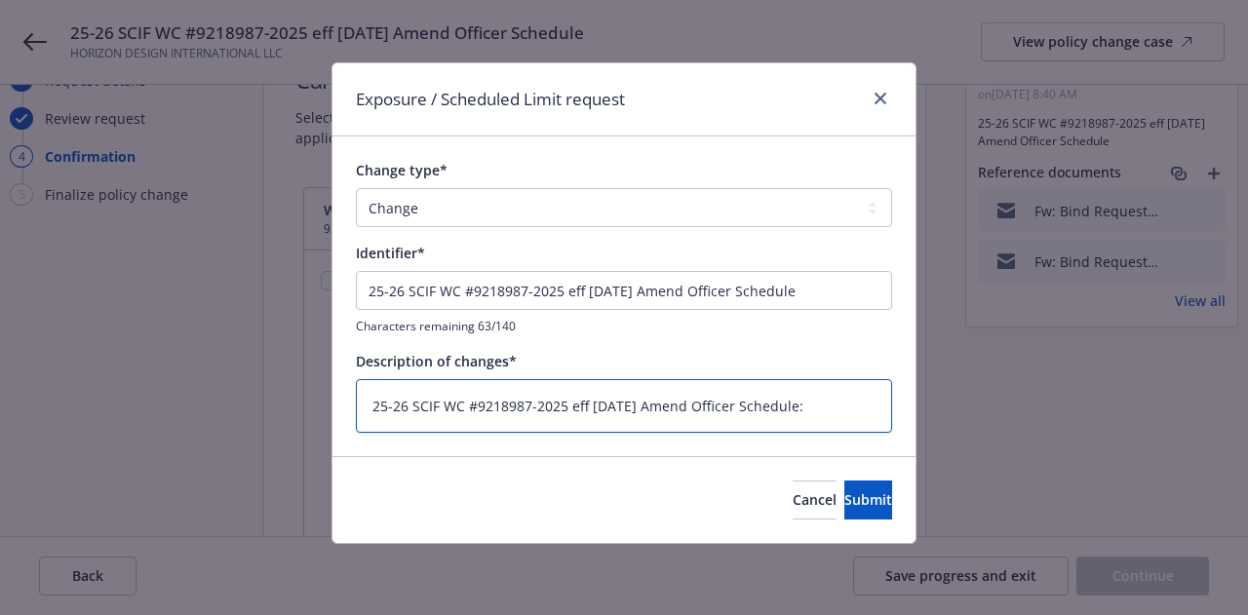
type textarea "25-26 SCIF WC #9218987-2025 eff [DATE] Amend Officer Schedule:"
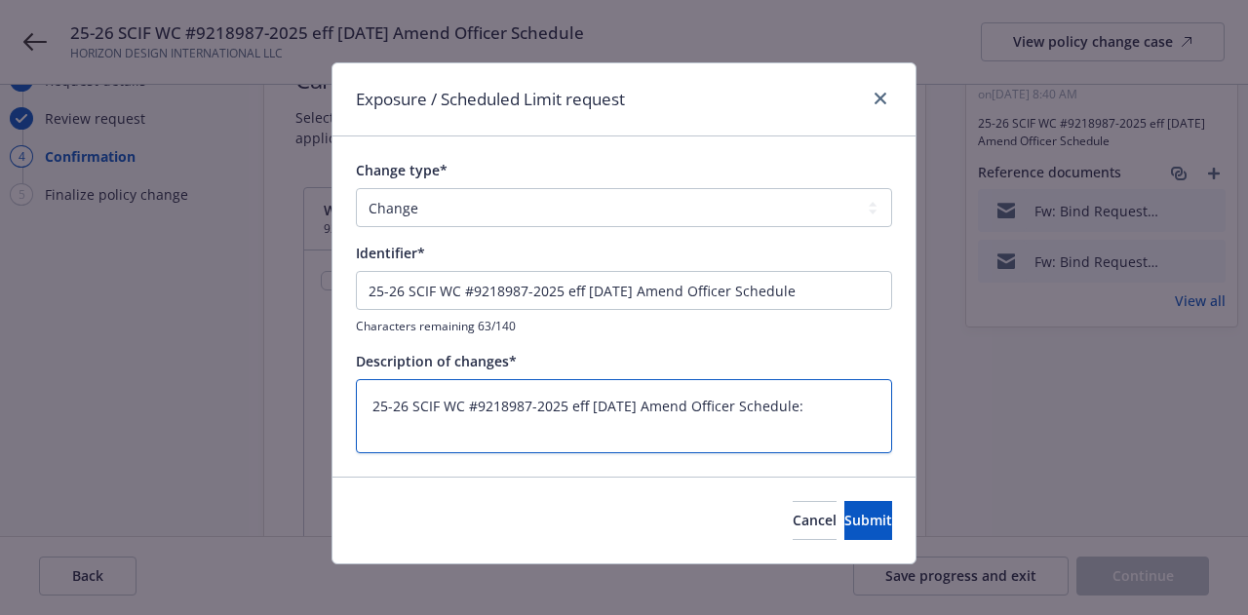
paste textarea "Excluded should be [PERSON_NAME] Schallibaum [PERSON_NAME] [PERSON_NAME] Includ…"
type textarea "x"
type textarea "25-26 SCIF WC #9218987-2025 eff [DATE] Amend Officer Schedule: Excluded should …"
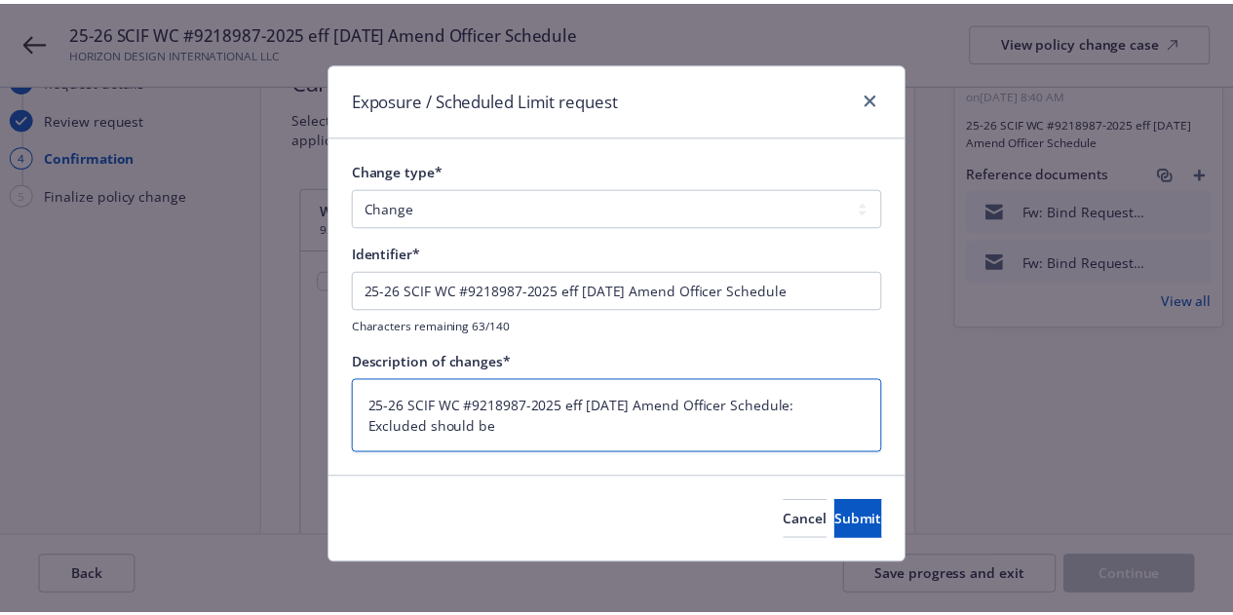
scroll to position [147, 0]
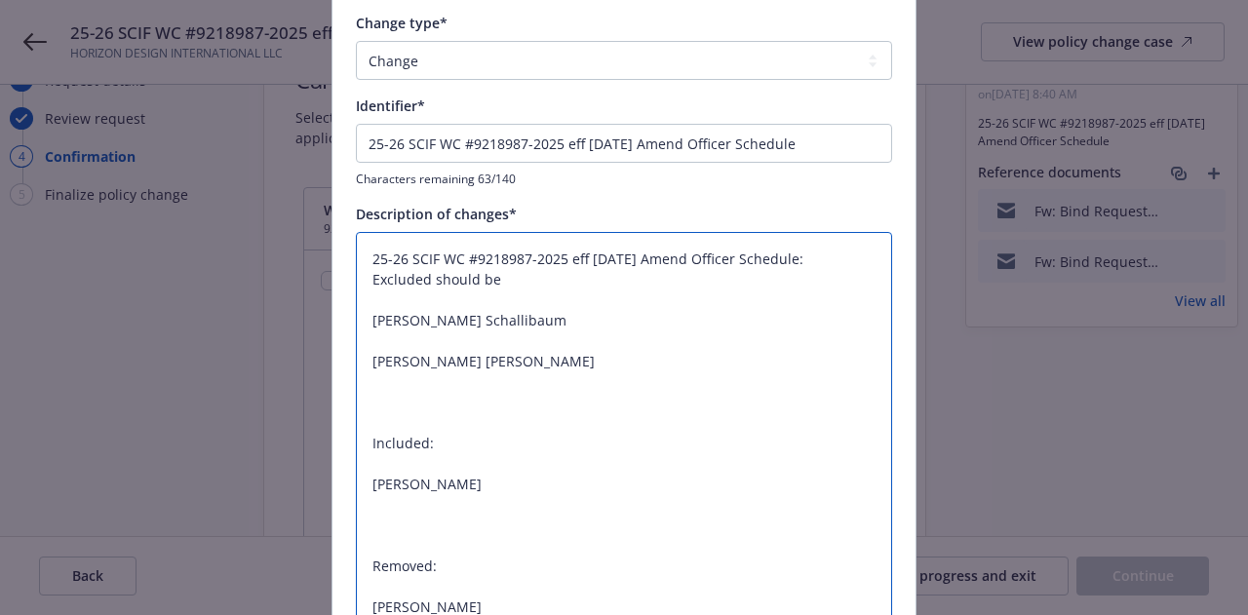
click at [390, 298] on textarea "25-26 SCIF WC #9218987-2025 eff [DATE] Amend Officer Schedule: Excluded should …" at bounding box center [624, 433] width 536 height 402
type textarea "x"
type textarea "25-26 SCIF WC #9218987-2025 eff [DATE] Amend Officer Schedule: Excluded should …"
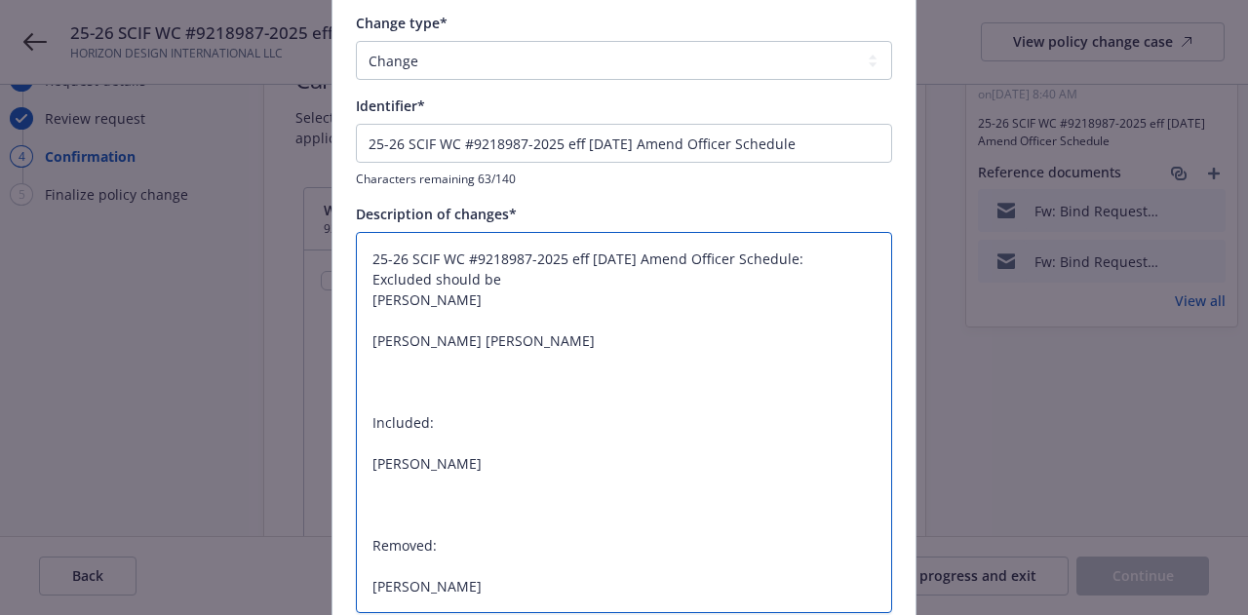
click at [385, 310] on textarea "25-26 SCIF WC #9218987-2025 eff [DATE] Amend Officer Schedule: Excluded should …" at bounding box center [624, 422] width 536 height 381
type textarea "x"
type textarea "25-26 SCIF WC #9218987-2025 eff [DATE] Amend Officer Schedule: Excluded should …"
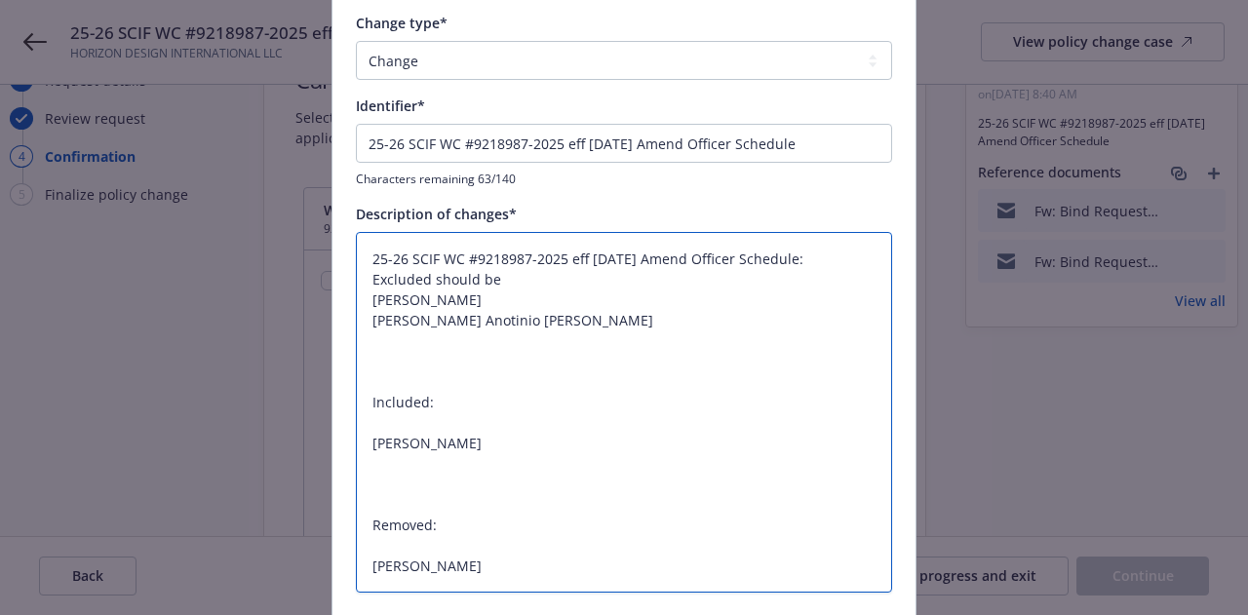
click at [376, 432] on textarea "25-26 SCIF WC #9218987-2025 eff [DATE] Amend Officer Schedule: Excluded should …" at bounding box center [624, 412] width 536 height 361
click at [379, 424] on textarea "25-26 SCIF WC #9218987-2025 eff [DATE] Amend Officer Schedule: Excluded should …" at bounding box center [624, 412] width 536 height 361
type textarea "x"
type textarea "25-26 SCIF WC #9218987-2025 eff [DATE] Amend Officer Schedule: Excluded should …"
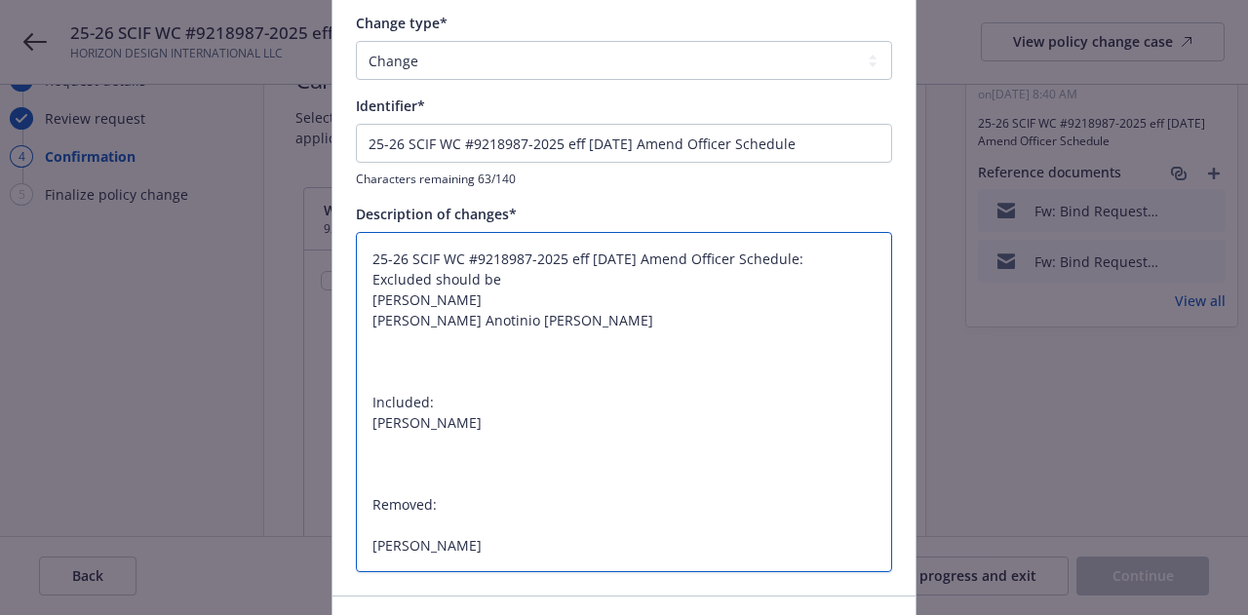
click at [378, 369] on textarea "25-26 SCIF WC #9218987-2025 eff [DATE] Amend Officer Schedule: Excluded should …" at bounding box center [624, 402] width 536 height 340
type textarea "x"
type textarea "25-26 SCIF WC #9218987-2025 eff [DATE] Amend Officer Schedule: Excluded should …"
type textarea "x"
type textarea "25-26 SCIF WC #9218987-2025 eff [DATE] Amend Officer Schedule: Excluded should …"
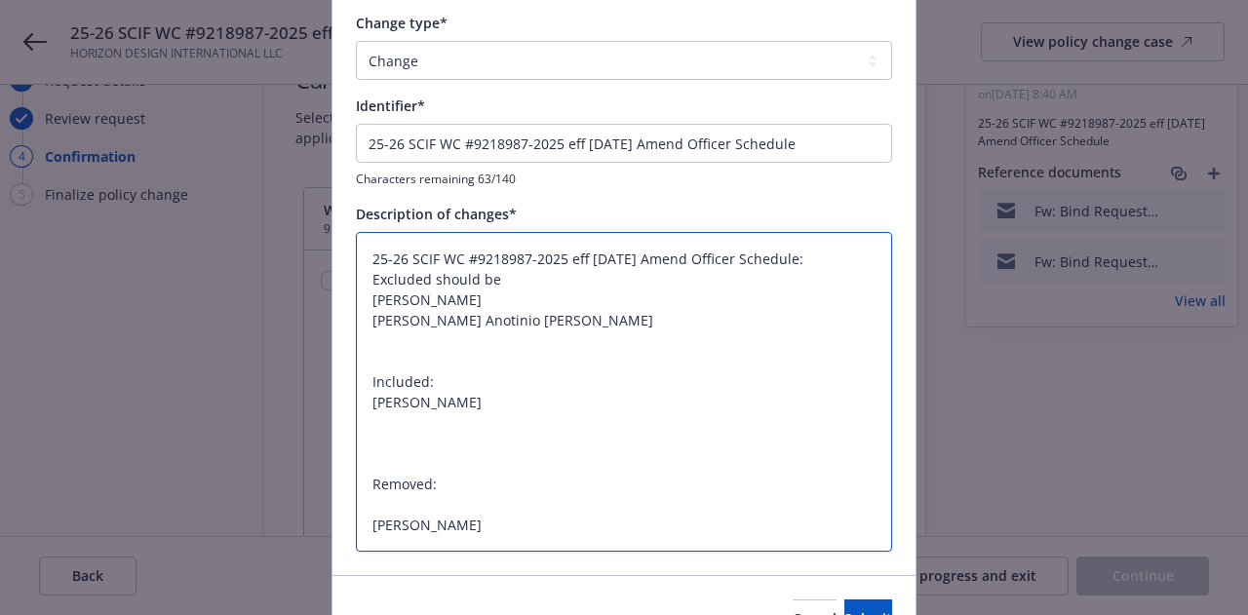
type textarea "x"
type textarea "25-26 SCIF WC #9218987-2025 eff [DATE] Amend Officer Schedule: Excluded should …"
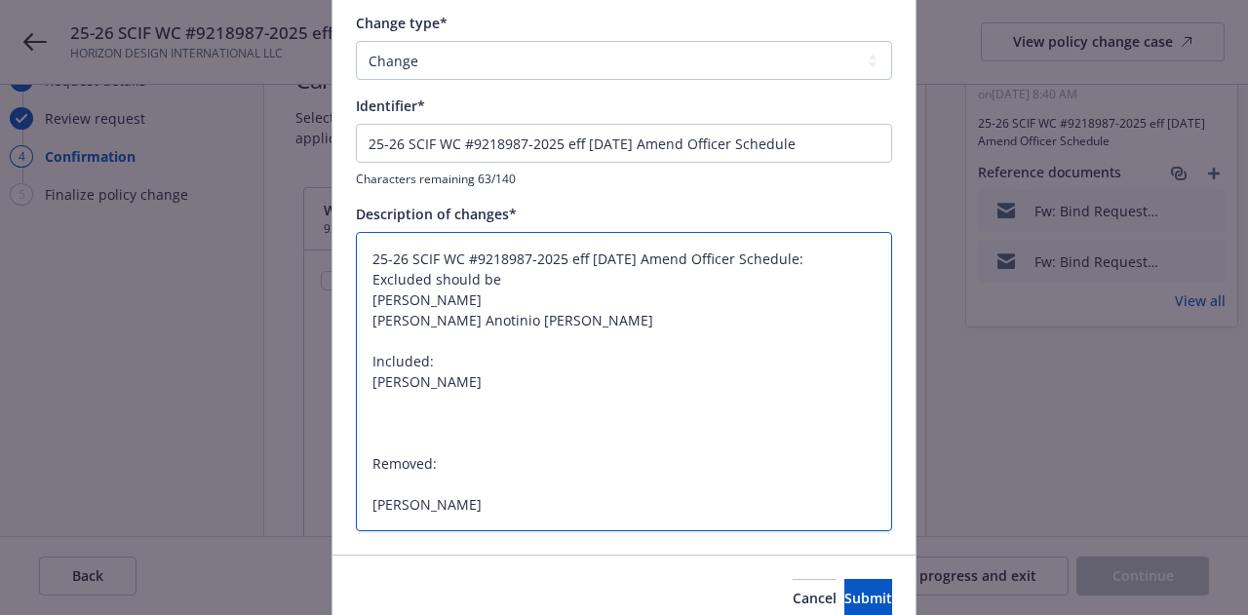
click at [386, 482] on textarea "25-26 SCIF WC #9218987-2025 eff [DATE] Amend Officer Schedule: Excluded should …" at bounding box center [624, 381] width 536 height 299
type textarea "x"
type textarea "25-26 SCIF WC #9218987-2025 eff [DATE] Amend Officer Schedule: Excluded should …"
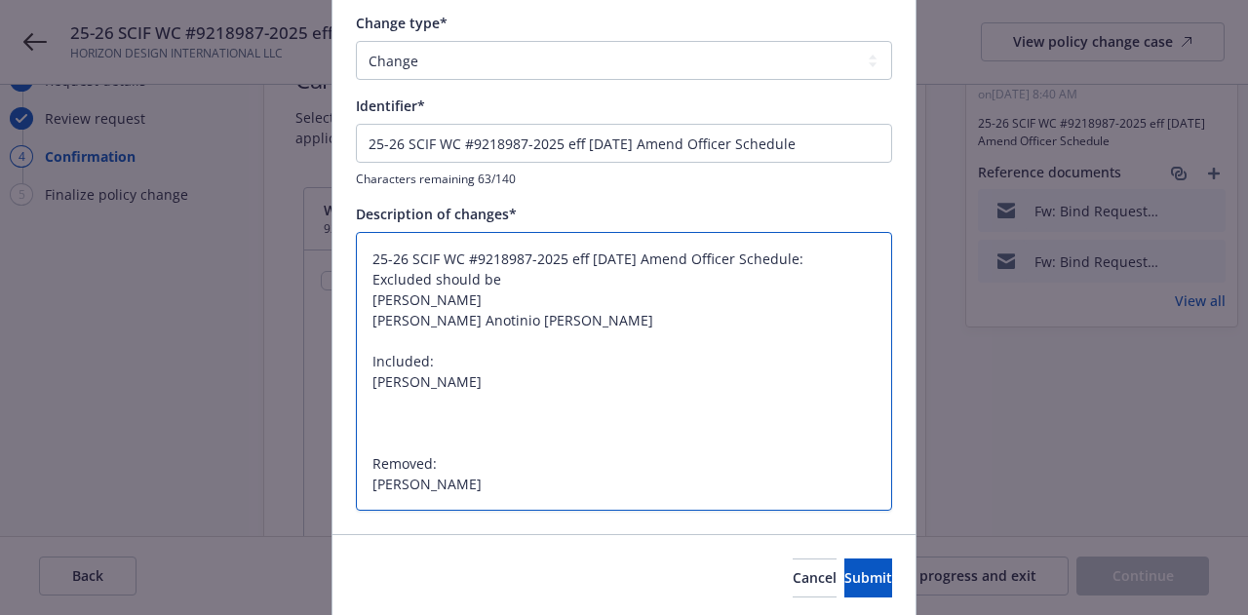
click at [367, 432] on textarea "25-26 SCIF WC #9218987-2025 eff [DATE] Amend Officer Schedule: Excluded should …" at bounding box center [624, 371] width 536 height 279
type textarea "x"
type textarea "25-26 SCIF WC #9218987-2025 eff [DATE] Amend Officer Schedule: Excluded should …"
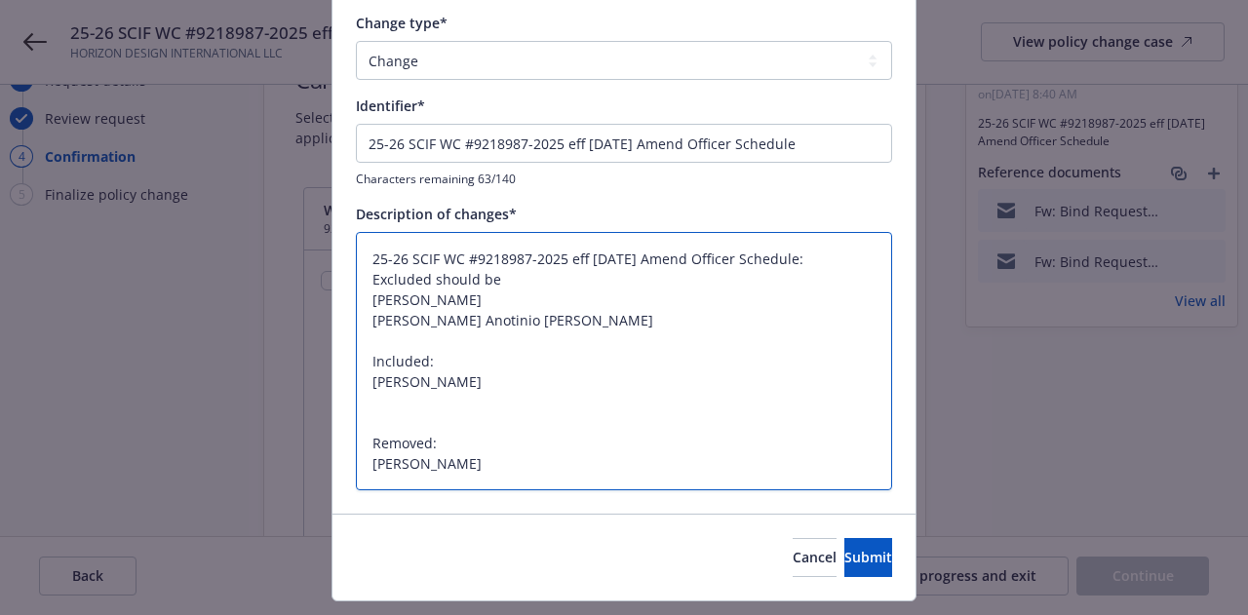
type textarea "x"
type textarea "25-26 SCIF WC #9218987-2025 eff [DATE] Amend Officer Schedule: Excluded should …"
type textarea "x"
type textarea "25-26 SCIF WC #9218987-2025 eff [DATE] Amend Officer Schedule: Excluded should …"
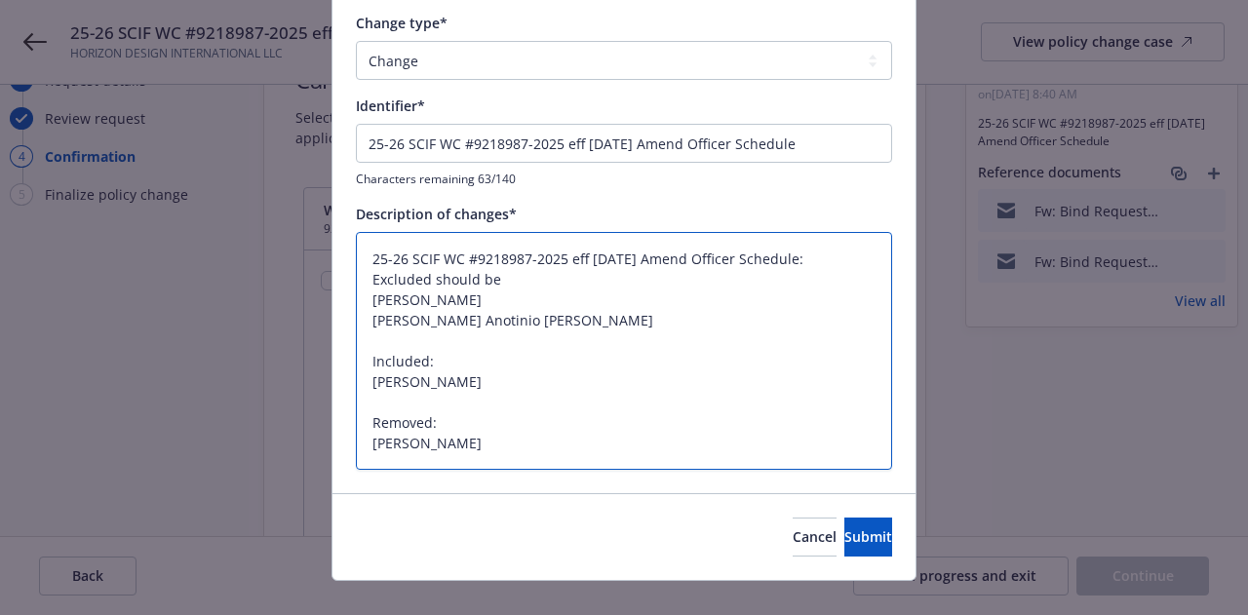
click at [503, 268] on textarea "25-26 SCIF WC #9218987-2025 eff [DATE] Amend Officer Schedule: Excluded should …" at bounding box center [624, 351] width 536 height 238
type textarea "x"
type textarea "25-26 SCIF WC #9218987-2025 eff [DATE] Amend Officer Schedule: Excluded should …"
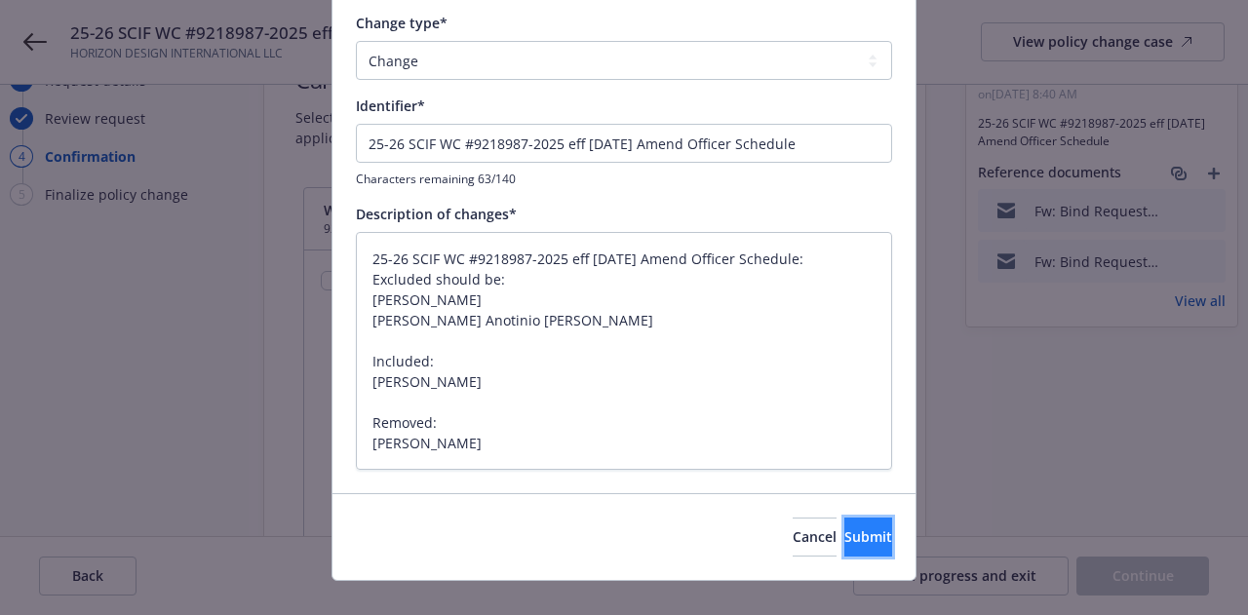
click at [844, 535] on span "Submit" at bounding box center [868, 536] width 48 height 19
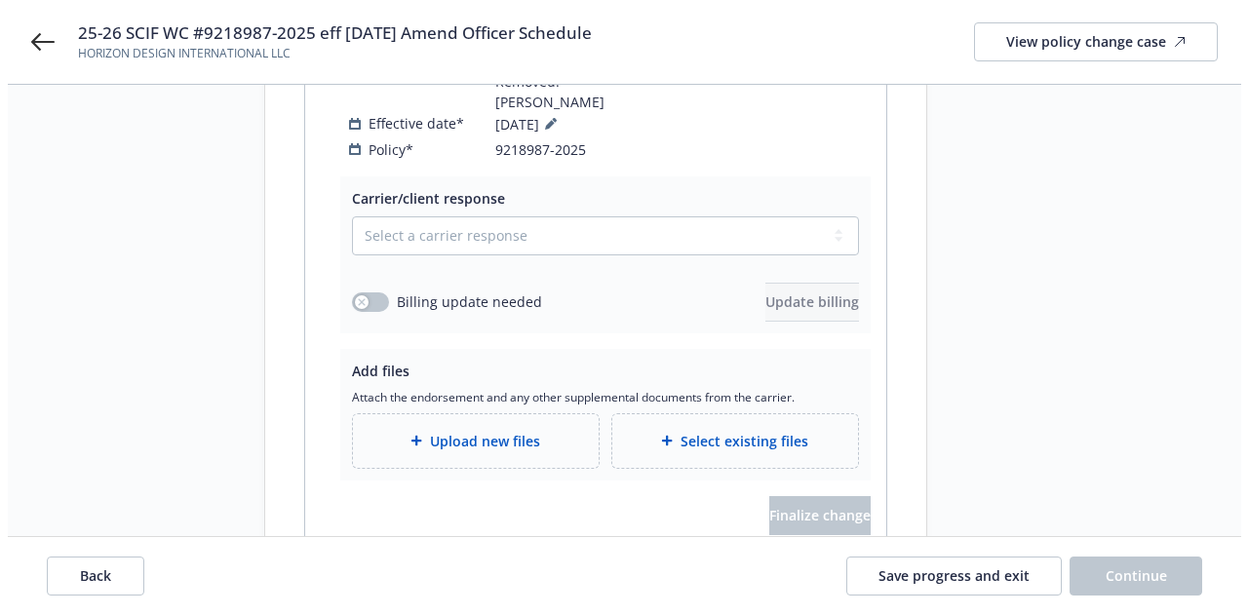
scroll to position [526, 0]
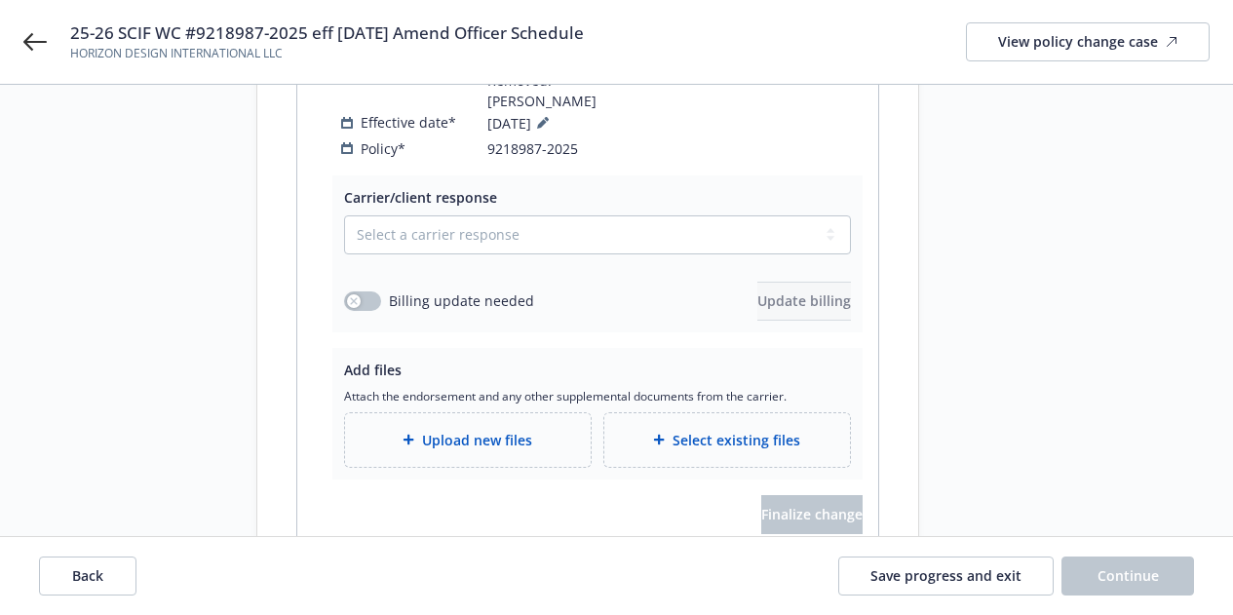
click at [518, 430] on span "Upload new files" at bounding box center [477, 440] width 110 height 20
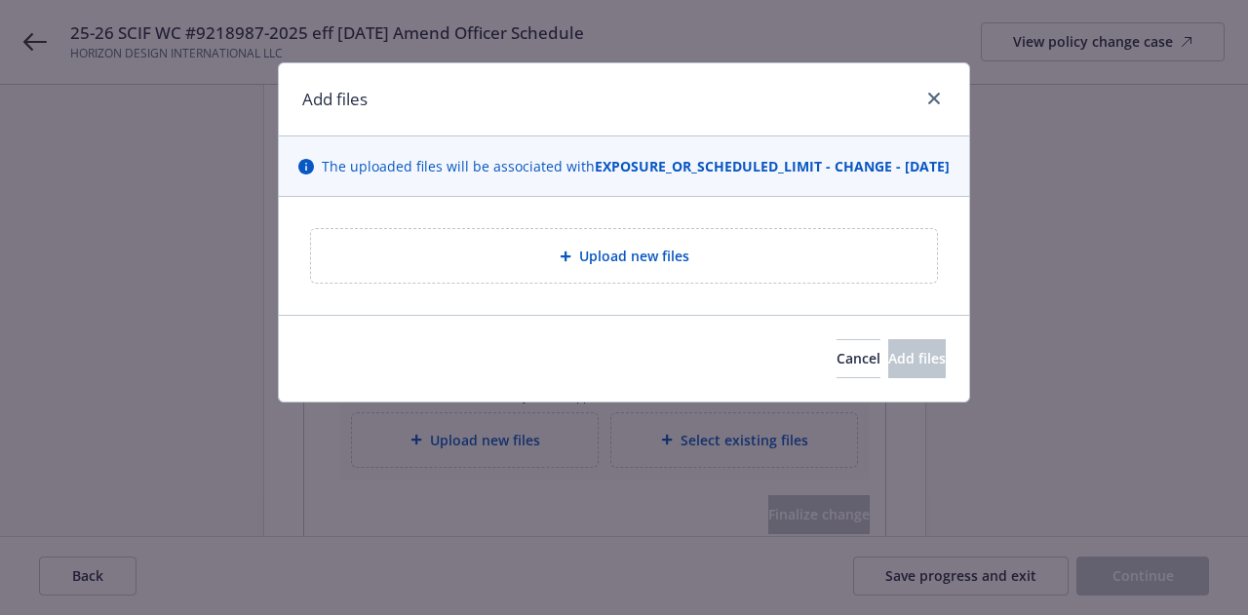
click at [527, 267] on div "Upload new files" at bounding box center [624, 256] width 595 height 22
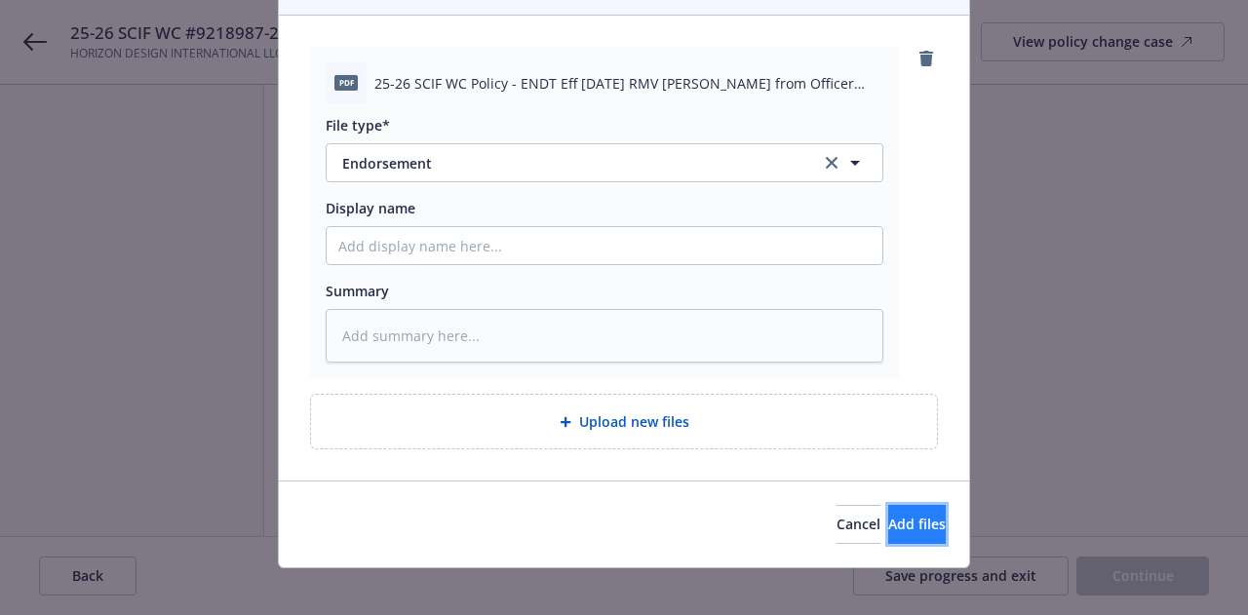
click at [890, 533] on span "Add files" at bounding box center [917, 524] width 58 height 19
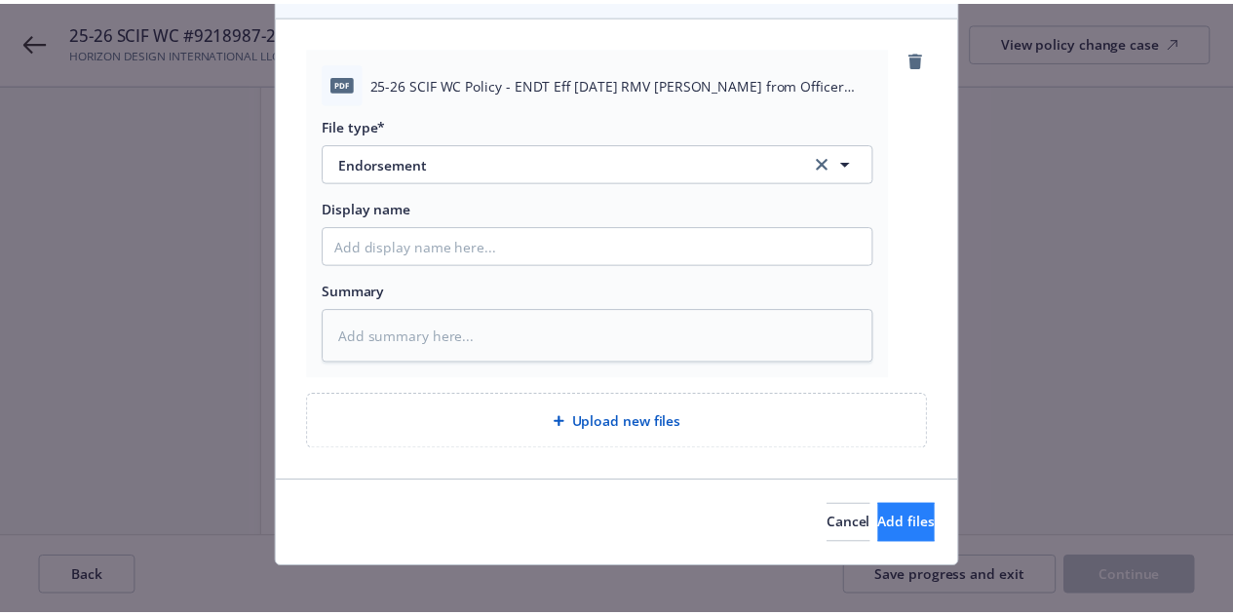
scroll to position [146, 0]
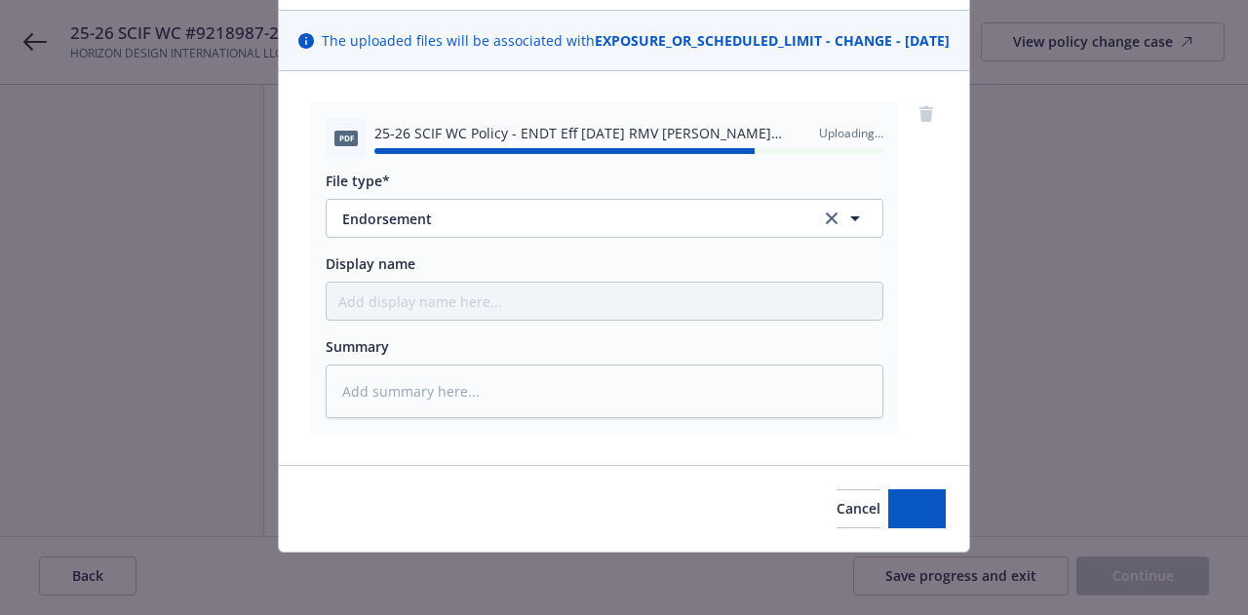
type textarea "x"
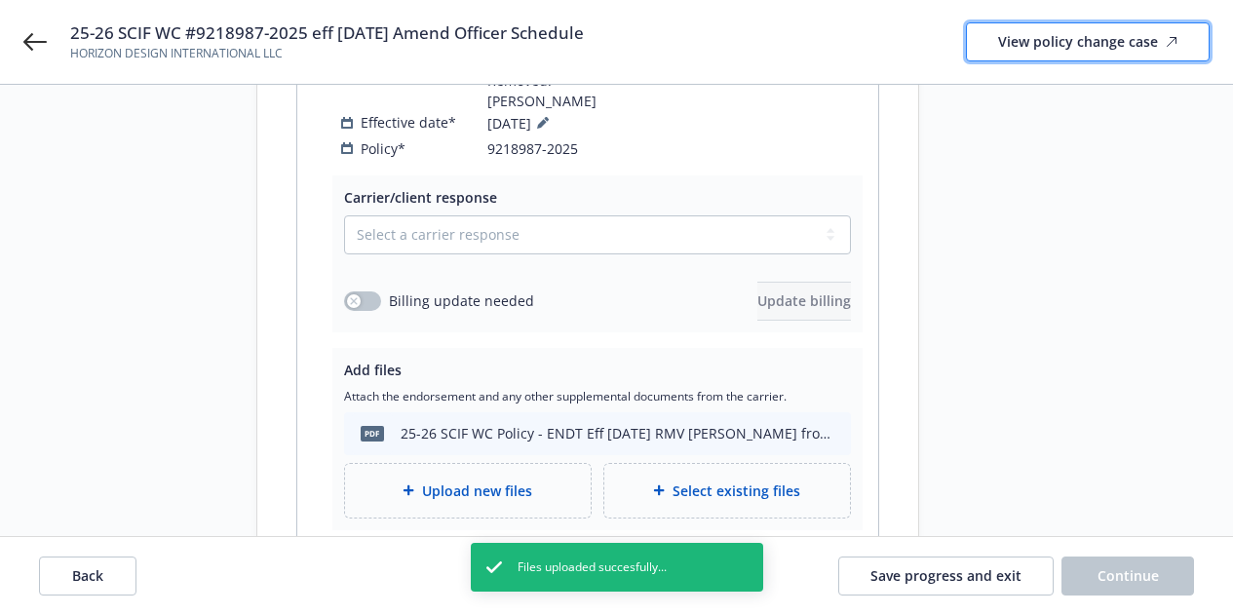
click at [1055, 41] on div "View policy change case" at bounding box center [1087, 41] width 179 height 37
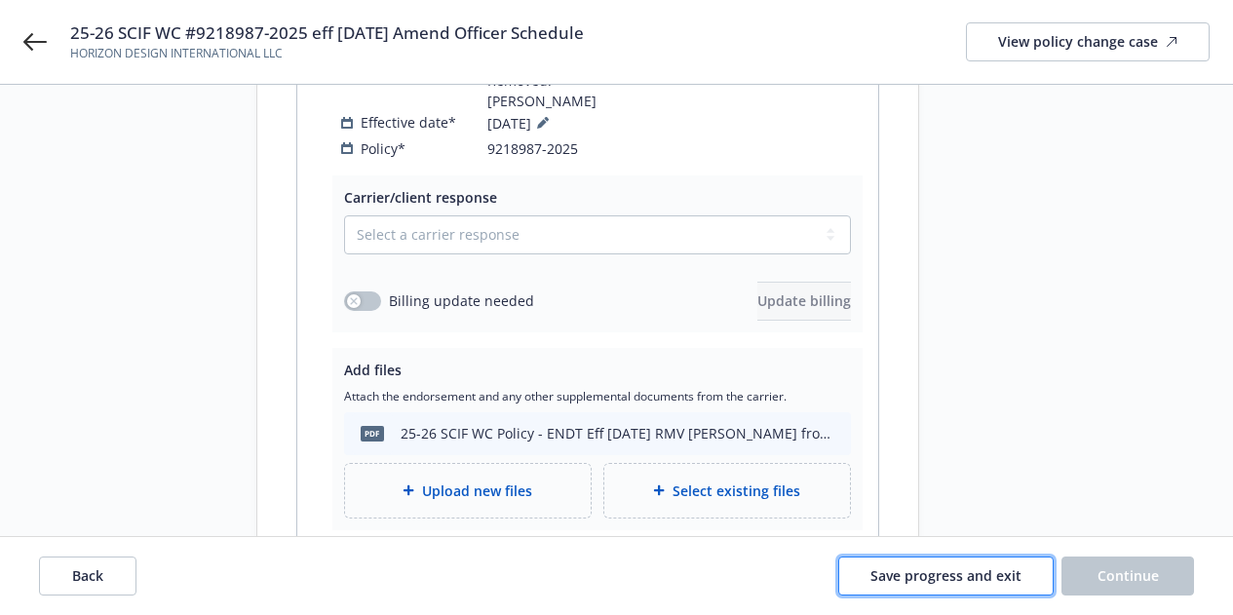
click at [915, 571] on span "Save progress and exit" at bounding box center [945, 575] width 151 height 19
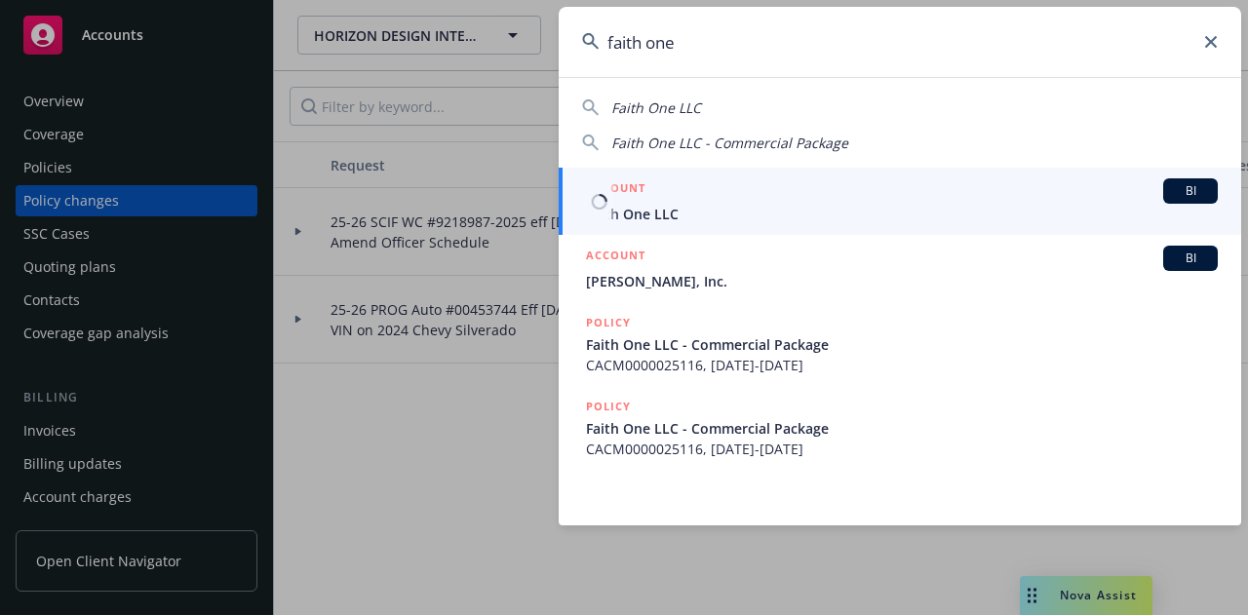
type input "faith one"
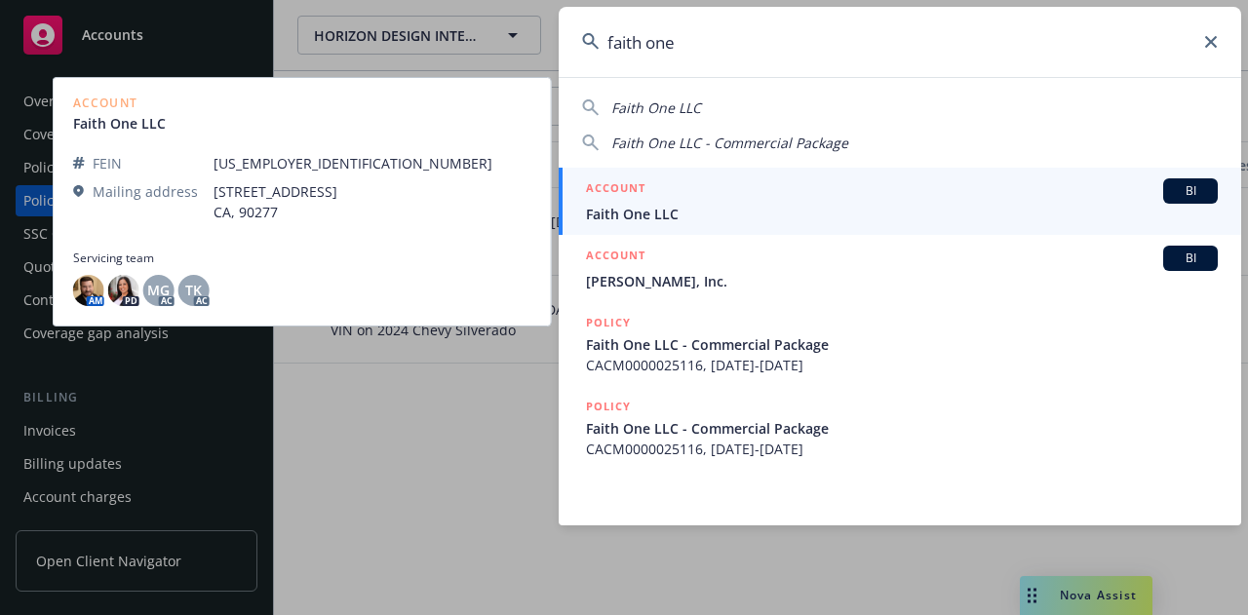
click at [621, 210] on span "Faith One LLC" at bounding box center [902, 214] width 632 height 20
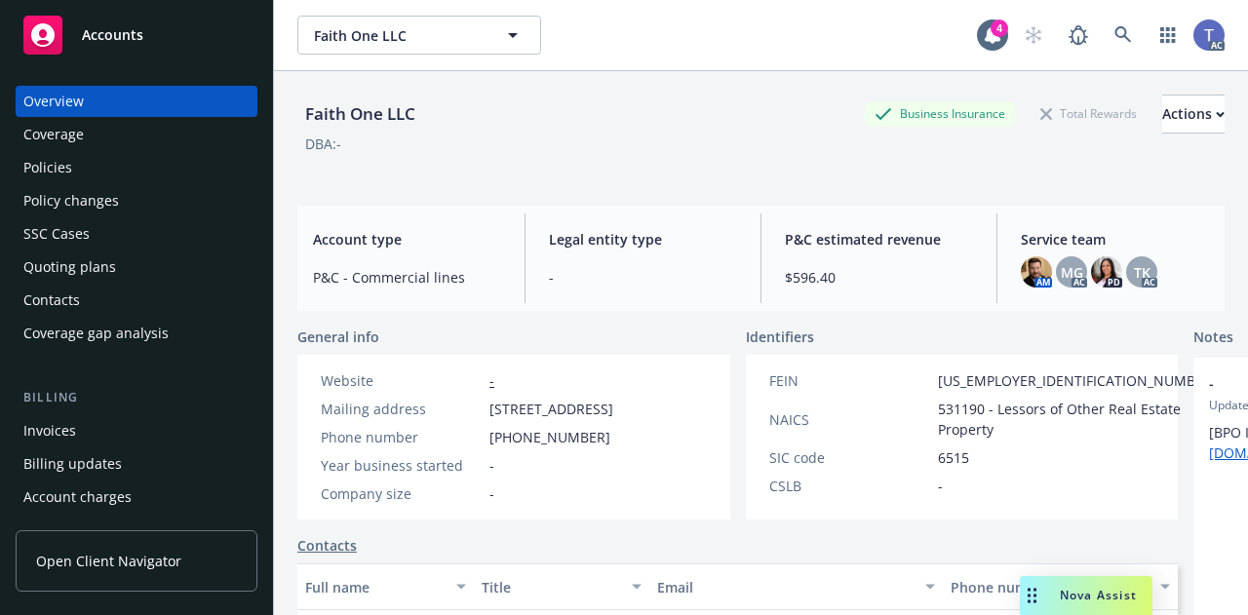
click at [92, 166] on div "Policies" at bounding box center [136, 167] width 226 height 31
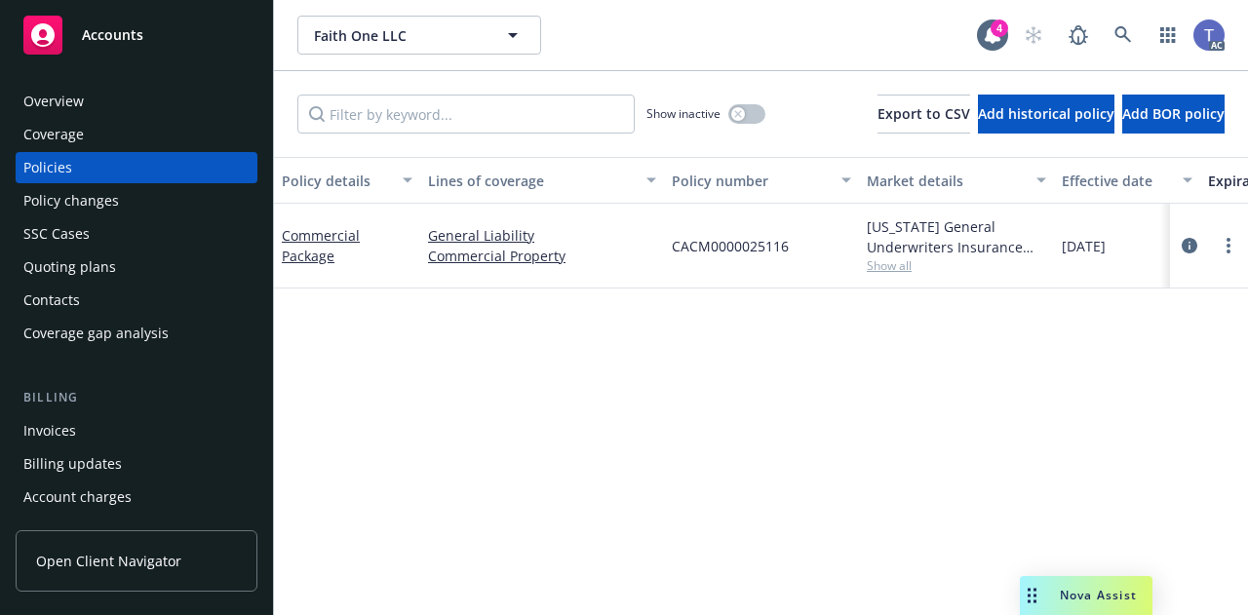
click at [727, 224] on div "CACM0000025116" at bounding box center [761, 246] width 195 height 85
click at [727, 237] on span "CACM0000025116" at bounding box center [730, 246] width 117 height 20
copy span "CACM0000025116"
click at [133, 187] on div "Policy changes" at bounding box center [136, 200] width 226 height 31
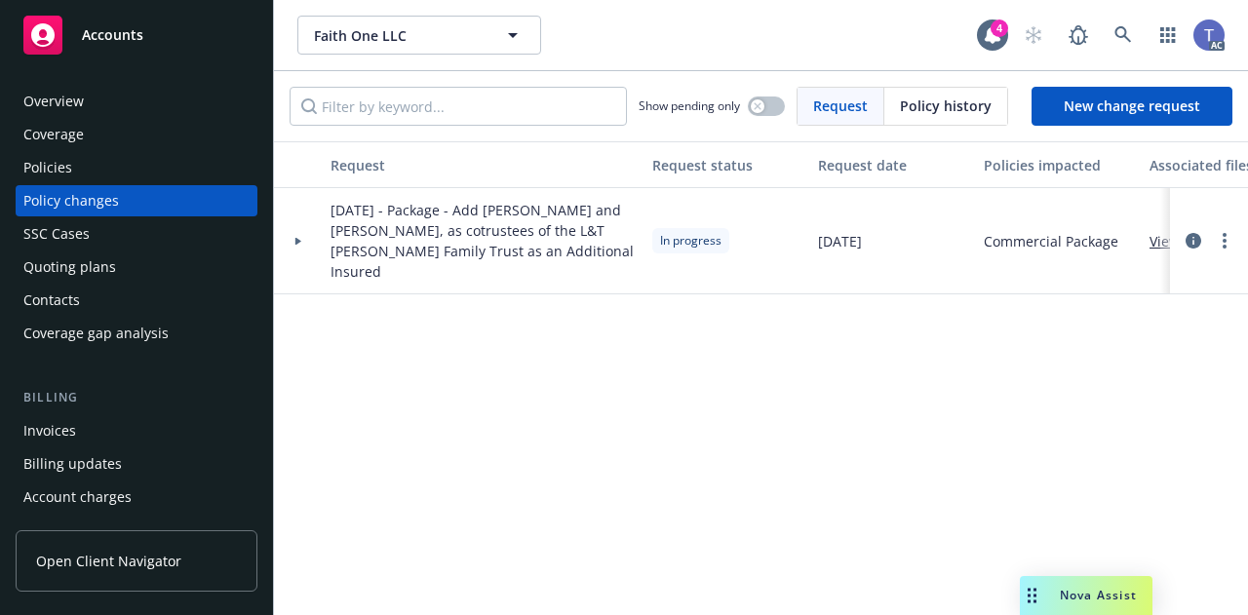
click at [1152, 232] on link "View files" at bounding box center [1187, 241] width 76 height 20
click at [1170, 227] on div at bounding box center [1209, 241] width 78 height 106
click at [1153, 231] on link "View files" at bounding box center [1187, 241] width 76 height 20
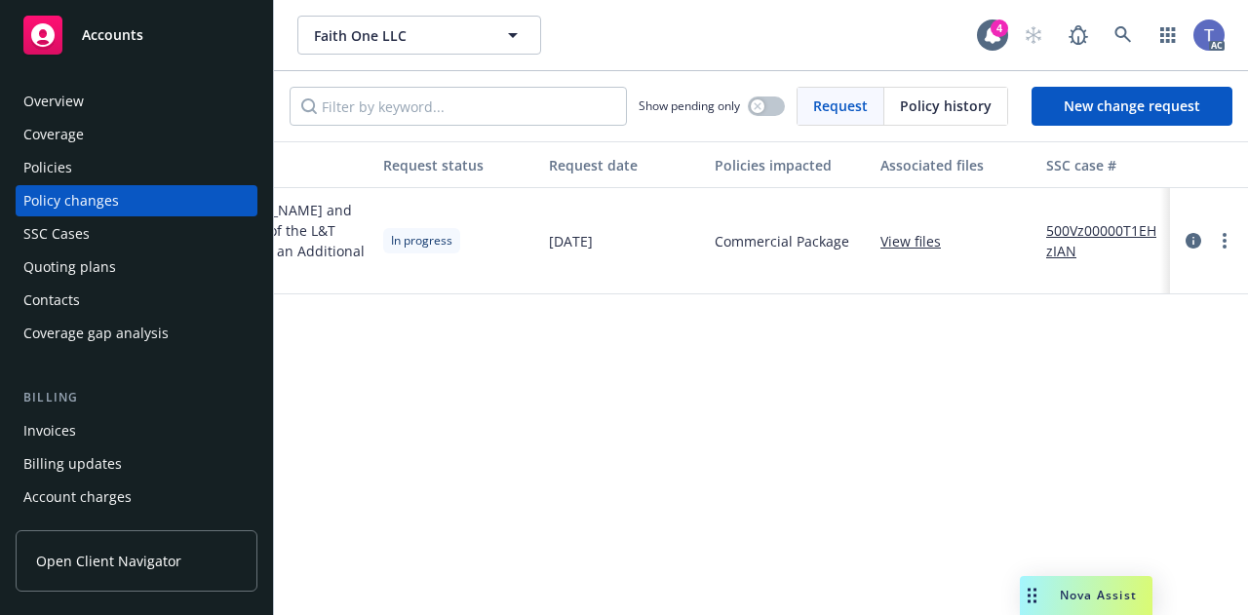
scroll to position [0, 272]
click at [1073, 220] on link "500Vz00000T1EHzIAN" at bounding box center [1108, 240] width 131 height 41
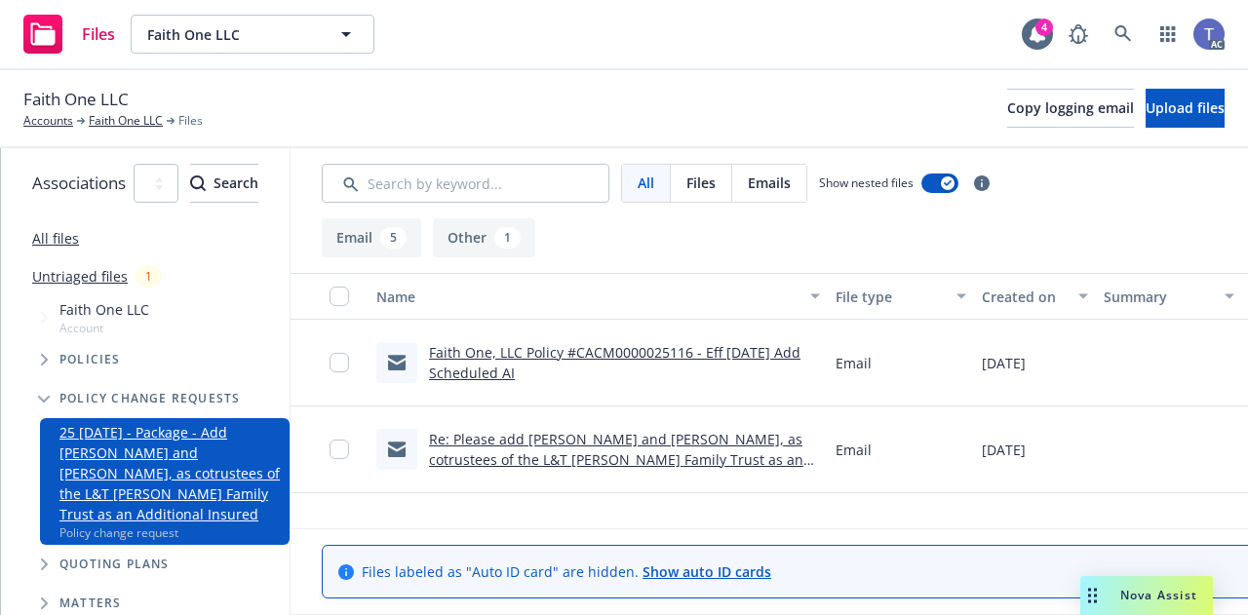
click at [678, 433] on link "Re: Please add [PERSON_NAME] and [PERSON_NAME], as cotrustees of the L&T [PERSO…" at bounding box center [622, 470] width 387 height 80
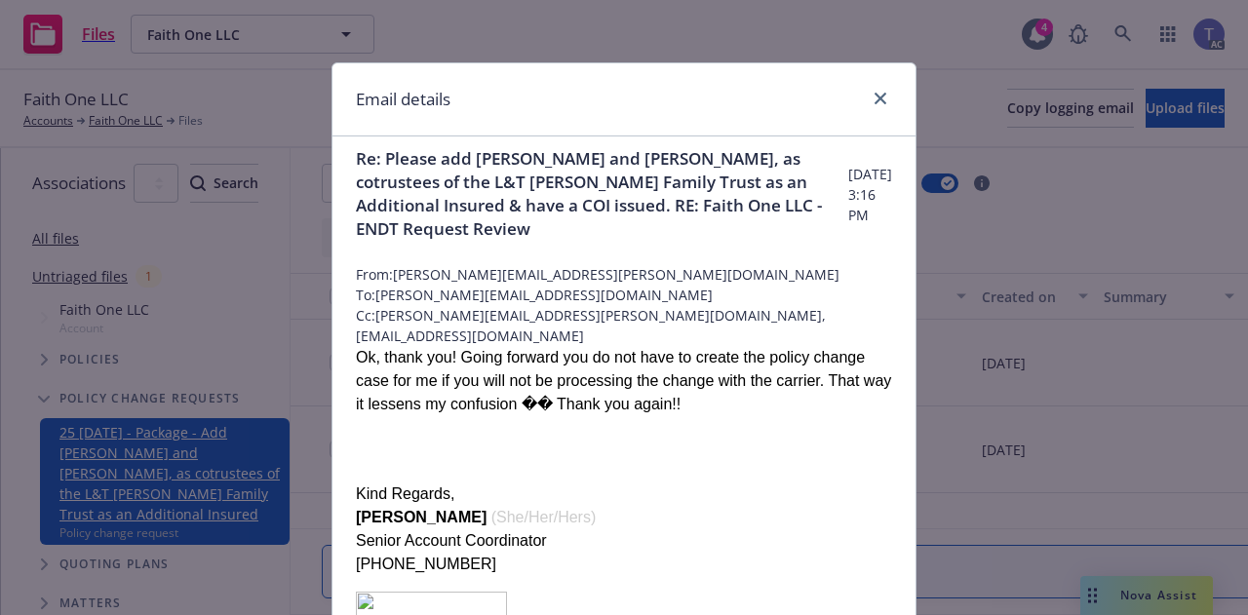
scroll to position [14, 0]
click at [874, 93] on icon "close" at bounding box center [880, 99] width 12 height 12
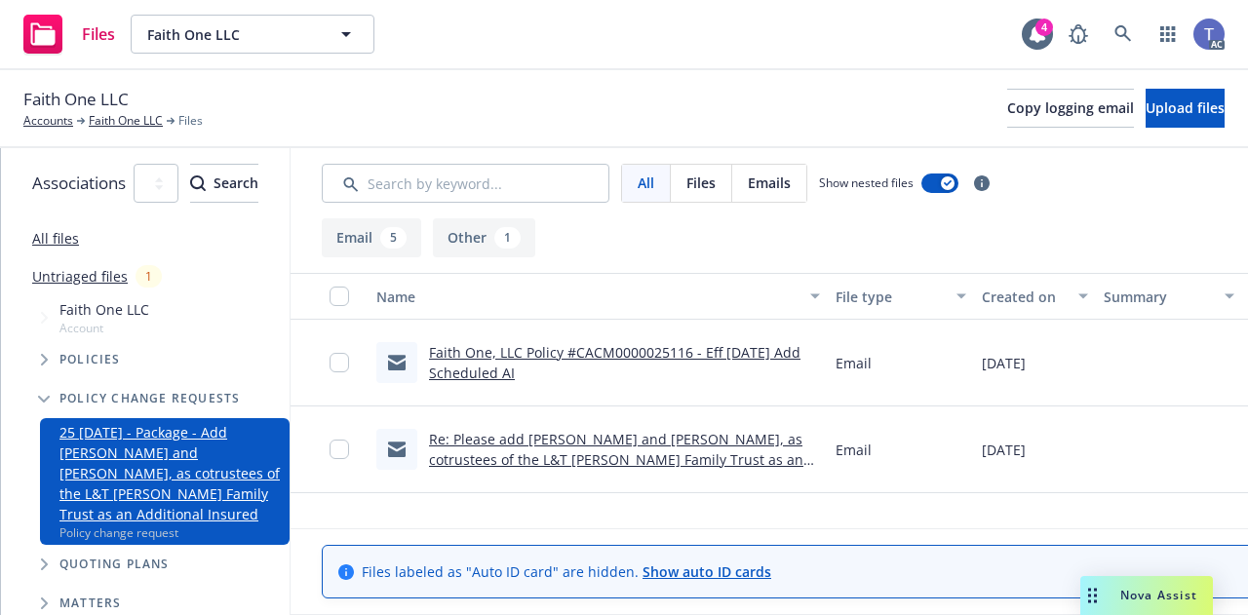
click at [714, 347] on link "Faith One, LLC Policy #CACM0000025116 - Eff [DATE] Add Scheduled AI" at bounding box center [614, 362] width 371 height 39
click at [800, 354] on link "Faith One, LLC Policy #CACM0000025116 - Eff [DATE] Add Scheduled AI" at bounding box center [614, 362] width 371 height 39
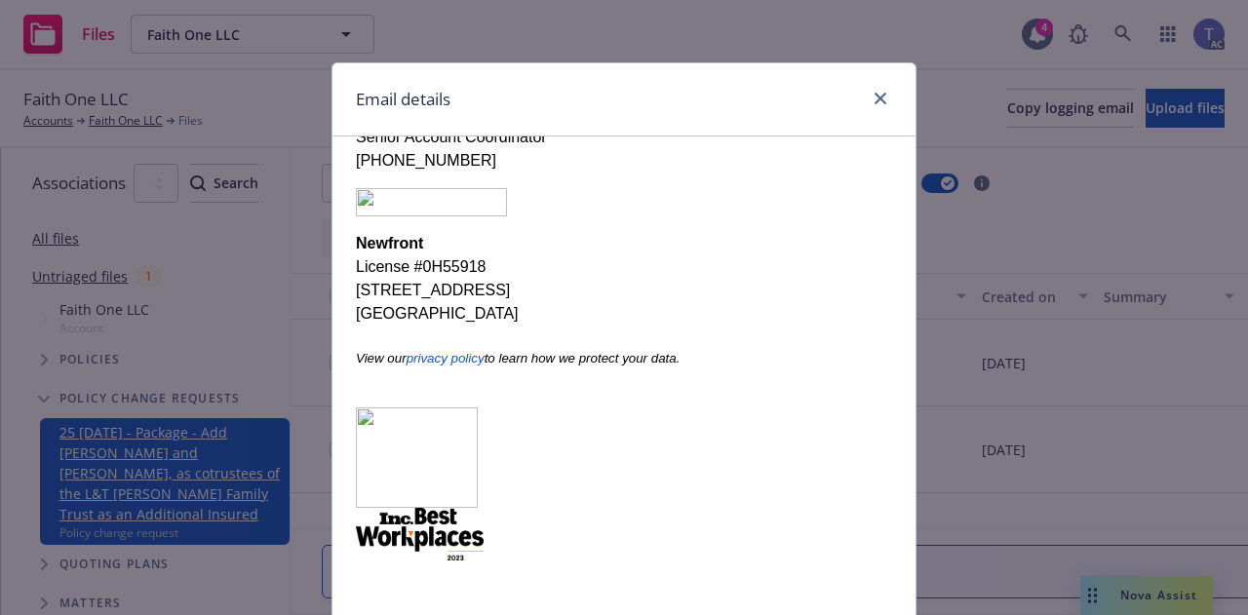
scroll to position [159, 0]
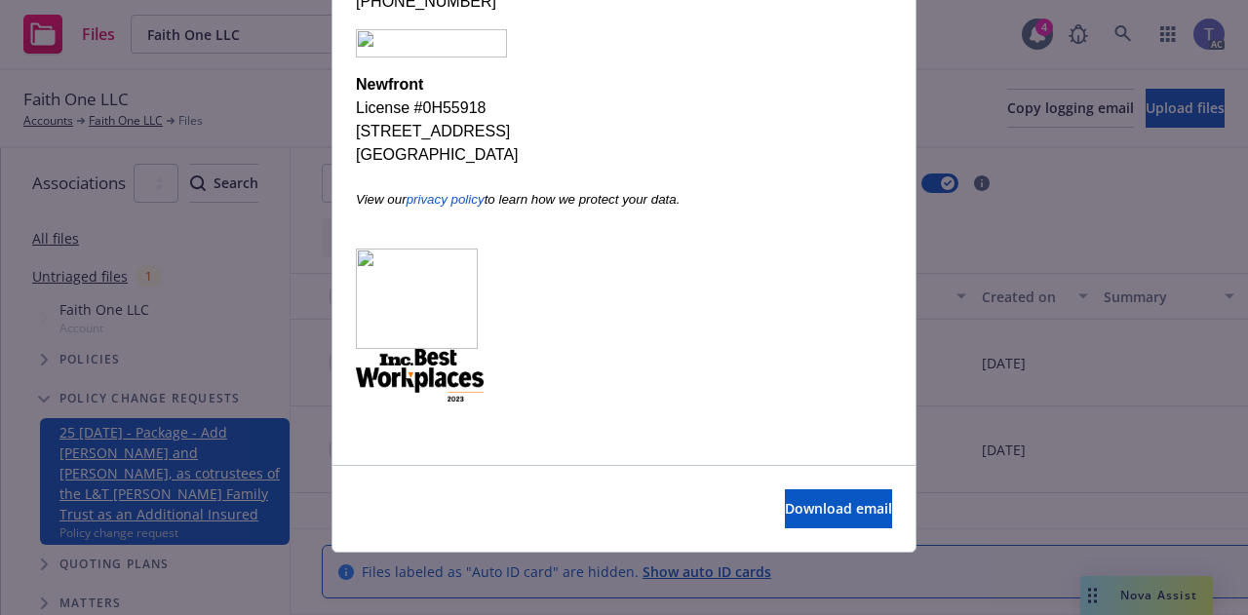
click at [996, 435] on div "Email details Faith One, LLC Policy #CACM0000025116 - Eff 09/17/25 Add Schedule…" at bounding box center [624, 307] width 1248 height 615
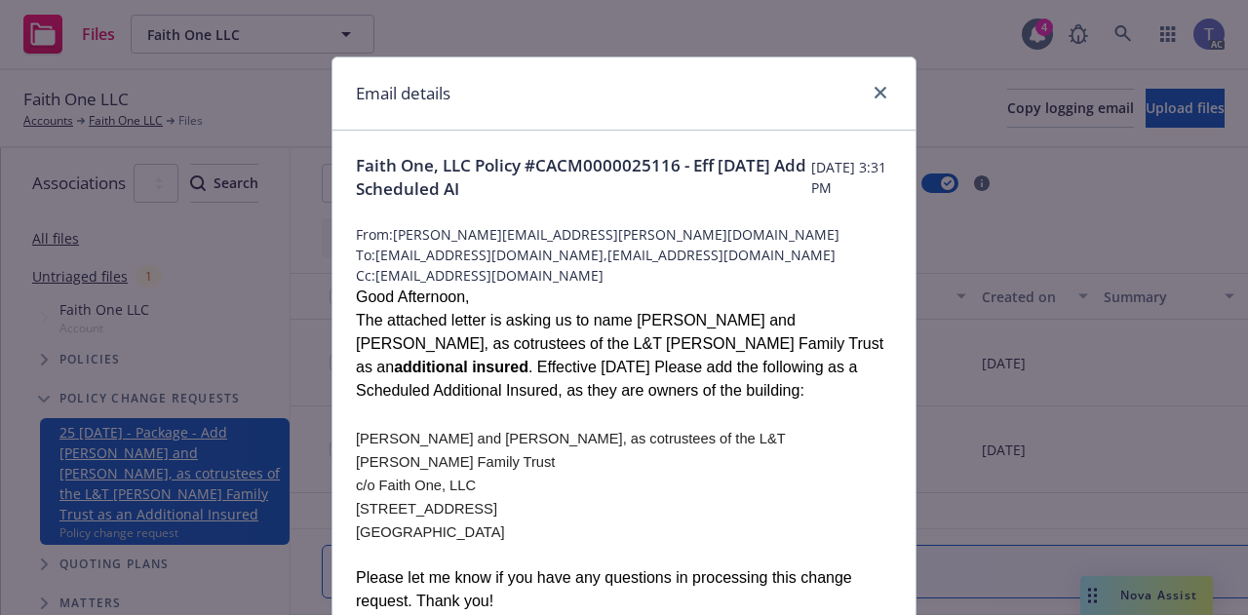
scroll to position [3, 0]
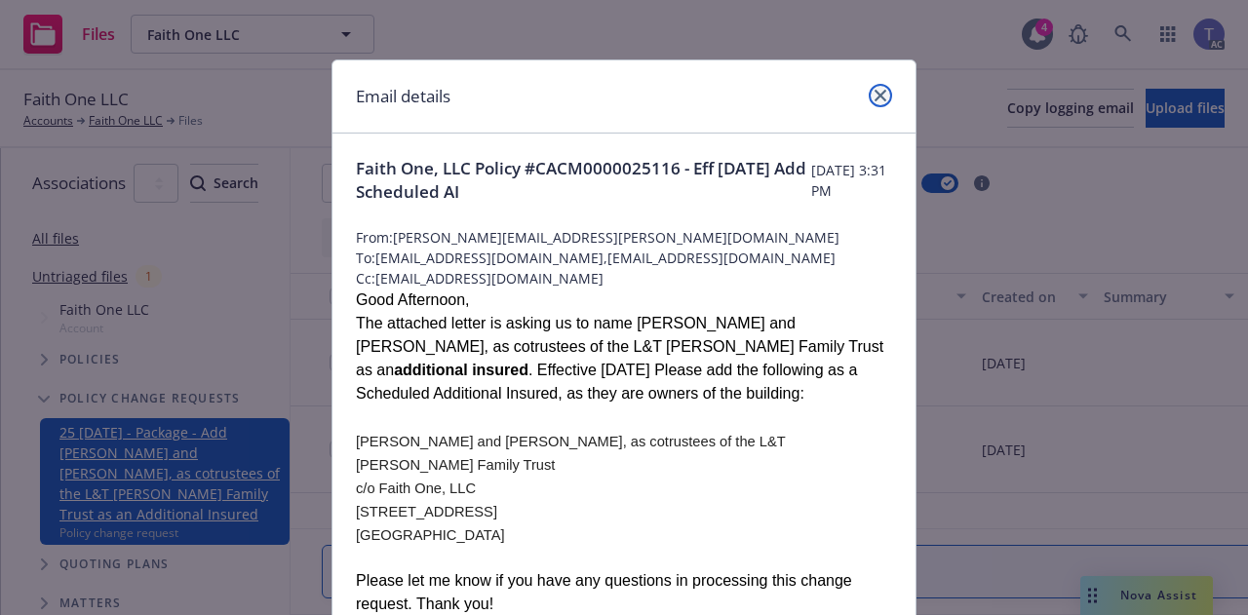
click at [869, 84] on link "close" at bounding box center [879, 95] width 23 height 23
